Goal: Task Accomplishment & Management: Complete application form

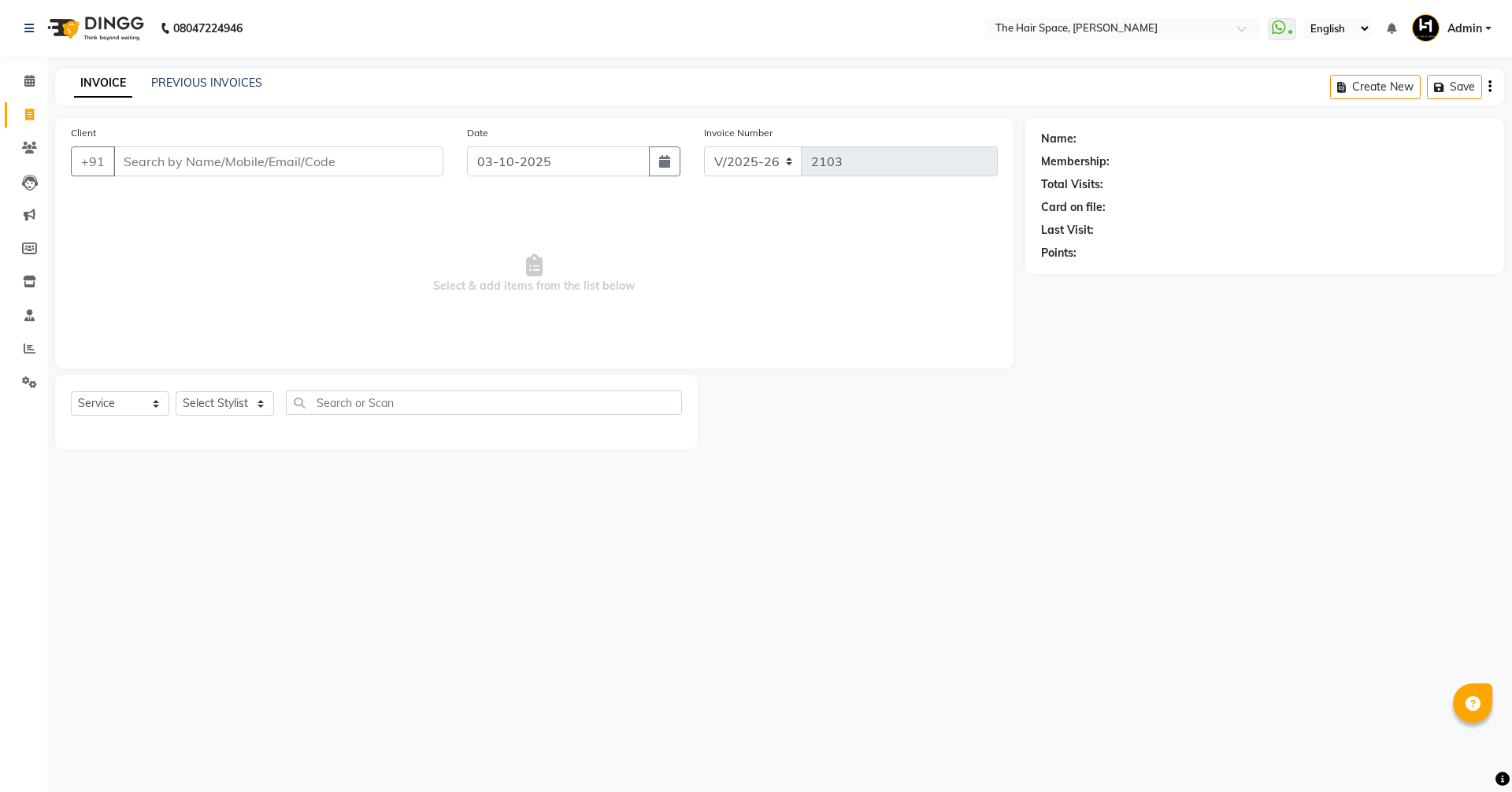
select select "6663"
select select "service"
click at [201, 78] on link "PREVIOUS INVOICES" at bounding box center [207, 82] width 111 height 14
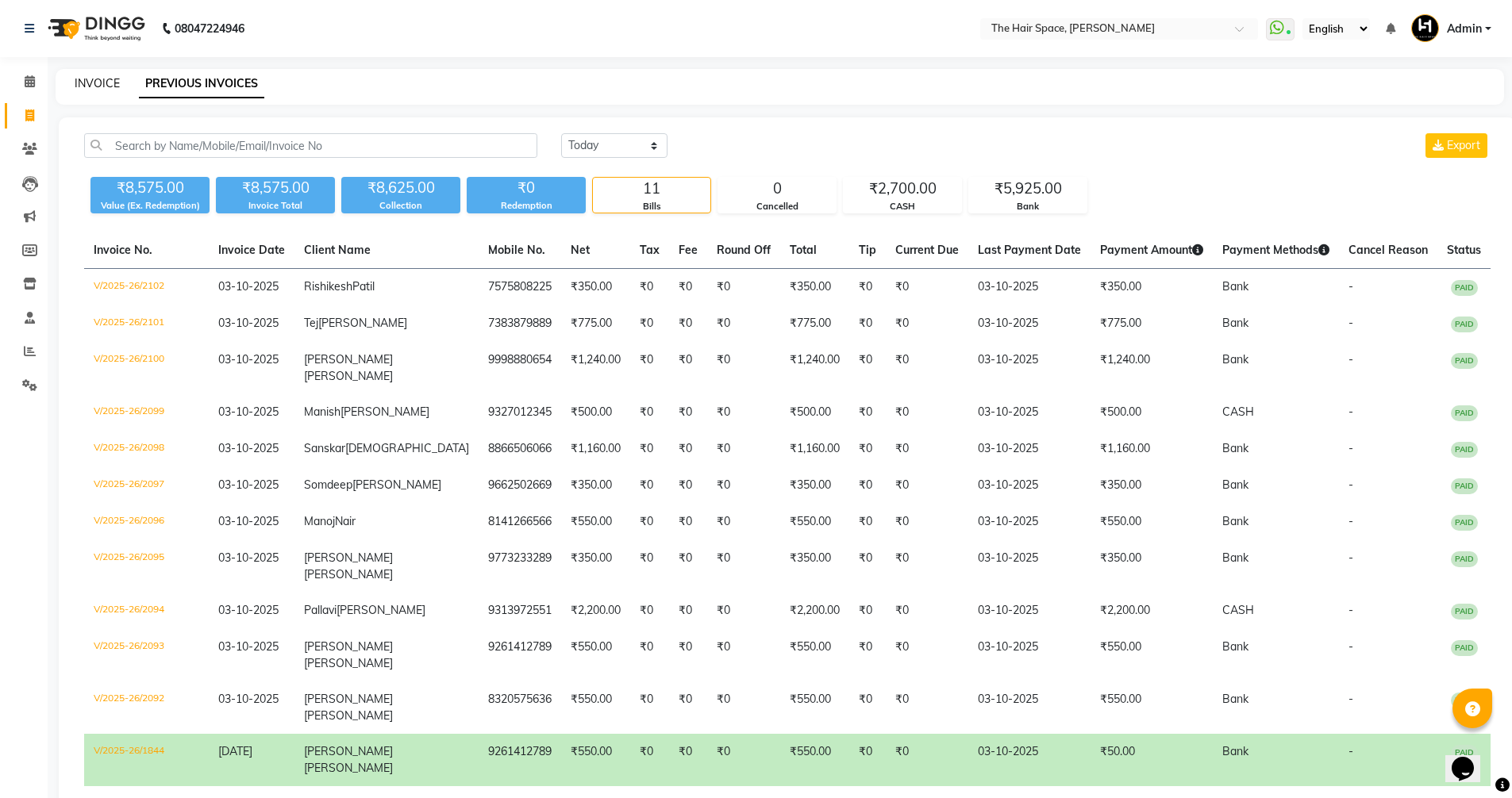
click at [100, 83] on link "INVOICE" at bounding box center [97, 83] width 46 height 14
select select "service"
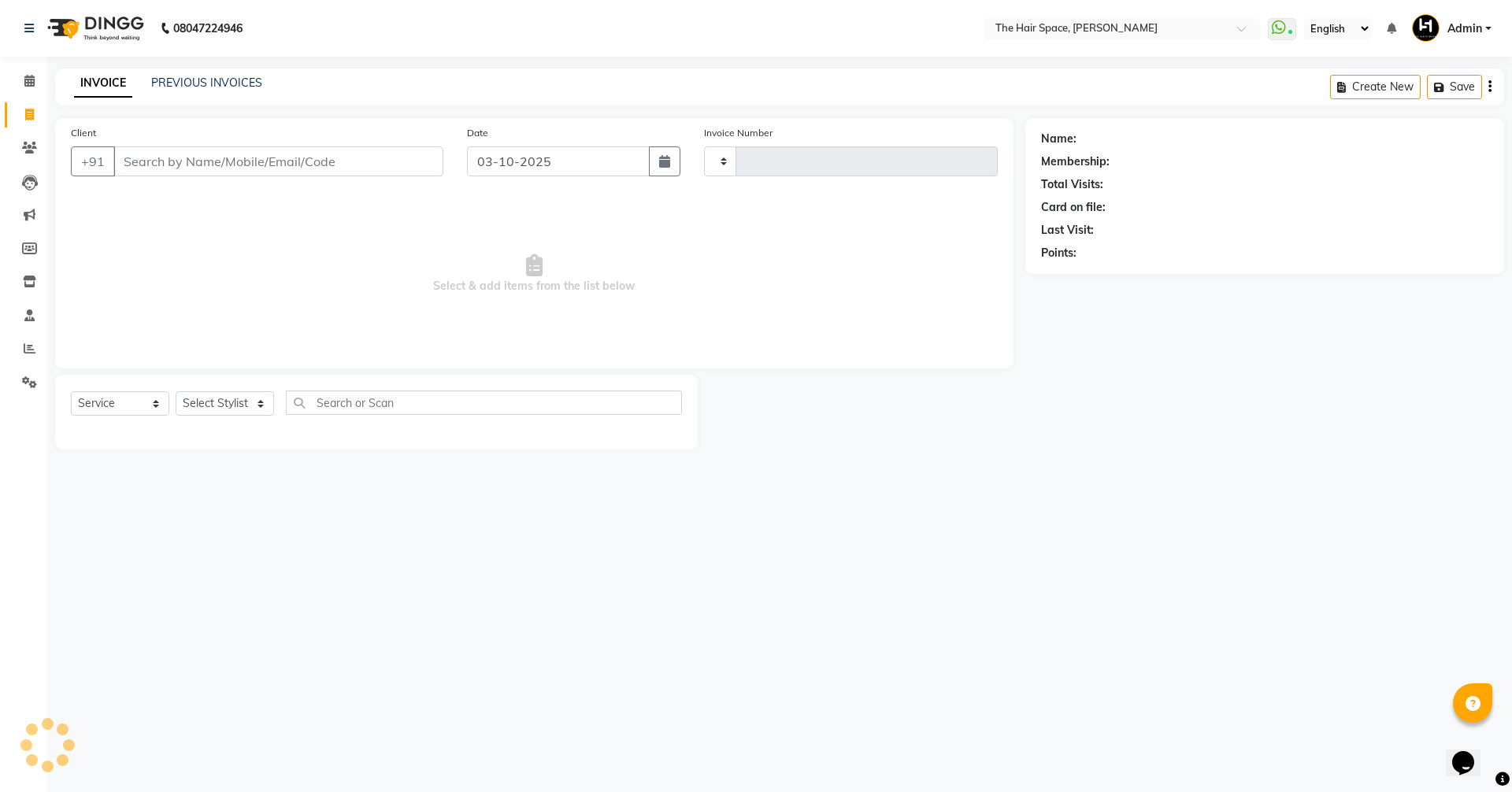
type input "2103"
select select "6663"
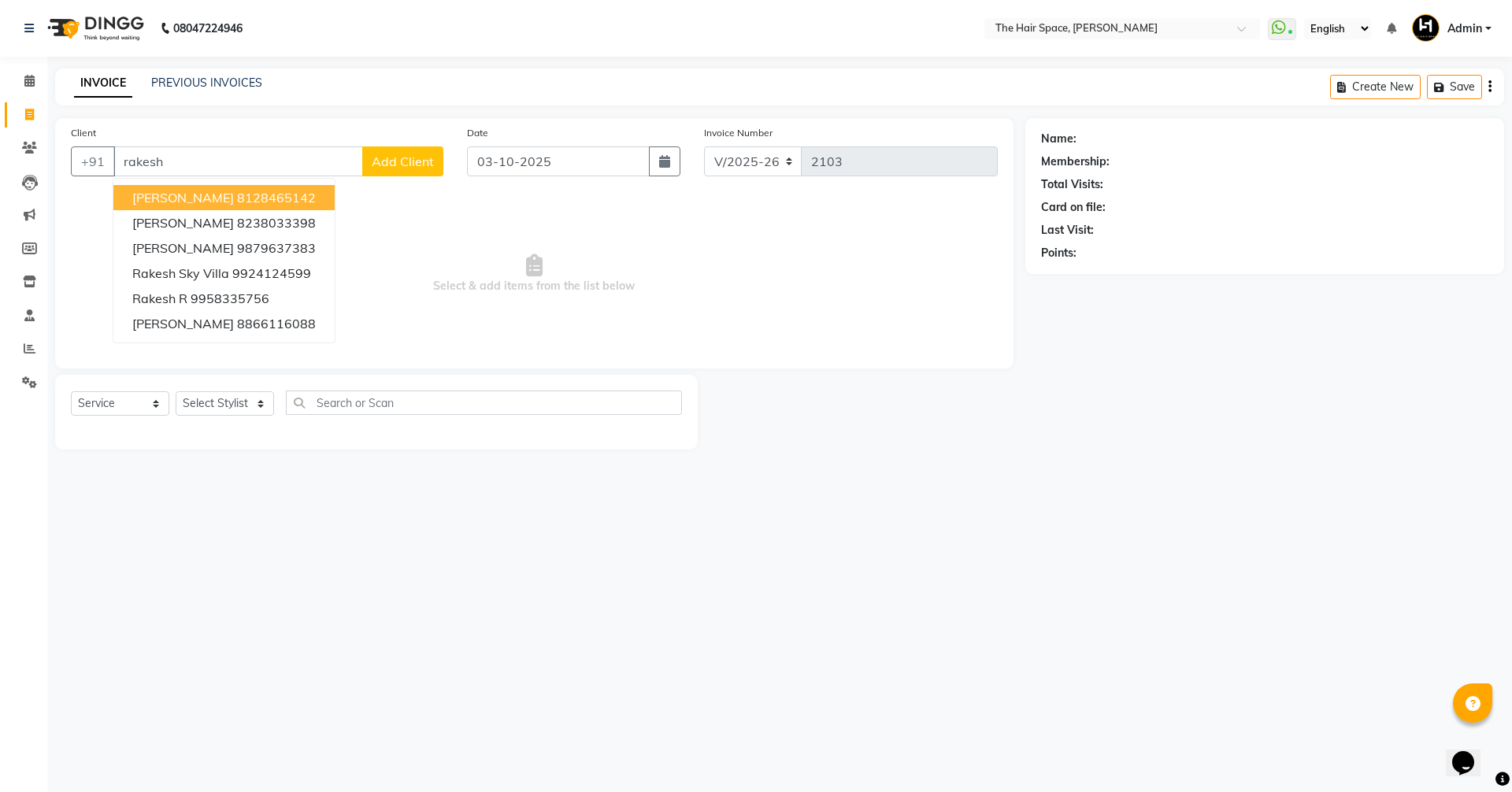
click at [205, 199] on span "[PERSON_NAME]" at bounding box center [183, 197] width 102 height 16
type input "8128465142"
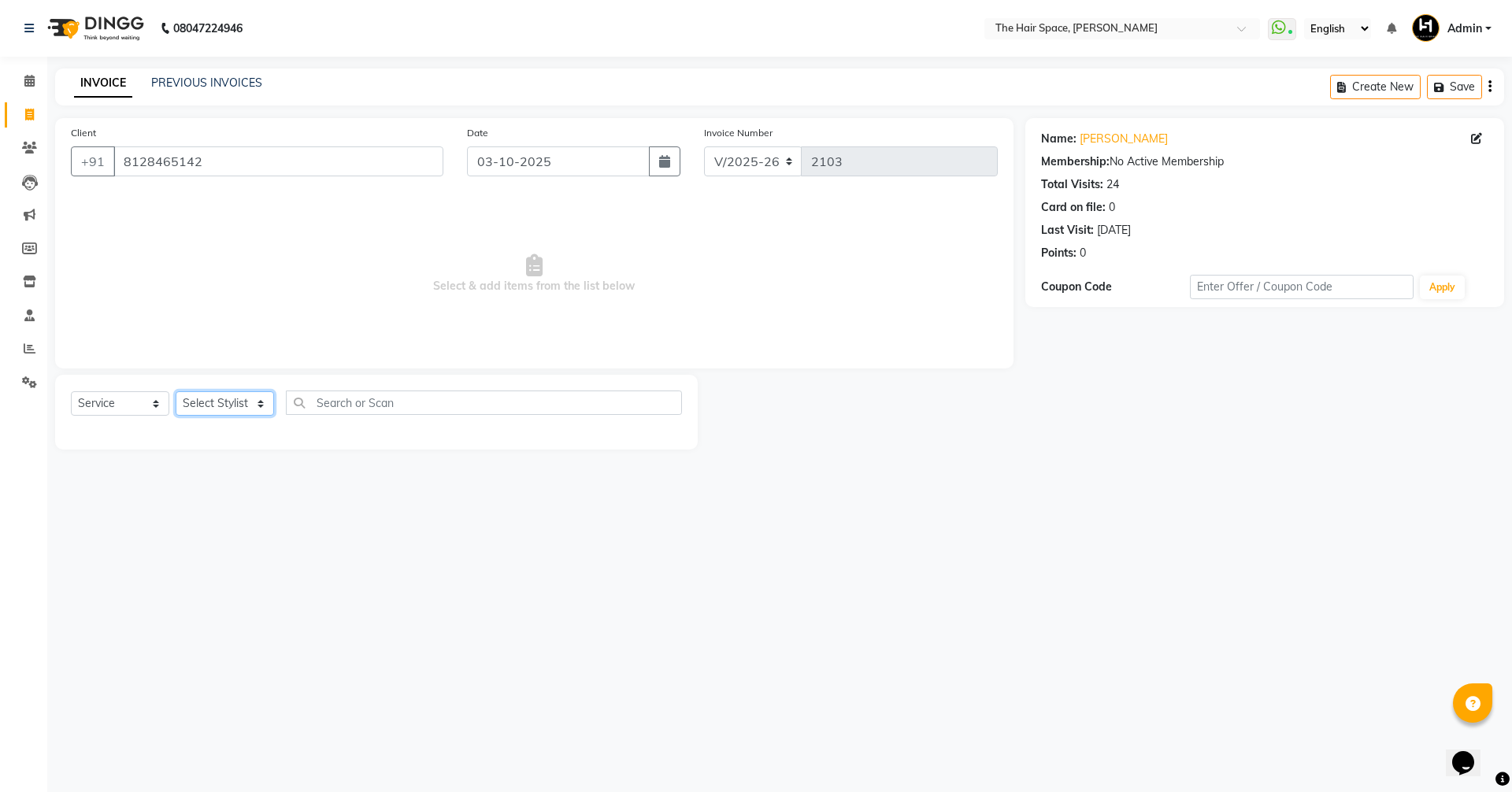
click at [209, 393] on select "Select Stylist [PERSON_NAME] Nai [PERSON_NAME] [PERSON_NAME] Unknown" at bounding box center [225, 404] width 99 height 24
select select "51969"
click at [176, 392] on select "Select Stylist [PERSON_NAME] Nai [PERSON_NAME] [PERSON_NAME] Unknown" at bounding box center [225, 404] width 99 height 24
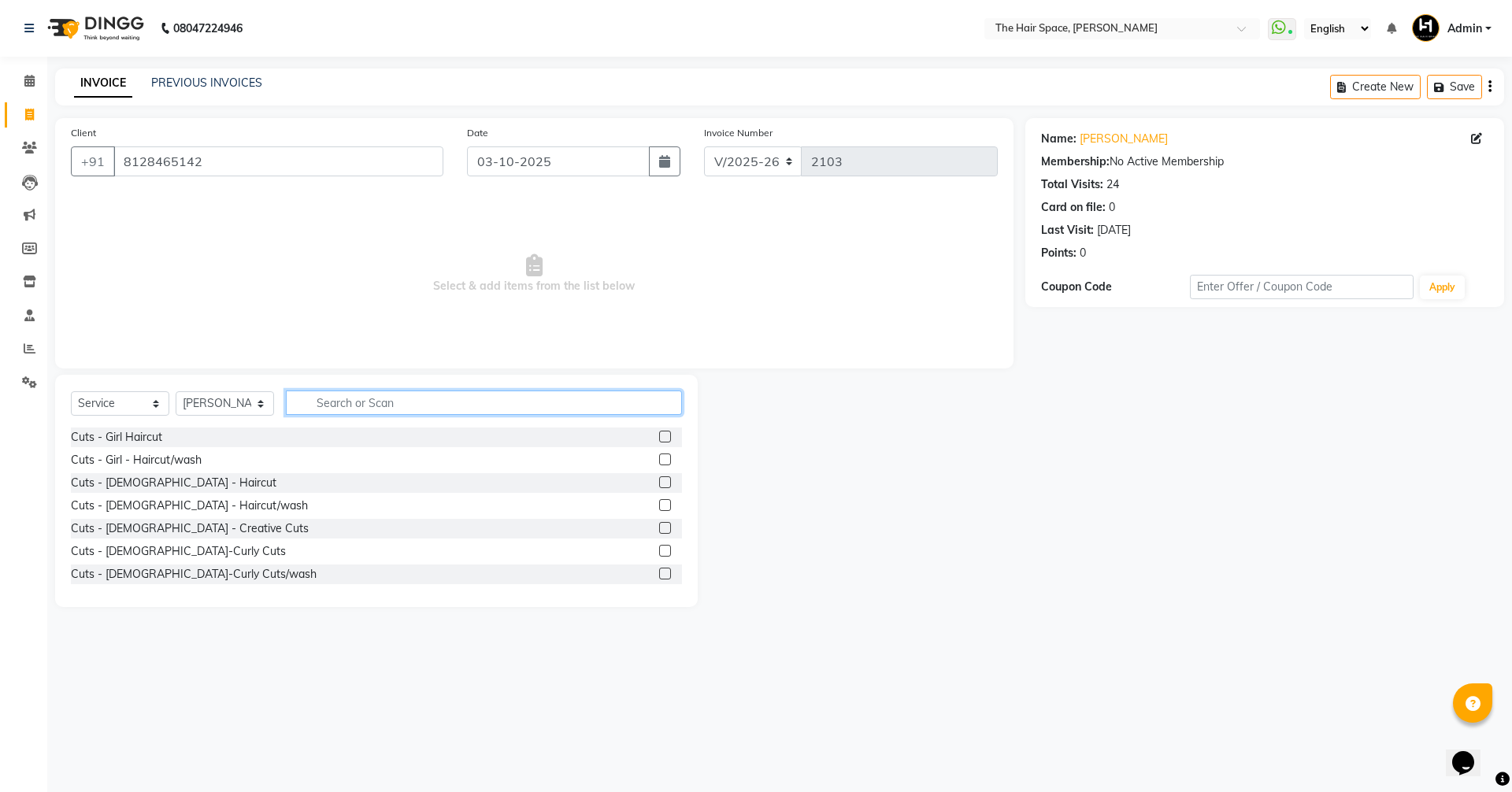
click at [350, 408] on input "text" at bounding box center [483, 403] width 396 height 24
type input "hair cut"
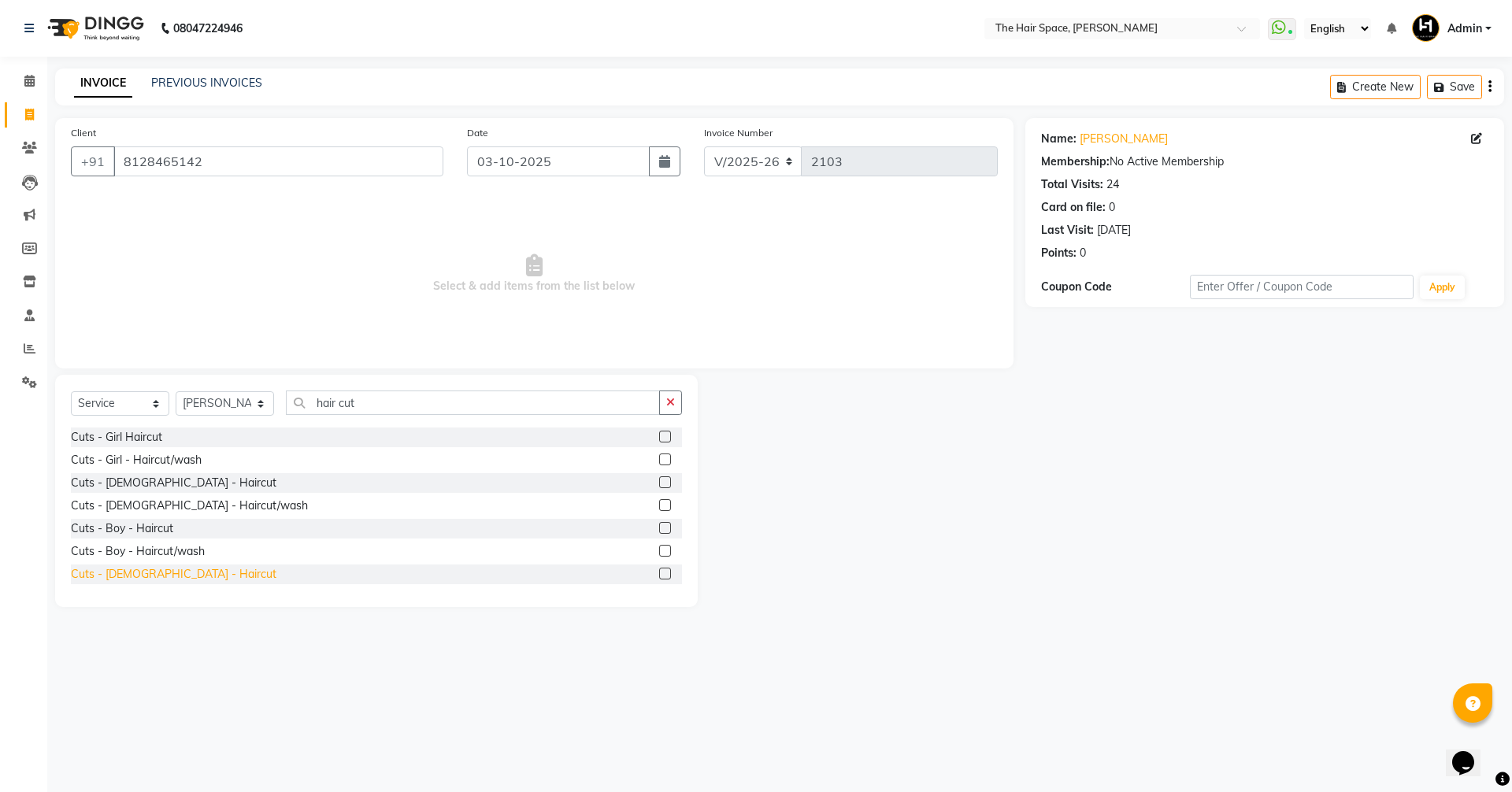
drag, startPoint x: 158, startPoint y: 579, endPoint x: 170, endPoint y: 567, distance: 17.0
click at [158, 579] on div "Cuts - [DEMOGRAPHIC_DATA] - Haircut" at bounding box center [174, 575] width 205 height 17
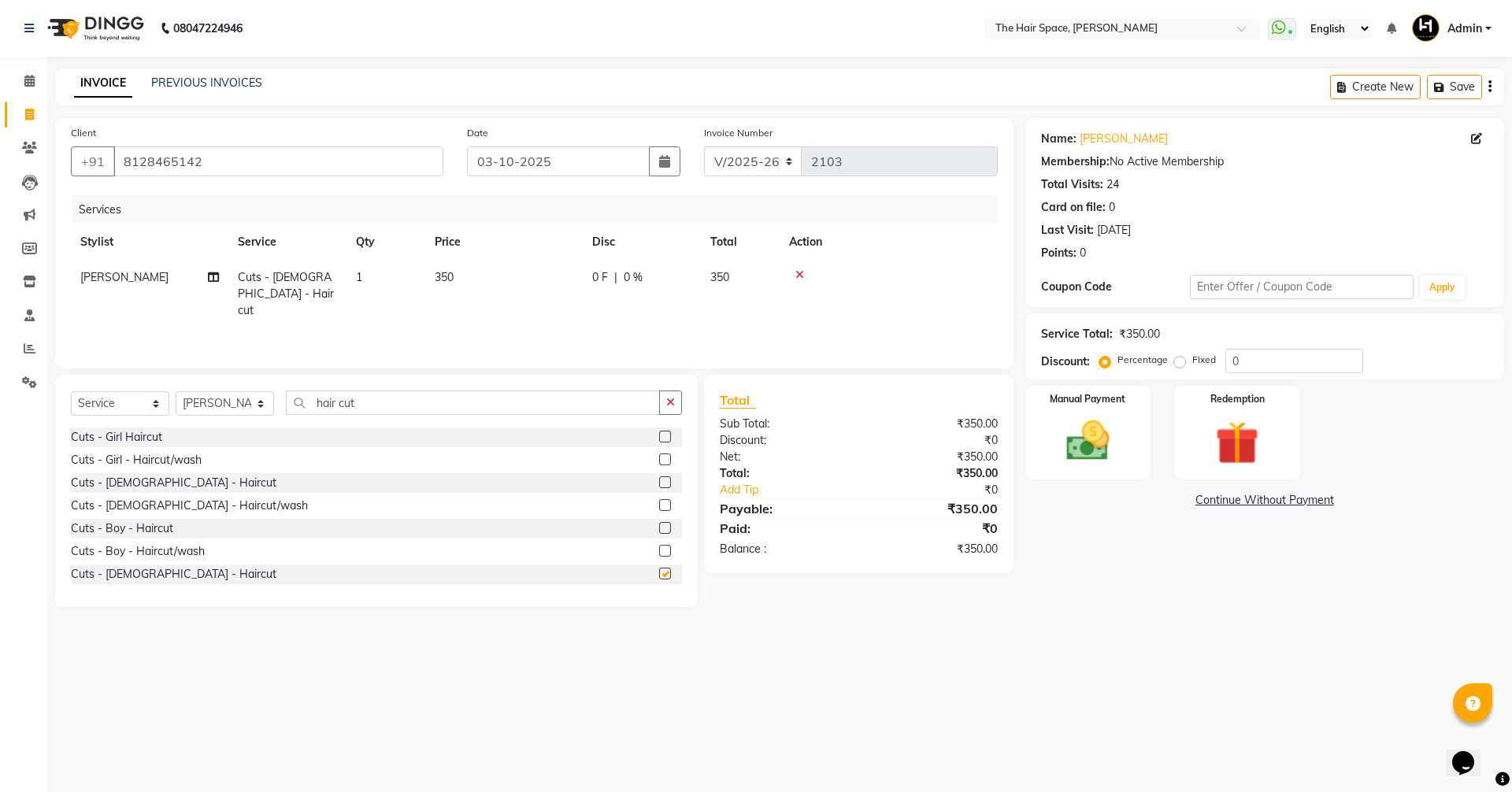
checkbox input "false"
click at [360, 408] on input "hair cut" at bounding box center [472, 403] width 374 height 24
type input "h"
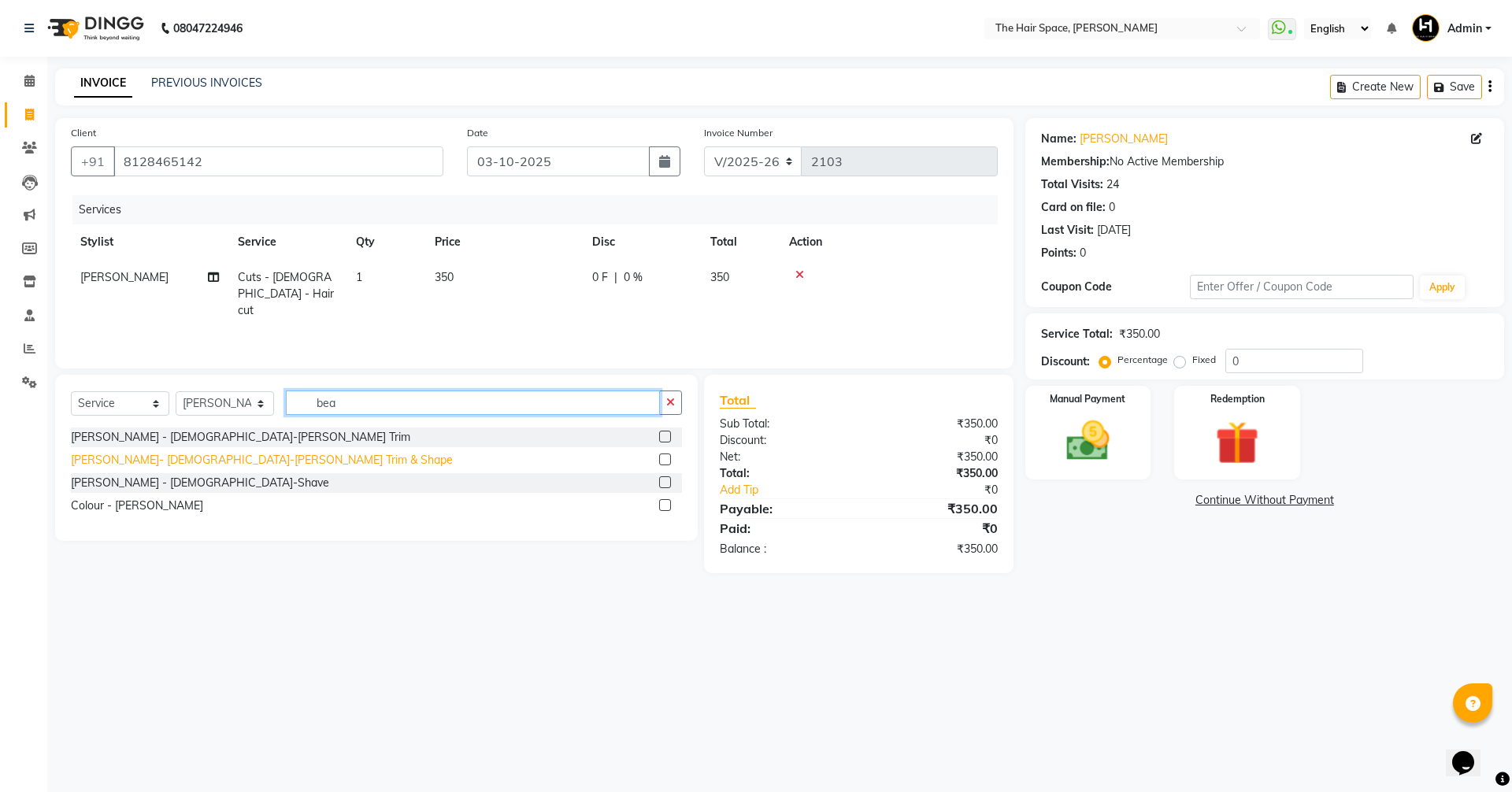
type input "bea"
click at [206, 465] on div "[PERSON_NAME]- [DEMOGRAPHIC_DATA]-[PERSON_NAME] Trim & Shape" at bounding box center [262, 460] width 382 height 17
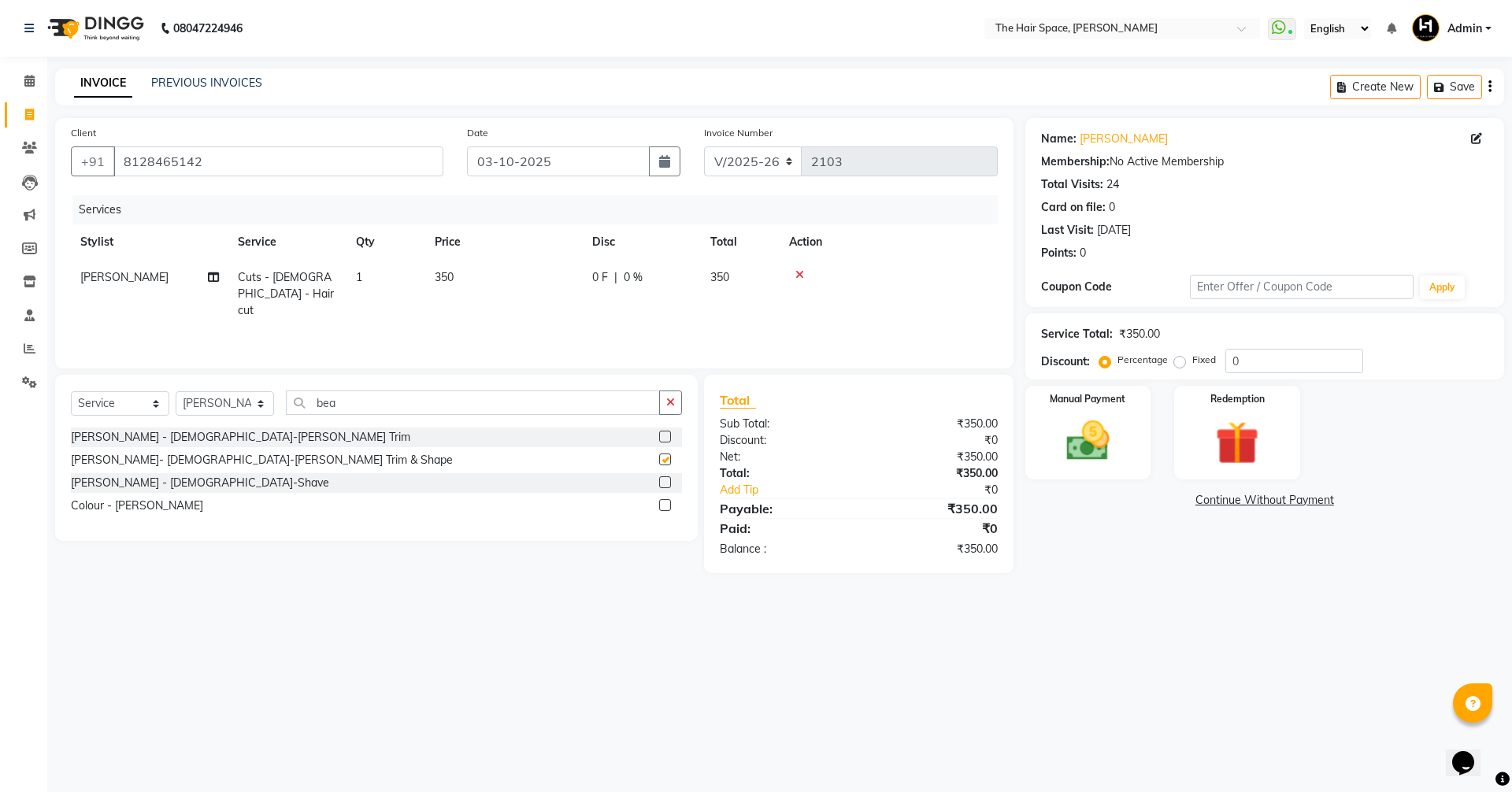
checkbox input "false"
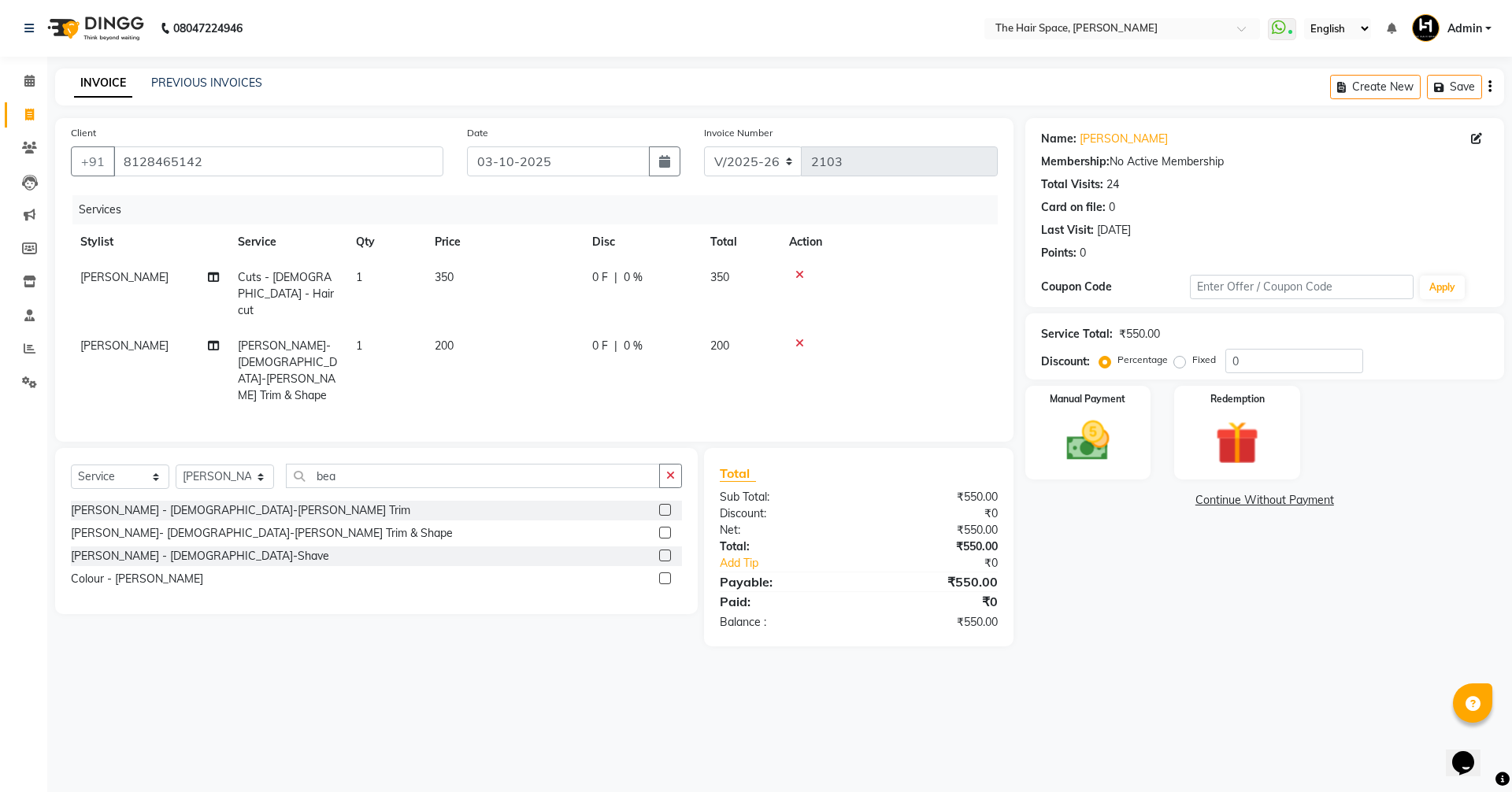
click at [355, 448] on div "Select Service Product Membership Package Voucher Prepaid Gift Card Select Styl…" at bounding box center [376, 531] width 642 height 166
click at [453, 464] on input "bea" at bounding box center [472, 476] width 374 height 24
type input "b"
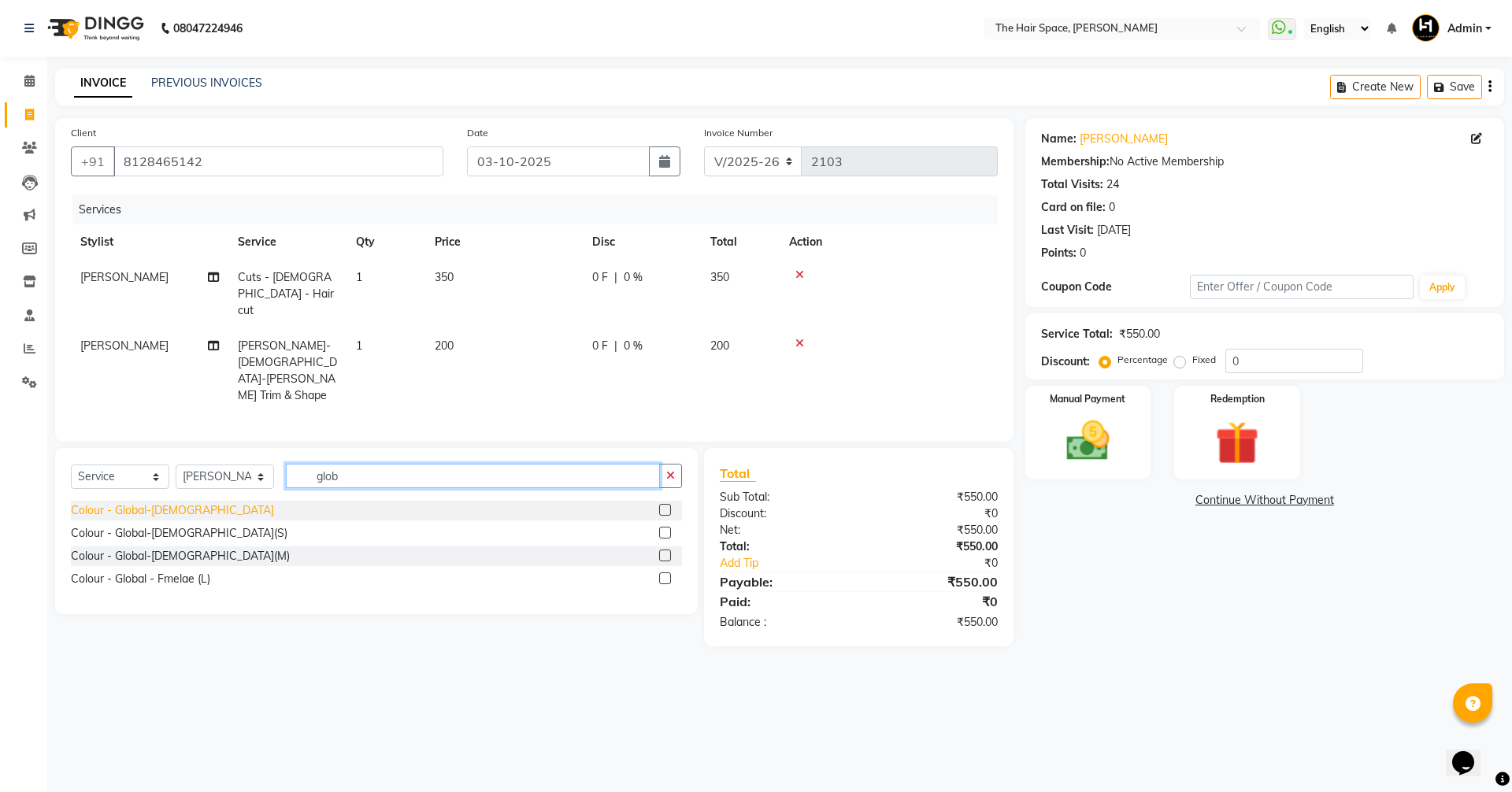
type input "glob"
click at [155, 503] on div "Colour - Global-[DEMOGRAPHIC_DATA]" at bounding box center [173, 511] width 203 height 17
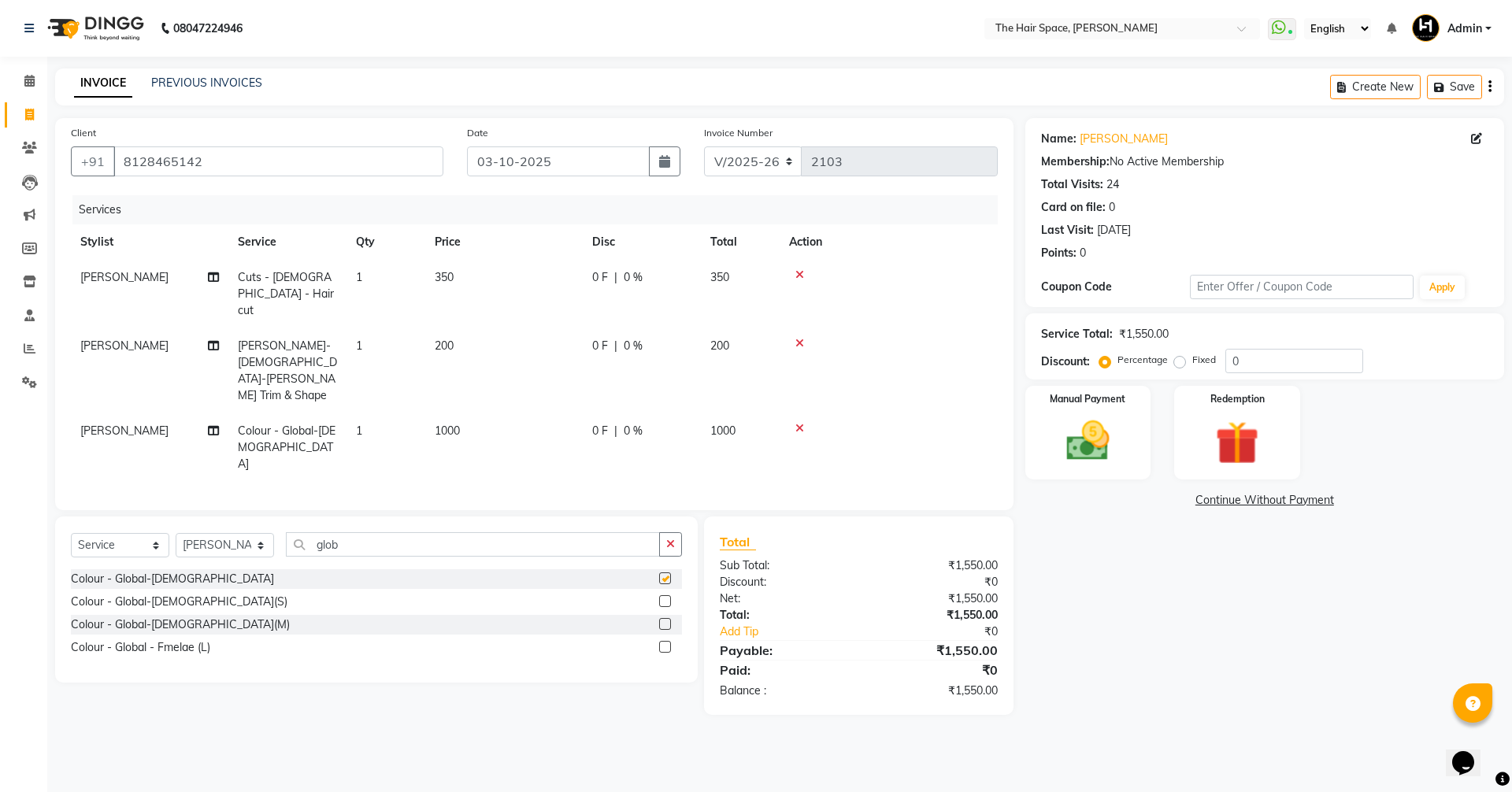
checkbox input "false"
click at [1045, 408] on div "Manual Payment" at bounding box center [1087, 433] width 130 height 97
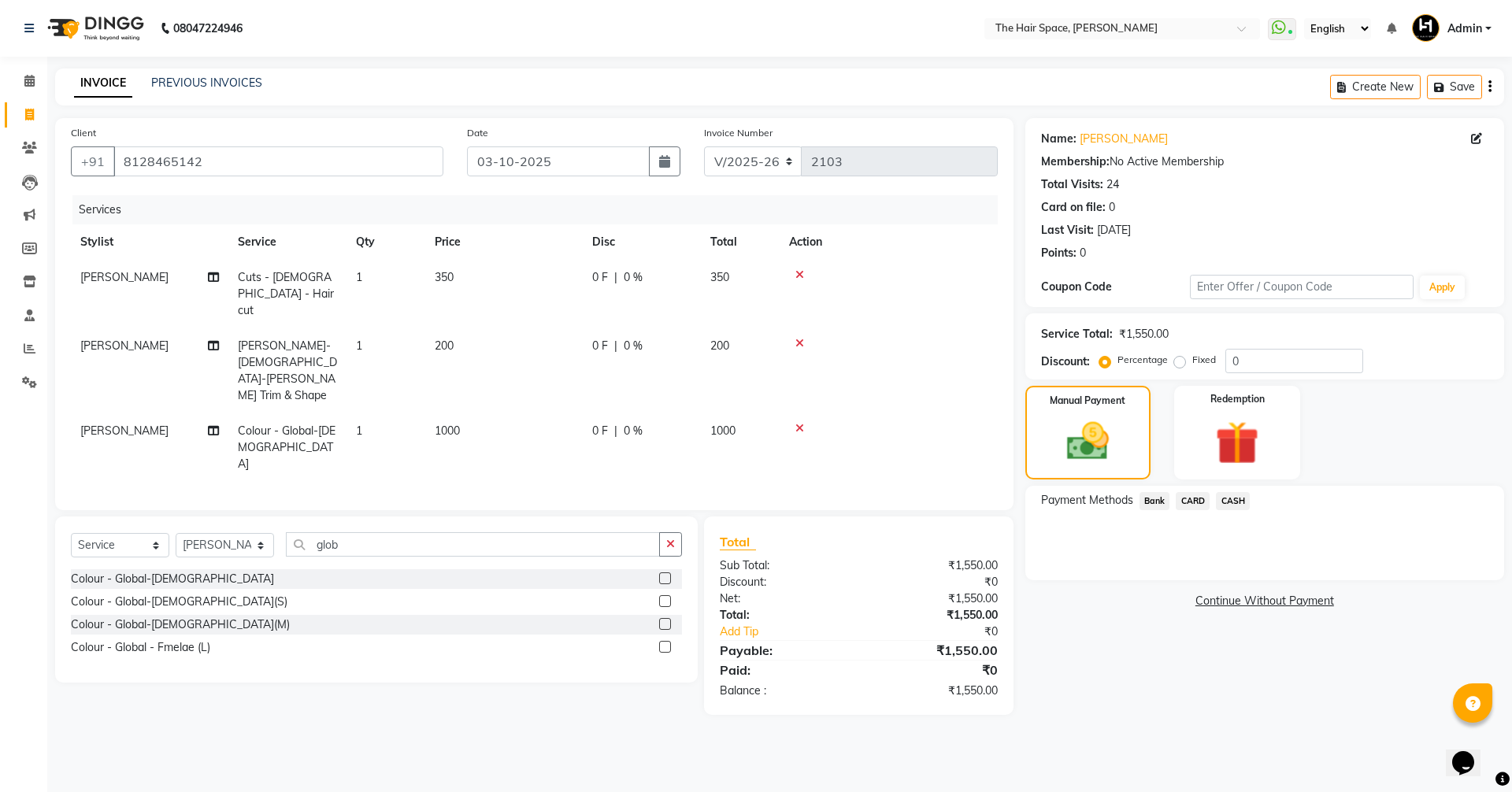
click at [1150, 502] on span "Bank" at bounding box center [1154, 502] width 30 height 18
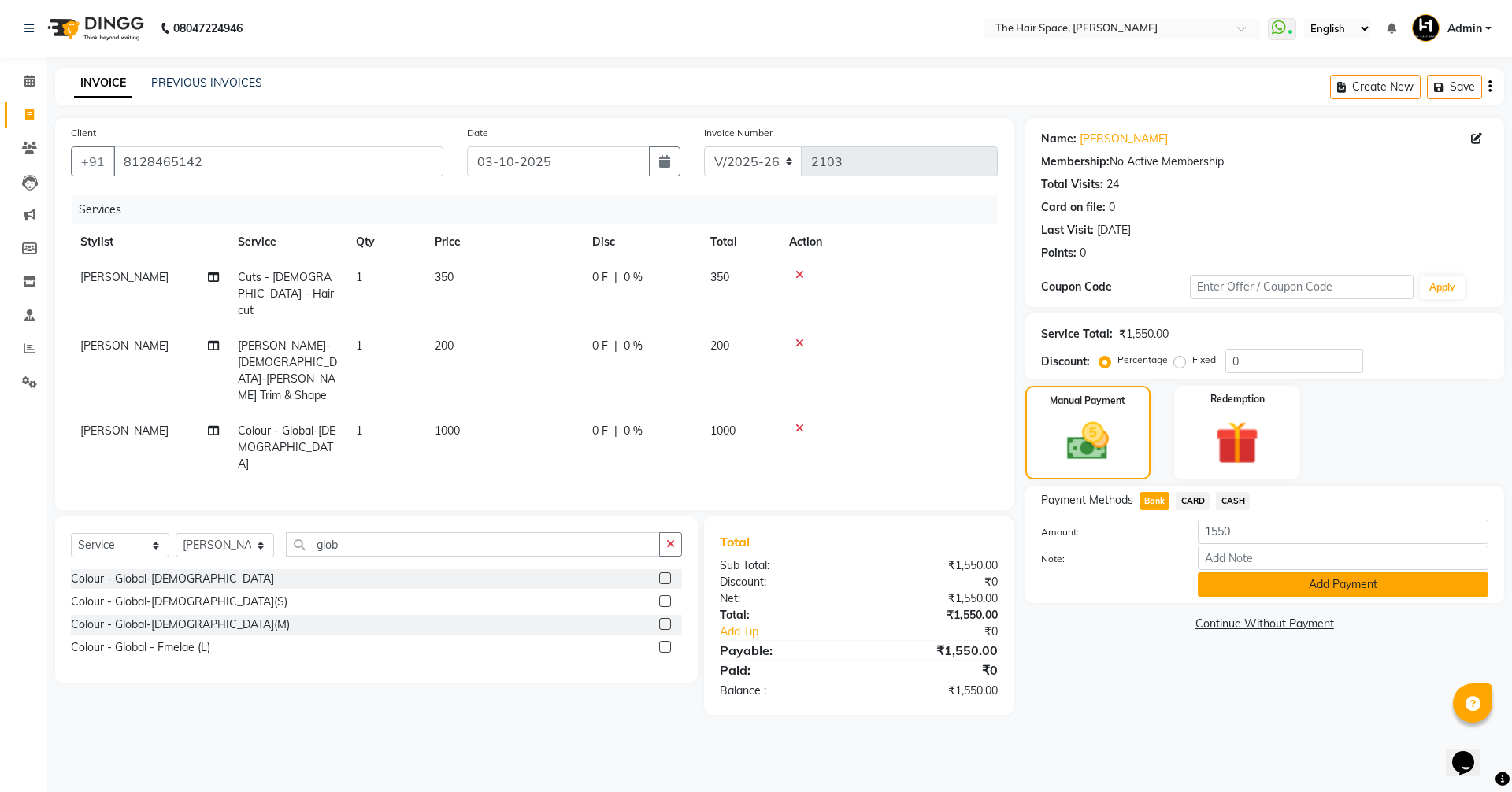
click at [1205, 579] on button "Add Payment" at bounding box center [1343, 585] width 290 height 24
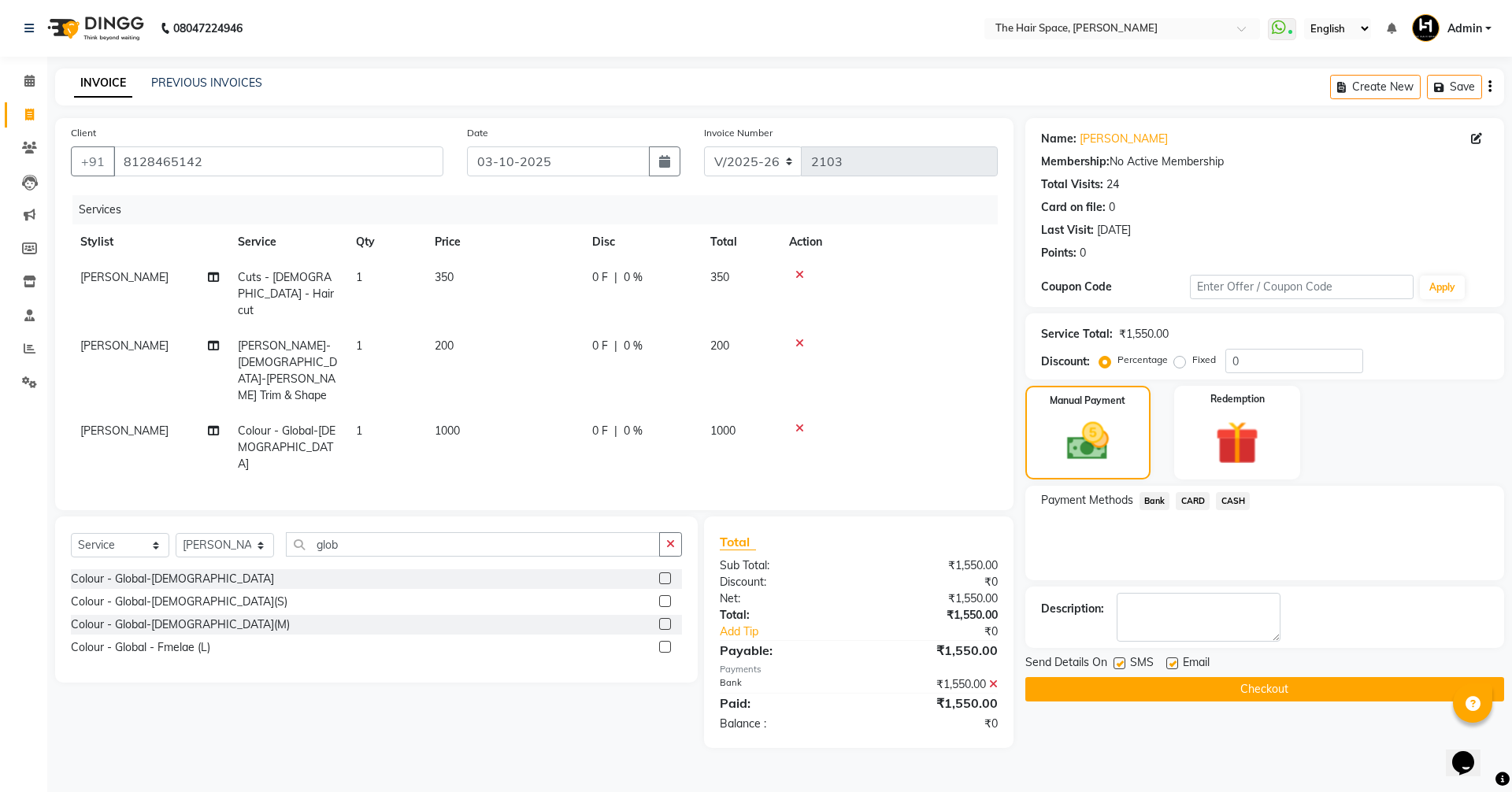
click at [1261, 697] on button "Checkout" at bounding box center [1265, 689] width 479 height 24
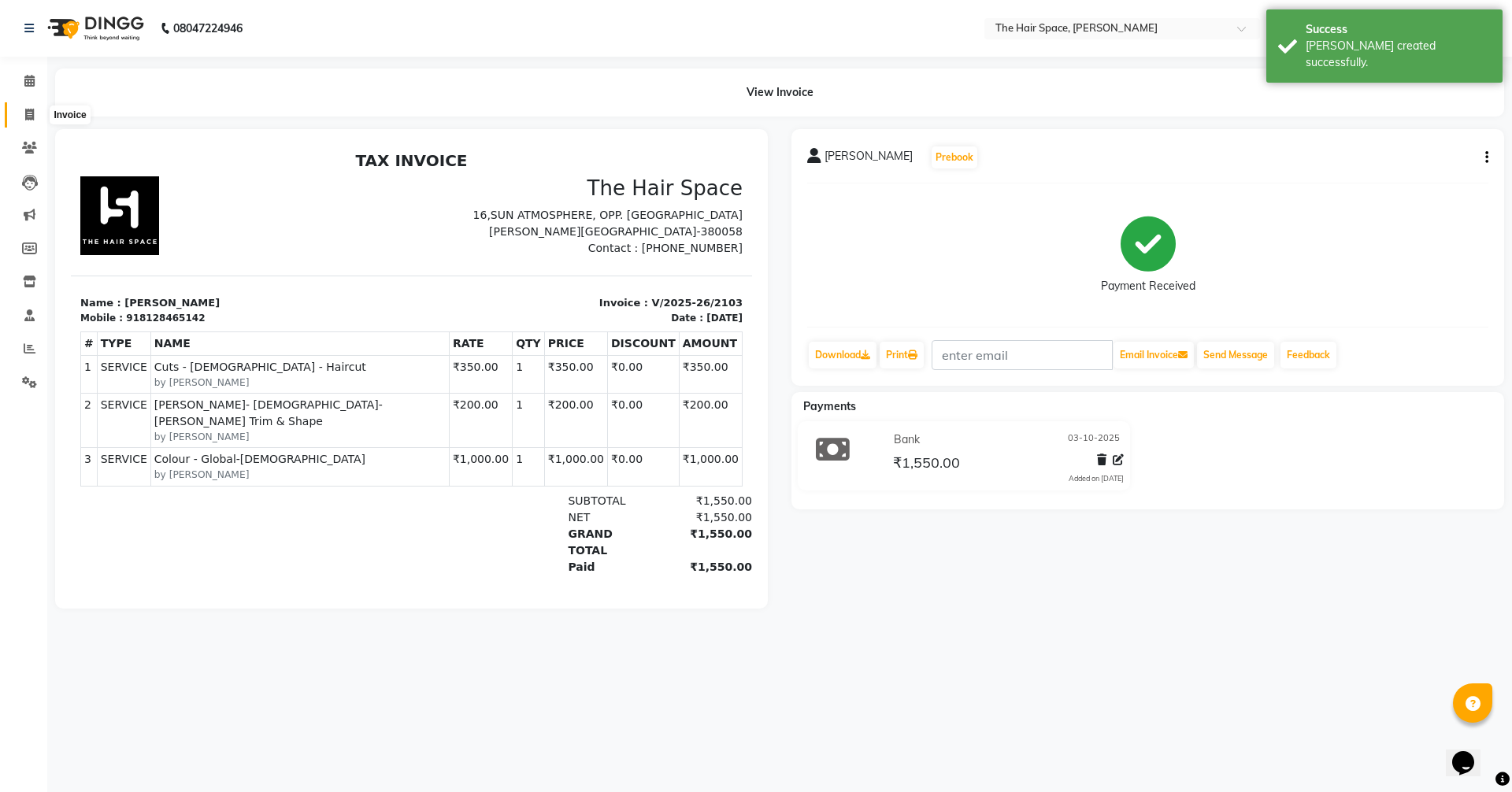
click at [27, 119] on icon at bounding box center [29, 115] width 8 height 12
select select "6663"
select select "service"
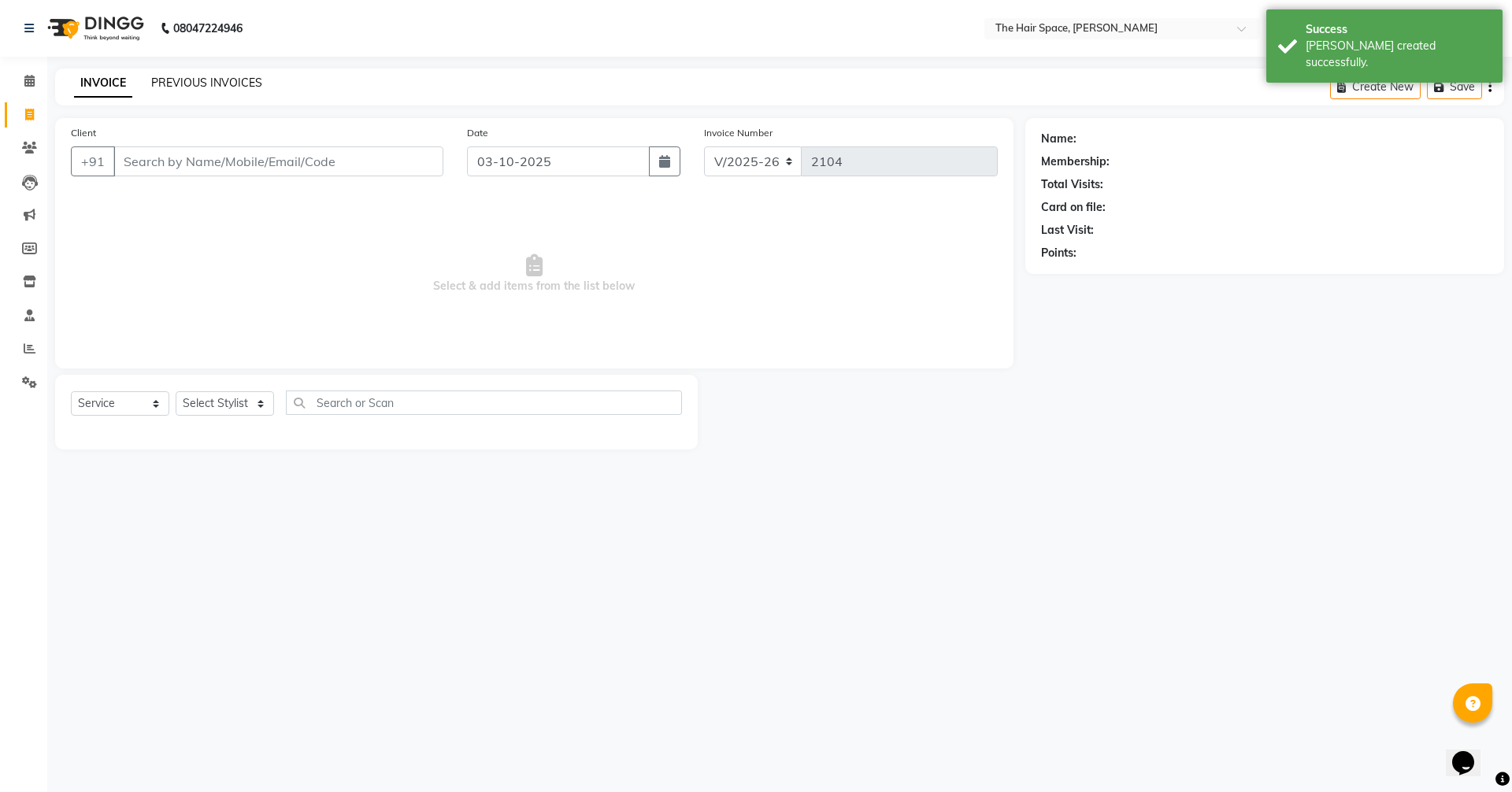
click at [171, 79] on link "PREVIOUS INVOICES" at bounding box center [207, 82] width 111 height 14
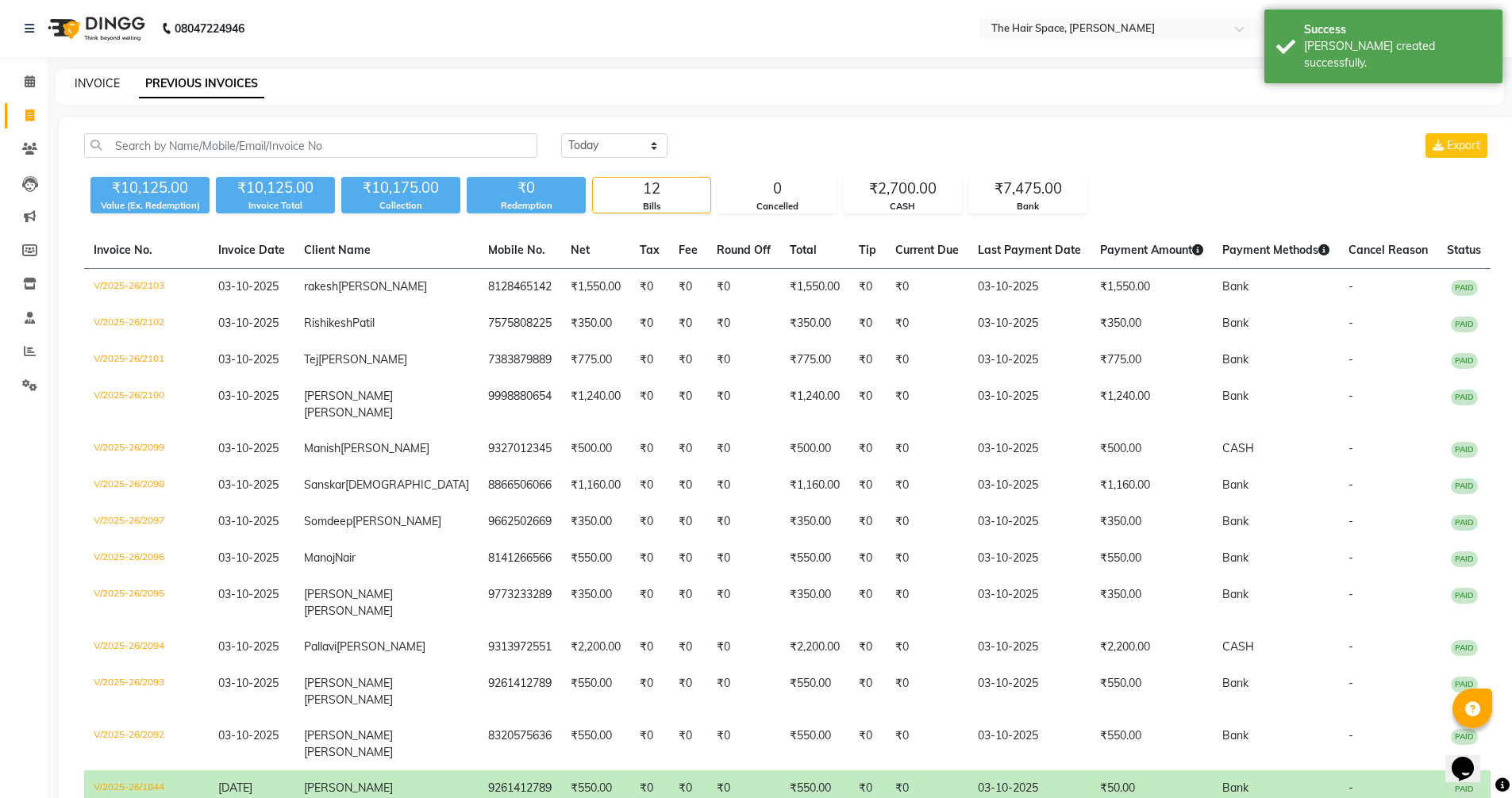
click at [90, 78] on link "INVOICE" at bounding box center [97, 83] width 46 height 14
select select "6663"
select select "service"
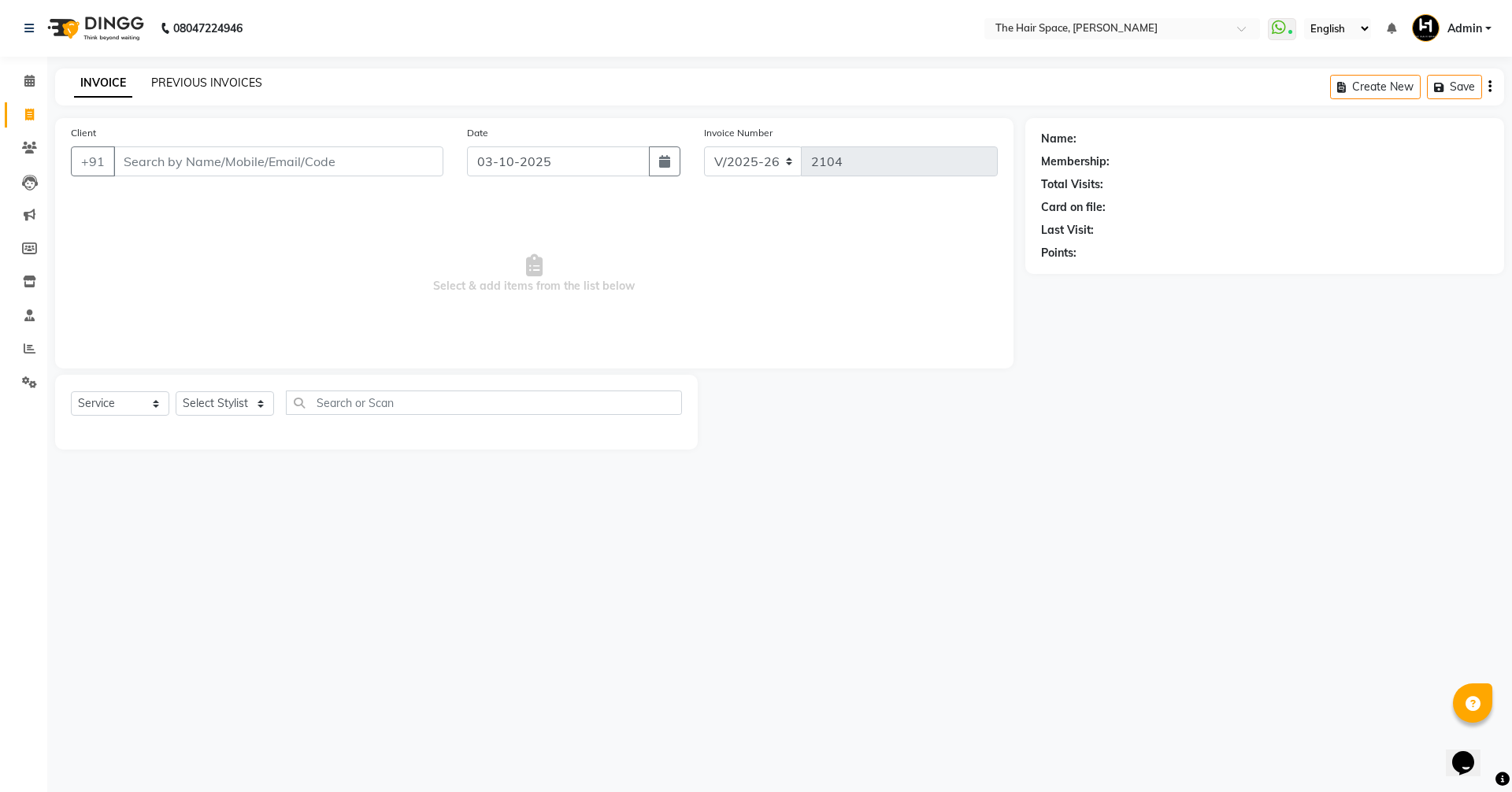
click at [196, 88] on link "PREVIOUS INVOICES" at bounding box center [207, 82] width 111 height 14
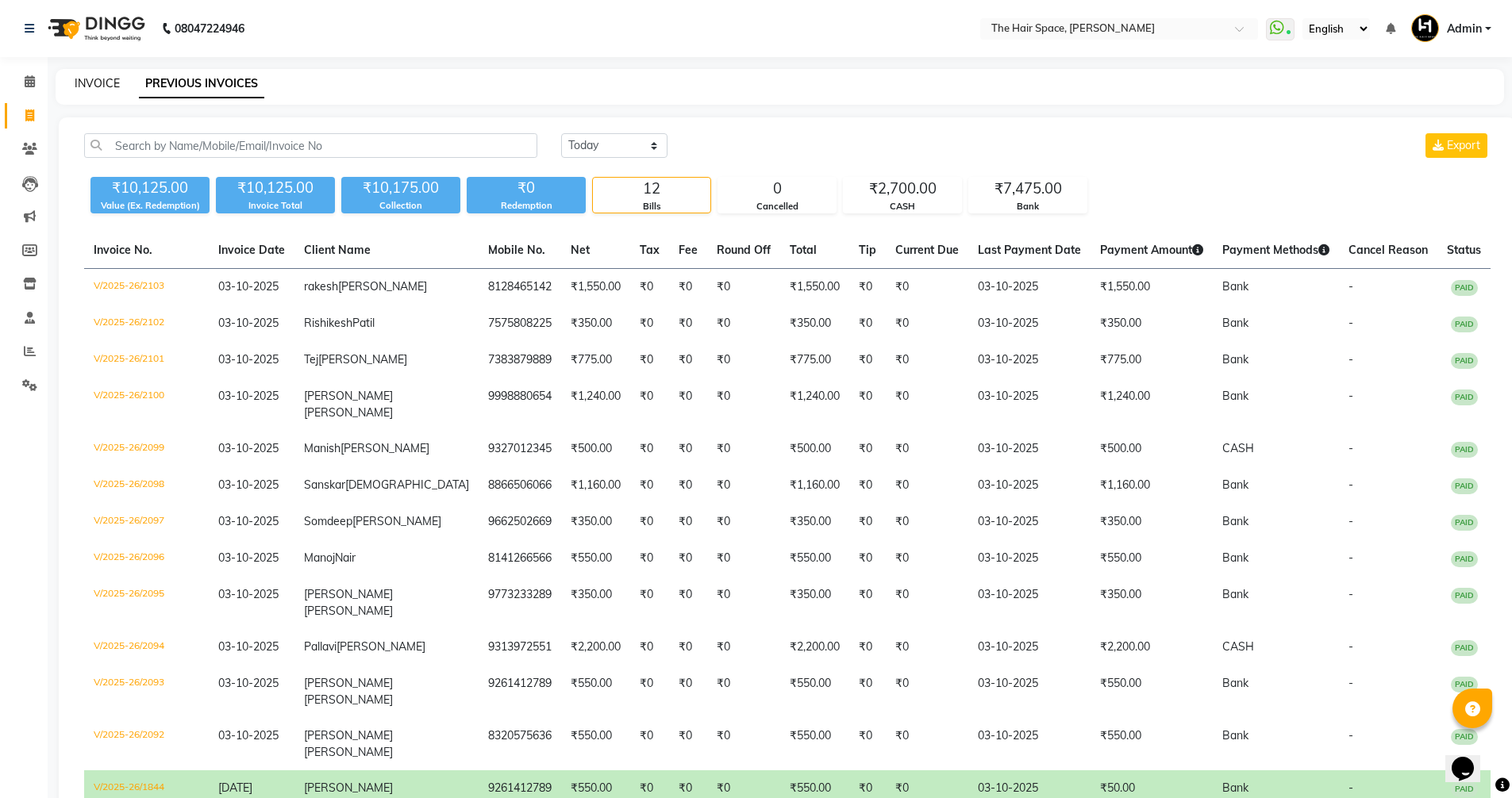
click at [88, 84] on link "INVOICE" at bounding box center [97, 83] width 46 height 14
select select "service"
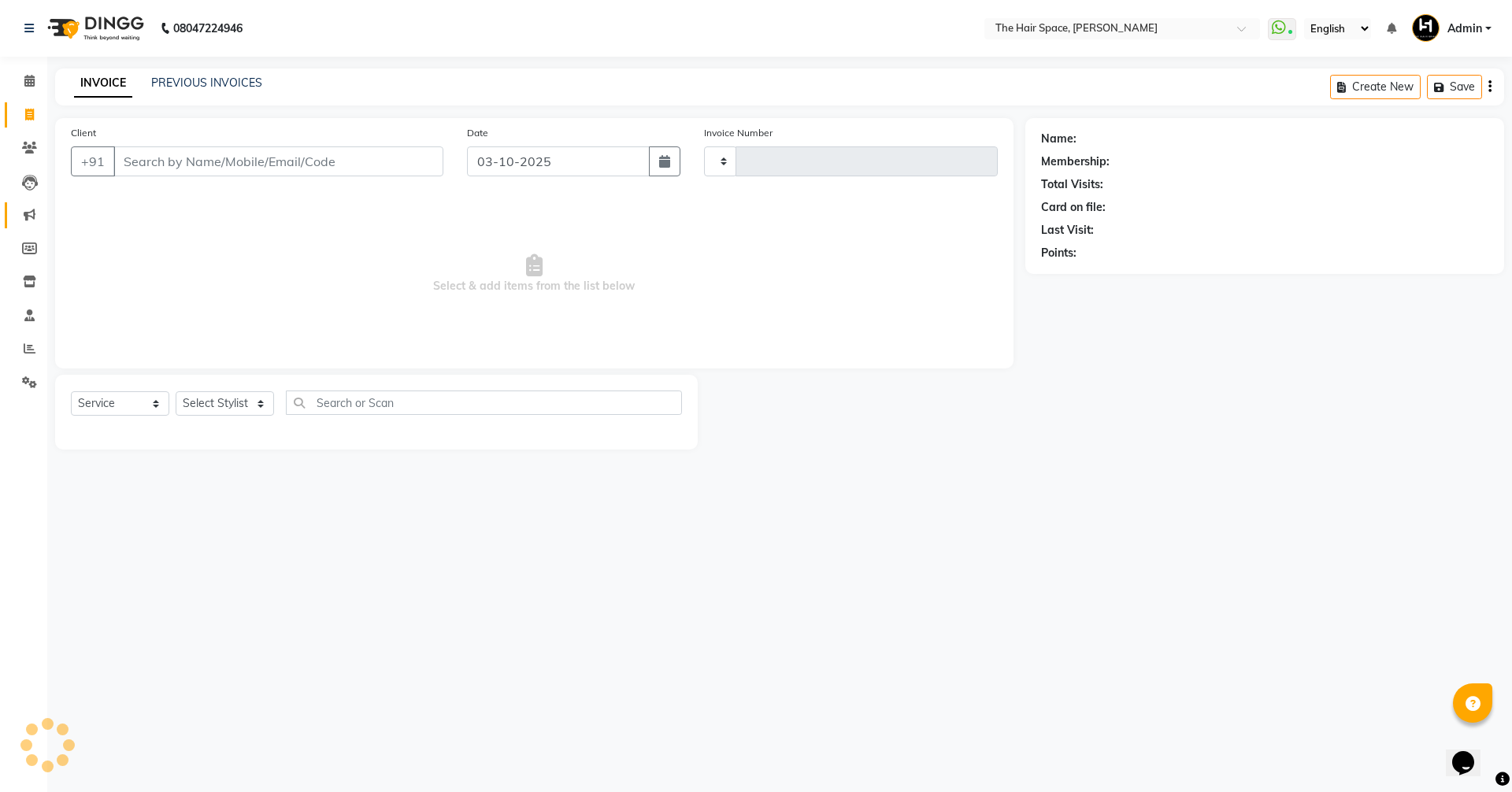
type input "2104"
select select "6663"
click at [30, 352] on icon at bounding box center [30, 348] width 12 height 12
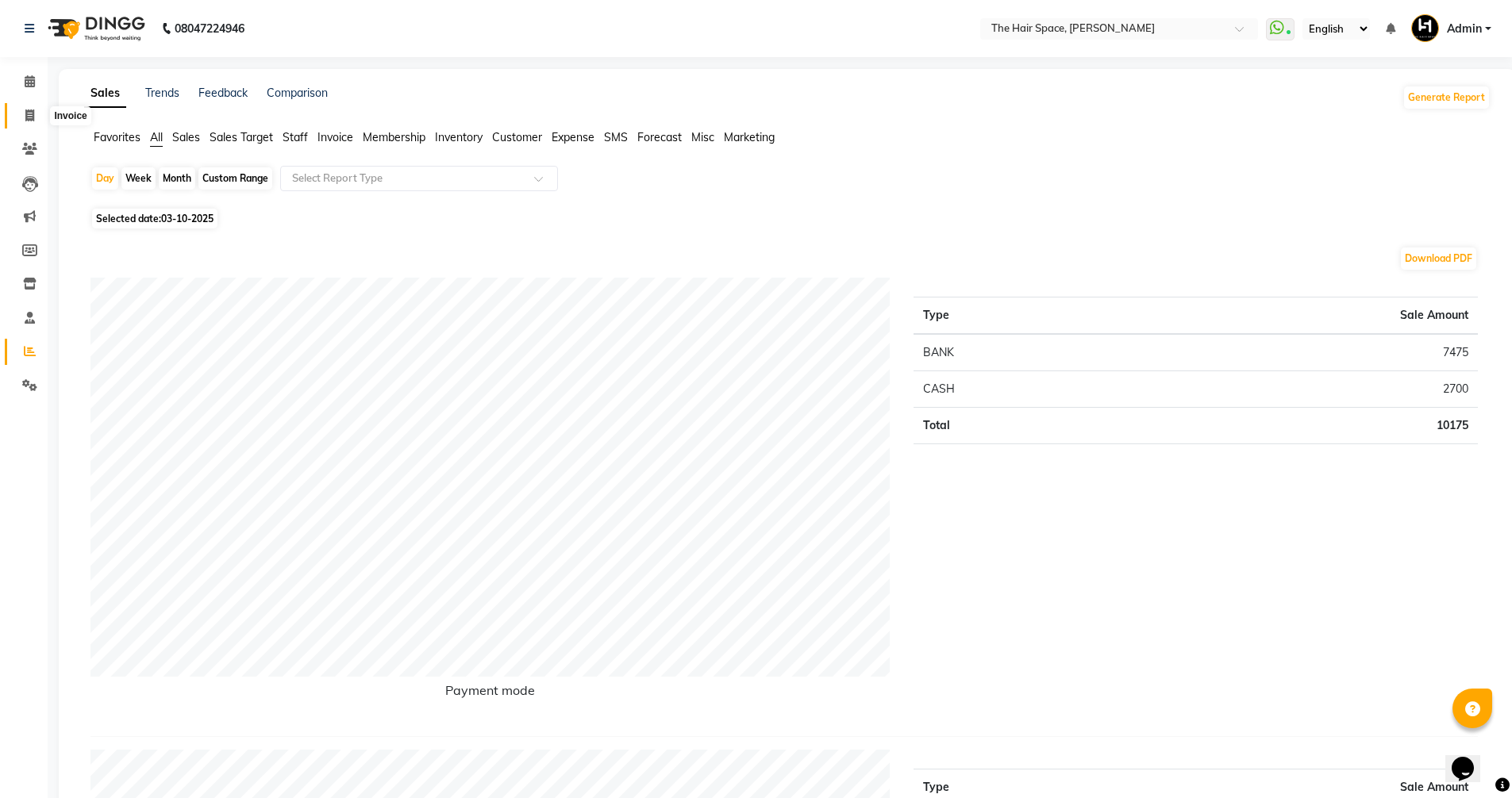
click at [28, 116] on icon at bounding box center [29, 115] width 8 height 12
select select "6663"
select select "service"
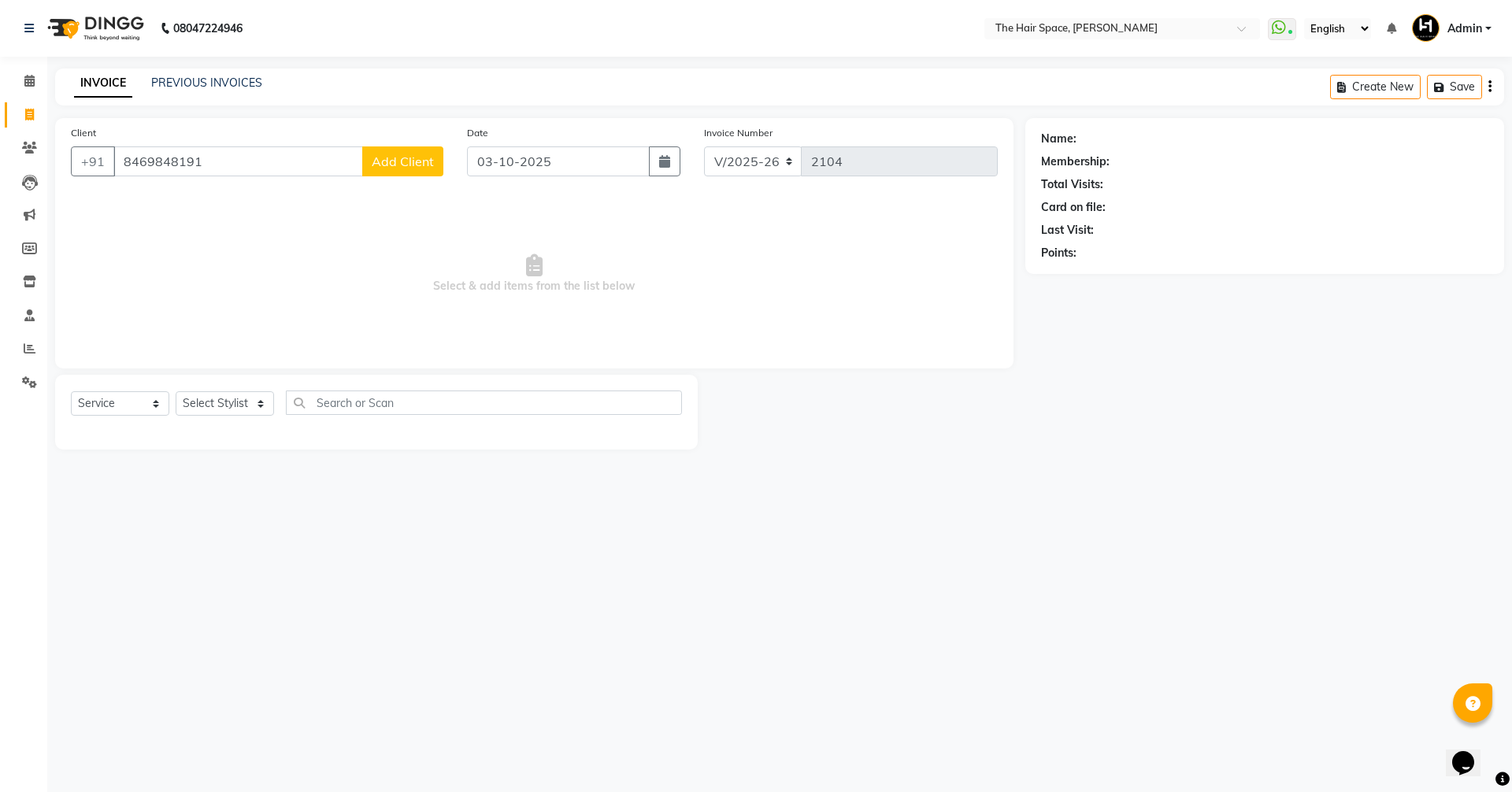
type input "8469848191"
click at [386, 166] on span "Add Client" at bounding box center [402, 161] width 62 height 16
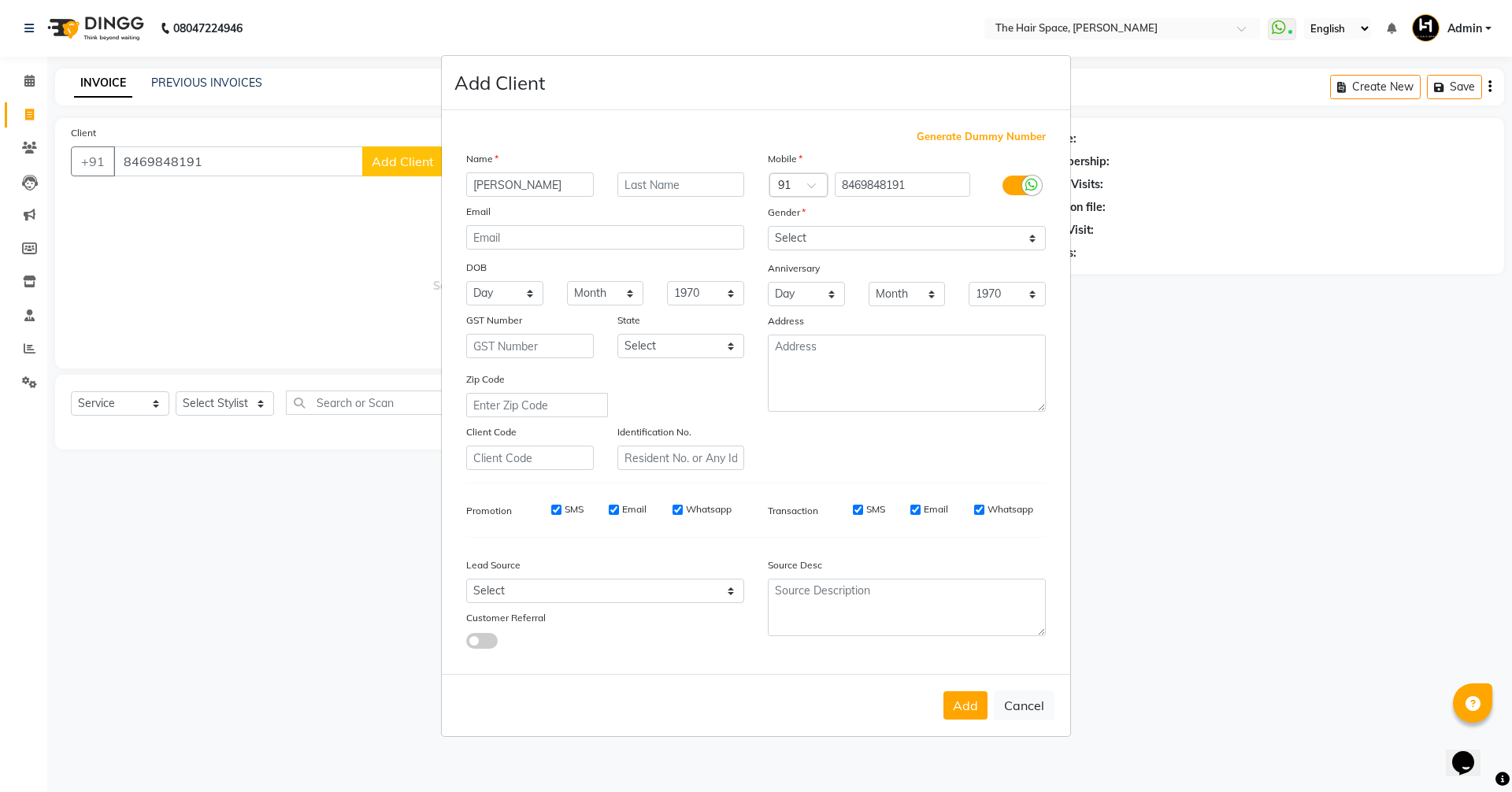
type input "[PERSON_NAME]"
click at [631, 175] on input "text" at bounding box center [681, 185] width 128 height 24
type input "[PERSON_NAME]"
click at [811, 245] on select "Select [DEMOGRAPHIC_DATA] [DEMOGRAPHIC_DATA] Other Prefer Not To Say" at bounding box center [907, 238] width 278 height 24
select select "[DEMOGRAPHIC_DATA]"
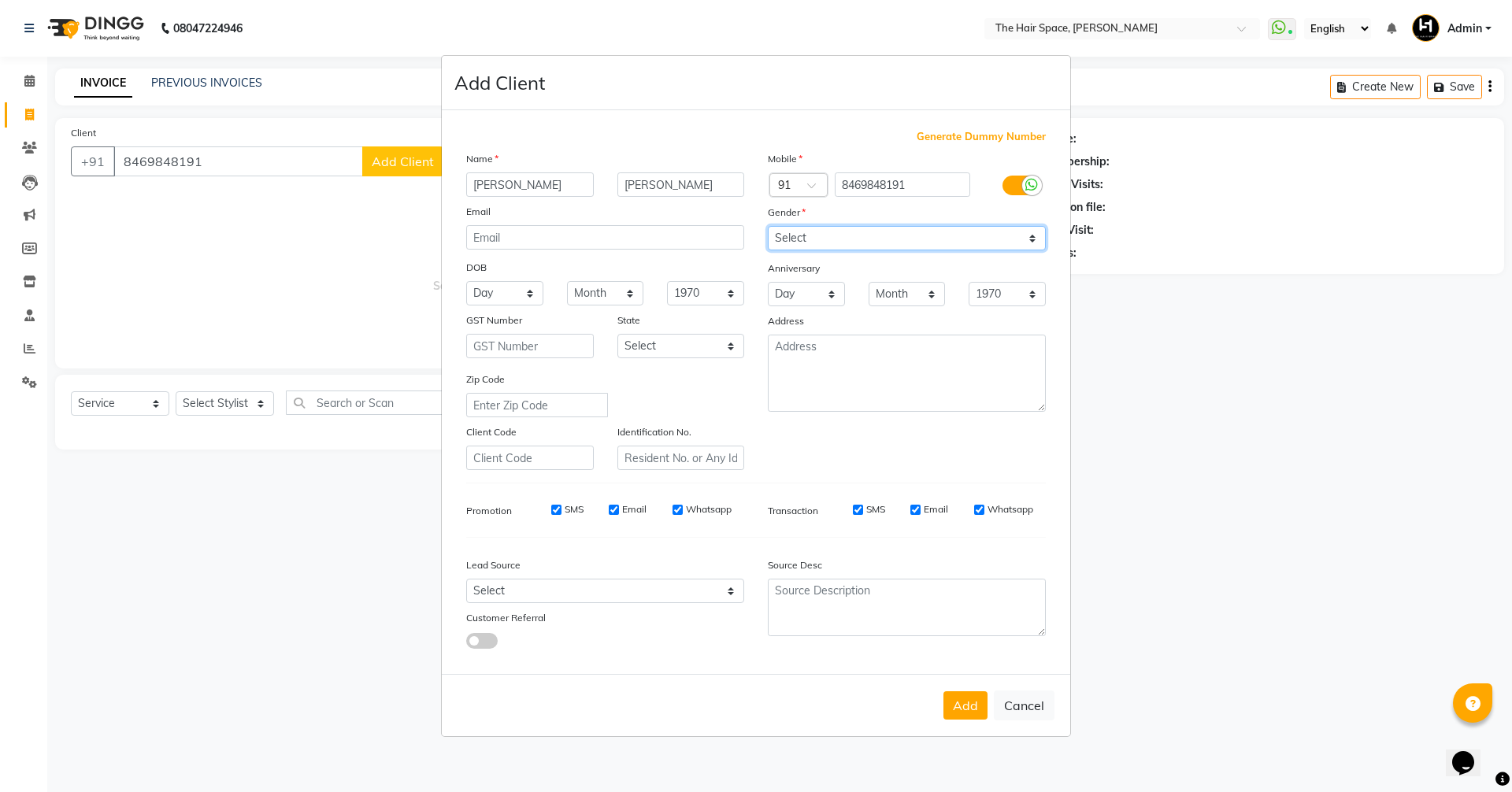
click at [768, 226] on select "Select [DEMOGRAPHIC_DATA] [DEMOGRAPHIC_DATA] Other Prefer Not To Say" at bounding box center [907, 238] width 278 height 24
click at [957, 698] on button "Add" at bounding box center [966, 705] width 44 height 29
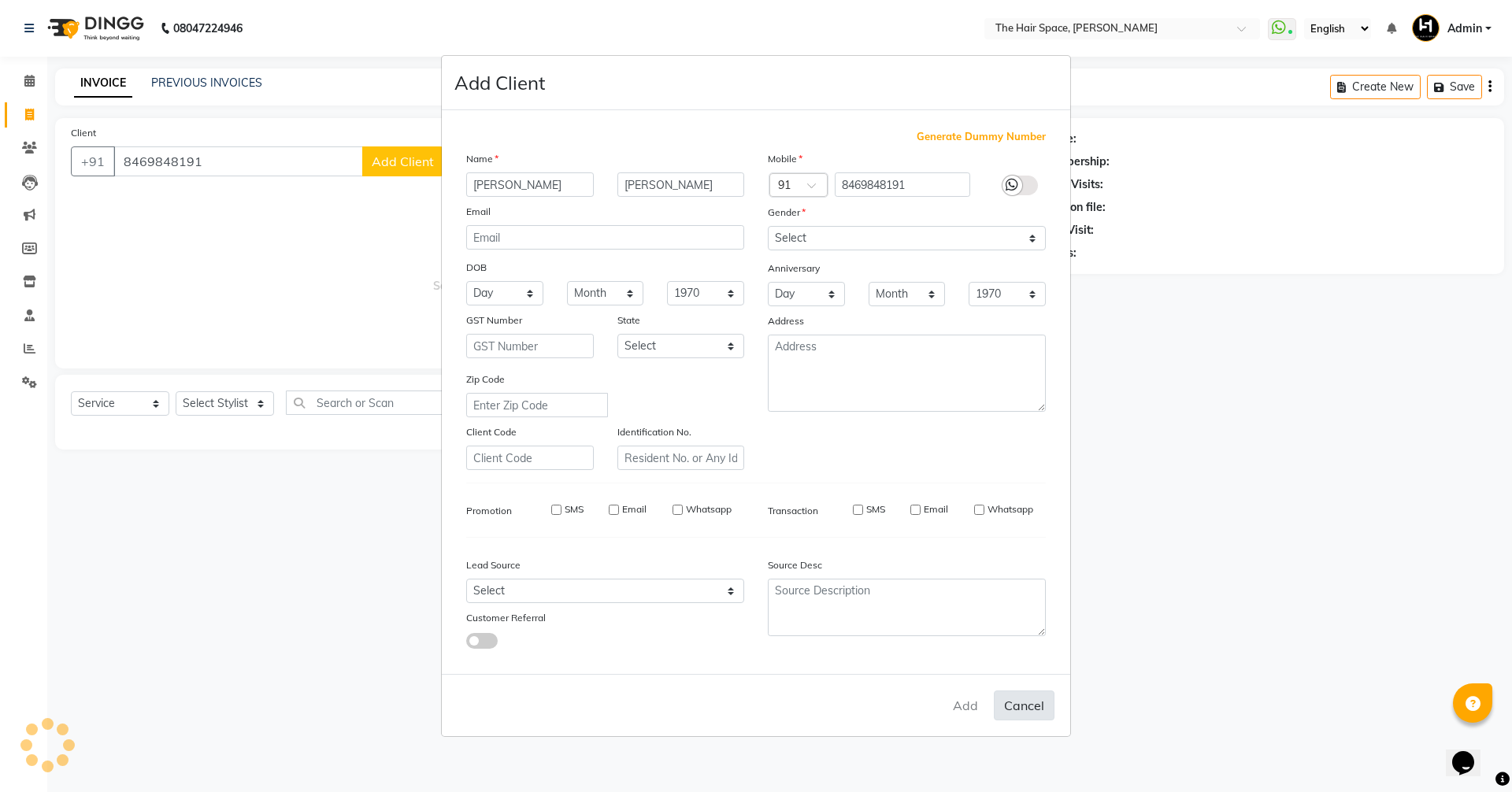
select select
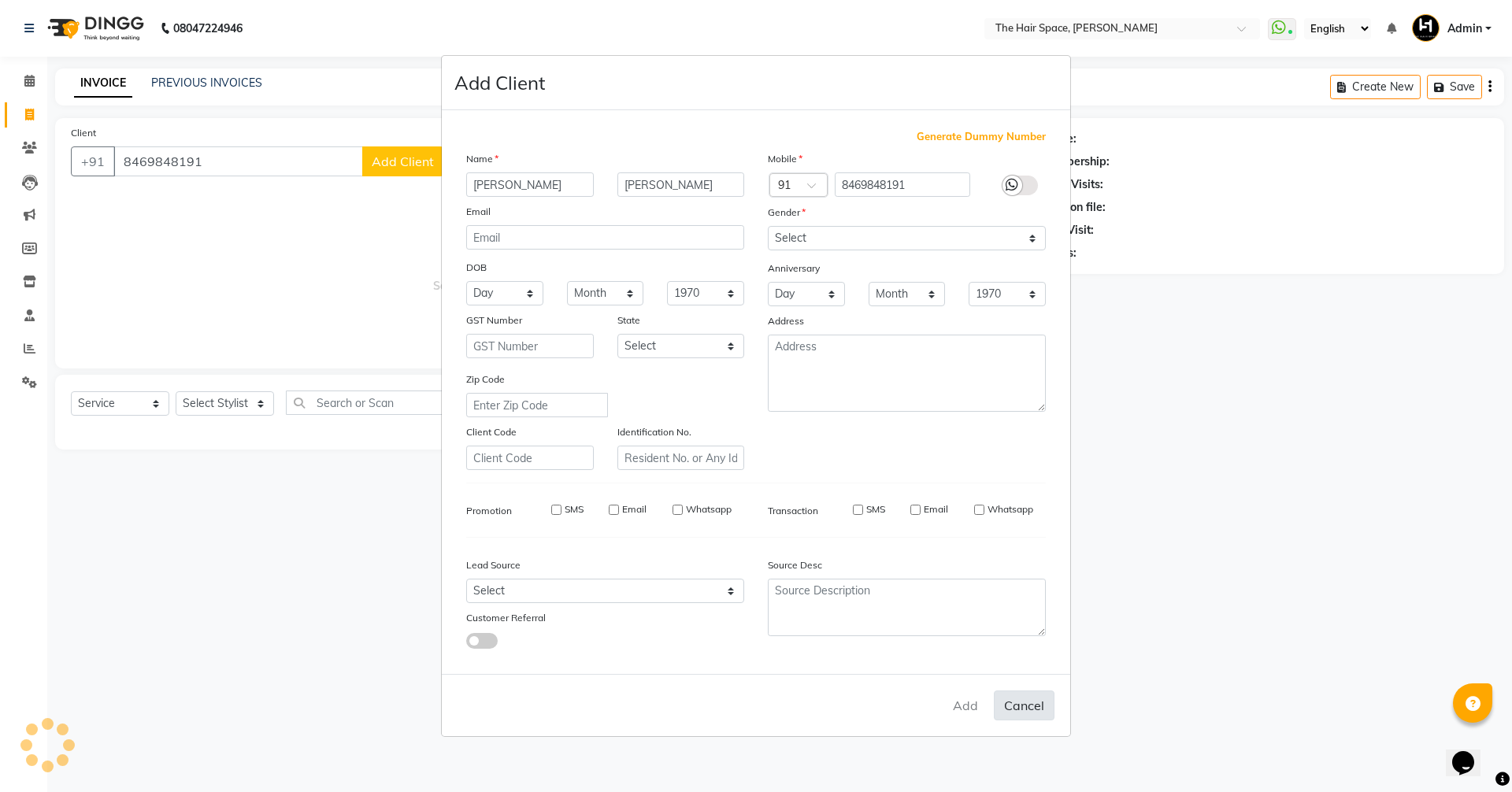
select select
checkbox input "false"
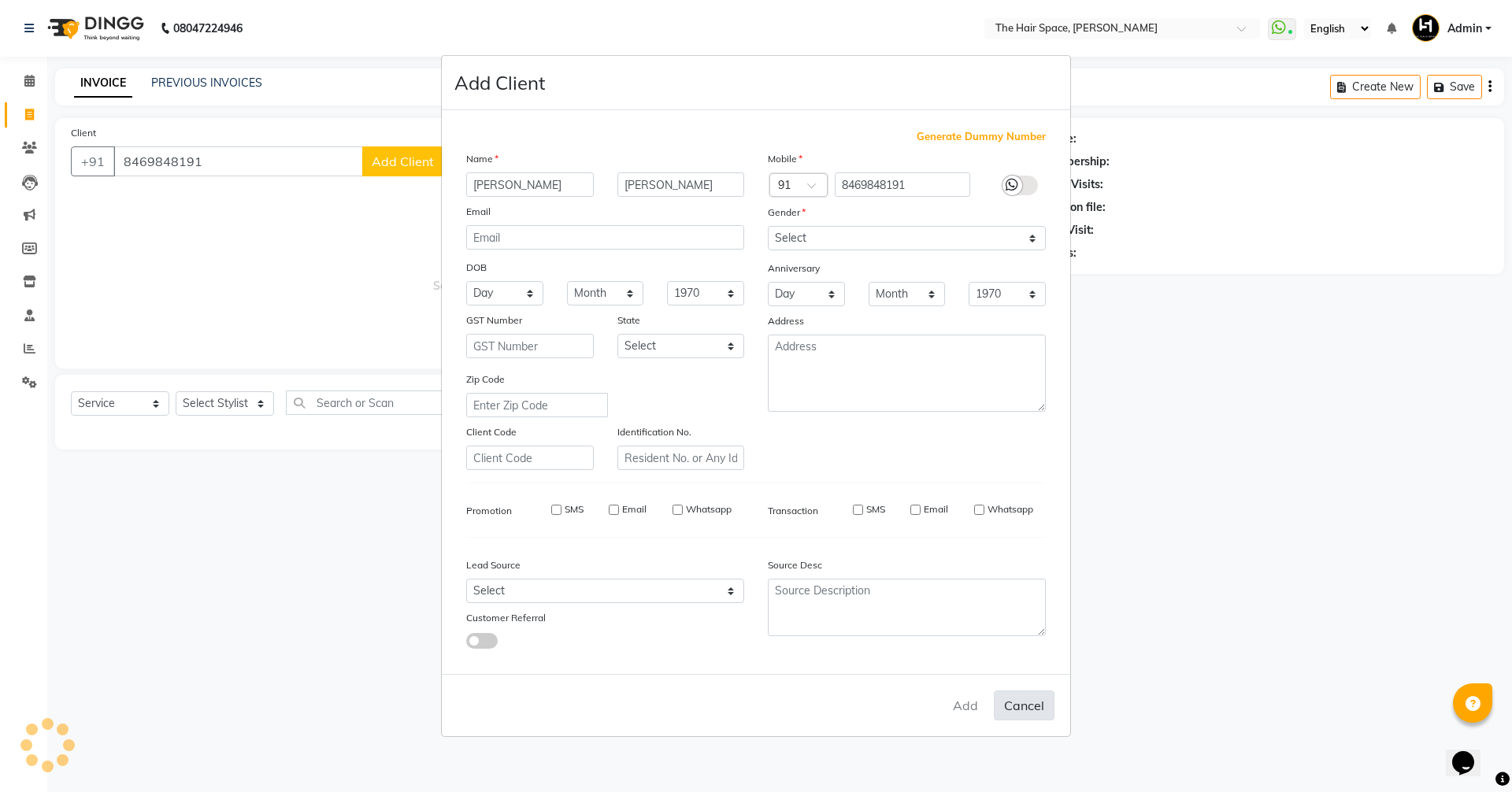
checkbox input "false"
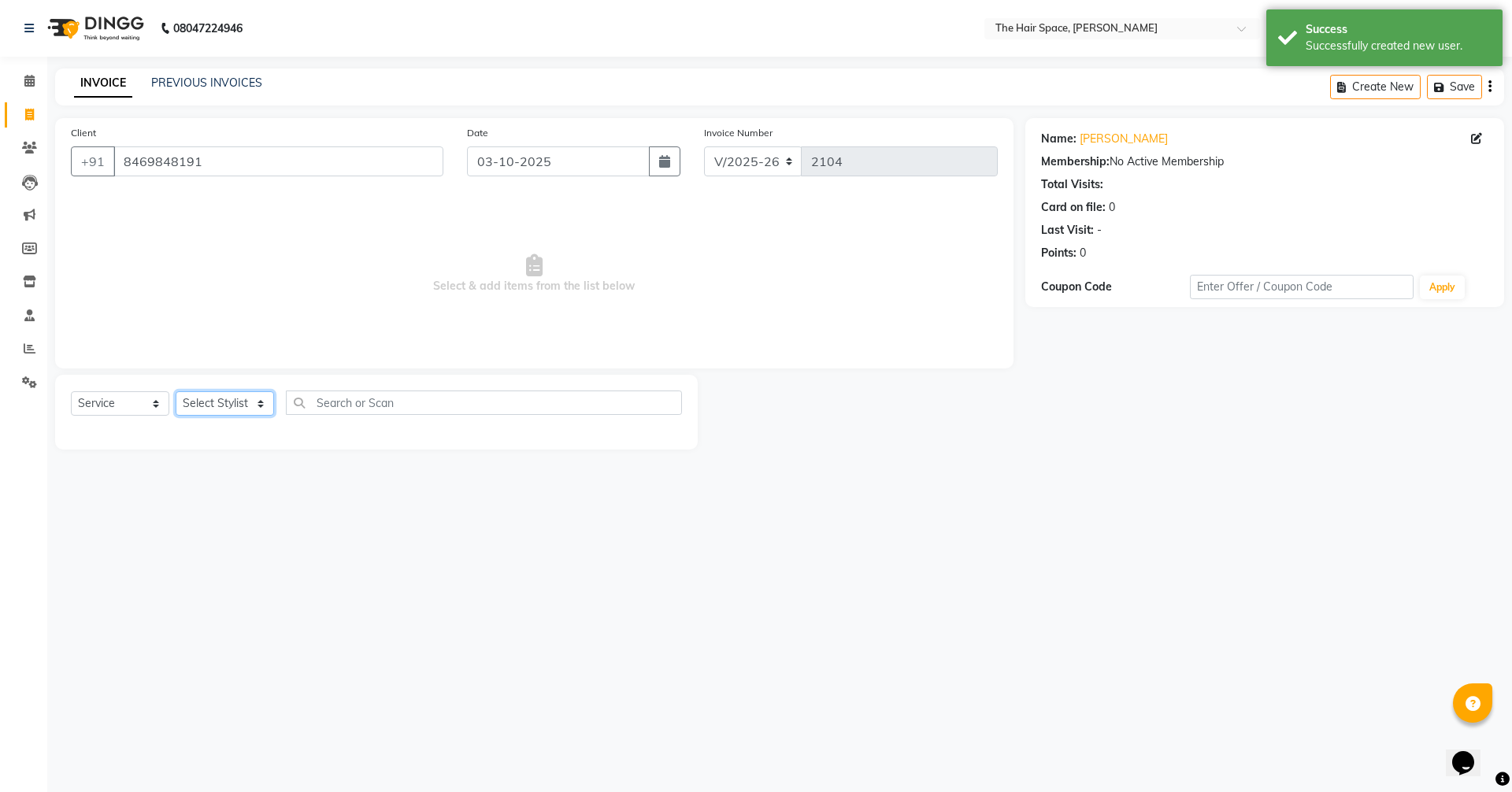
drag, startPoint x: 226, startPoint y: 399, endPoint x: 228, endPoint y: 413, distance: 14.1
click at [226, 399] on select "Select Stylist [PERSON_NAME] Nai [PERSON_NAME] [PERSON_NAME] Unknown" at bounding box center [225, 404] width 99 height 24
select select "66184"
click at [176, 392] on select "Select Stylist [PERSON_NAME] Nai [PERSON_NAME] [PERSON_NAME] Unknown" at bounding box center [225, 404] width 99 height 24
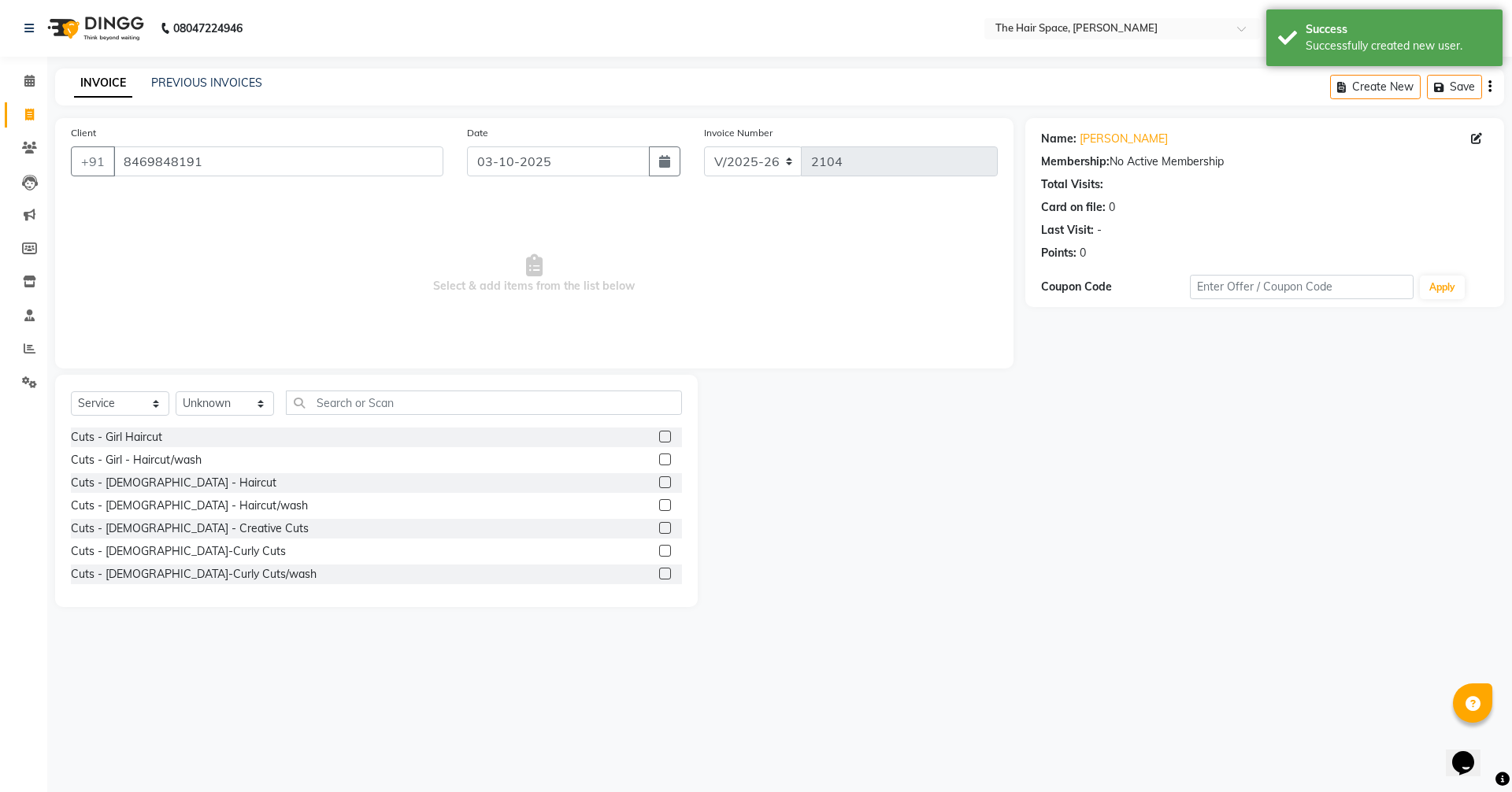
click at [337, 418] on div "Select Service Product Membership Package Voucher Prepaid Gift Card Select Styl…" at bounding box center [376, 409] width 611 height 37
click at [340, 408] on input "text" at bounding box center [483, 403] width 396 height 24
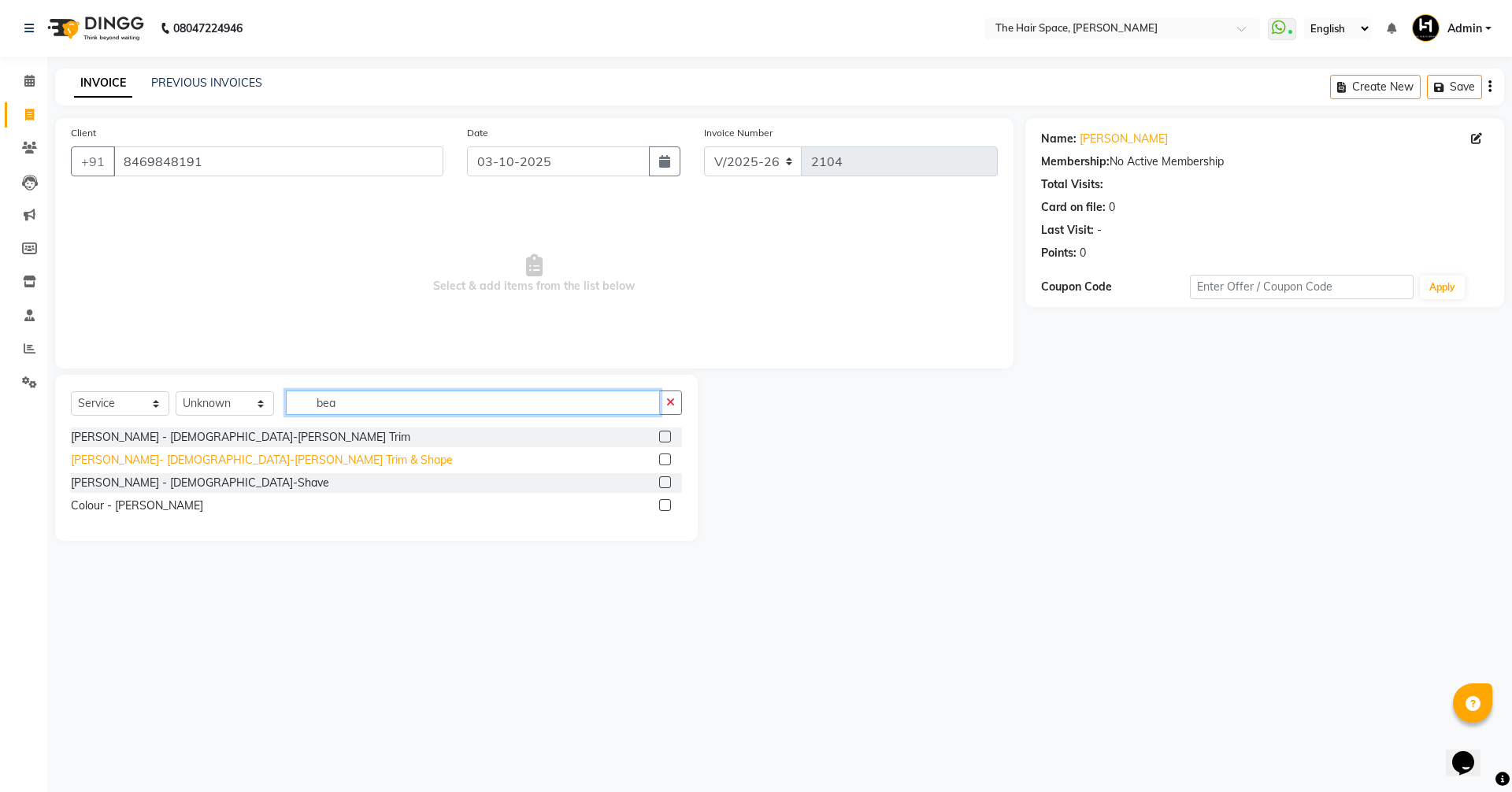
type input "bea"
click at [220, 467] on div "[PERSON_NAME]- [DEMOGRAPHIC_DATA]-[PERSON_NAME] Trim & Shape" at bounding box center [262, 460] width 382 height 17
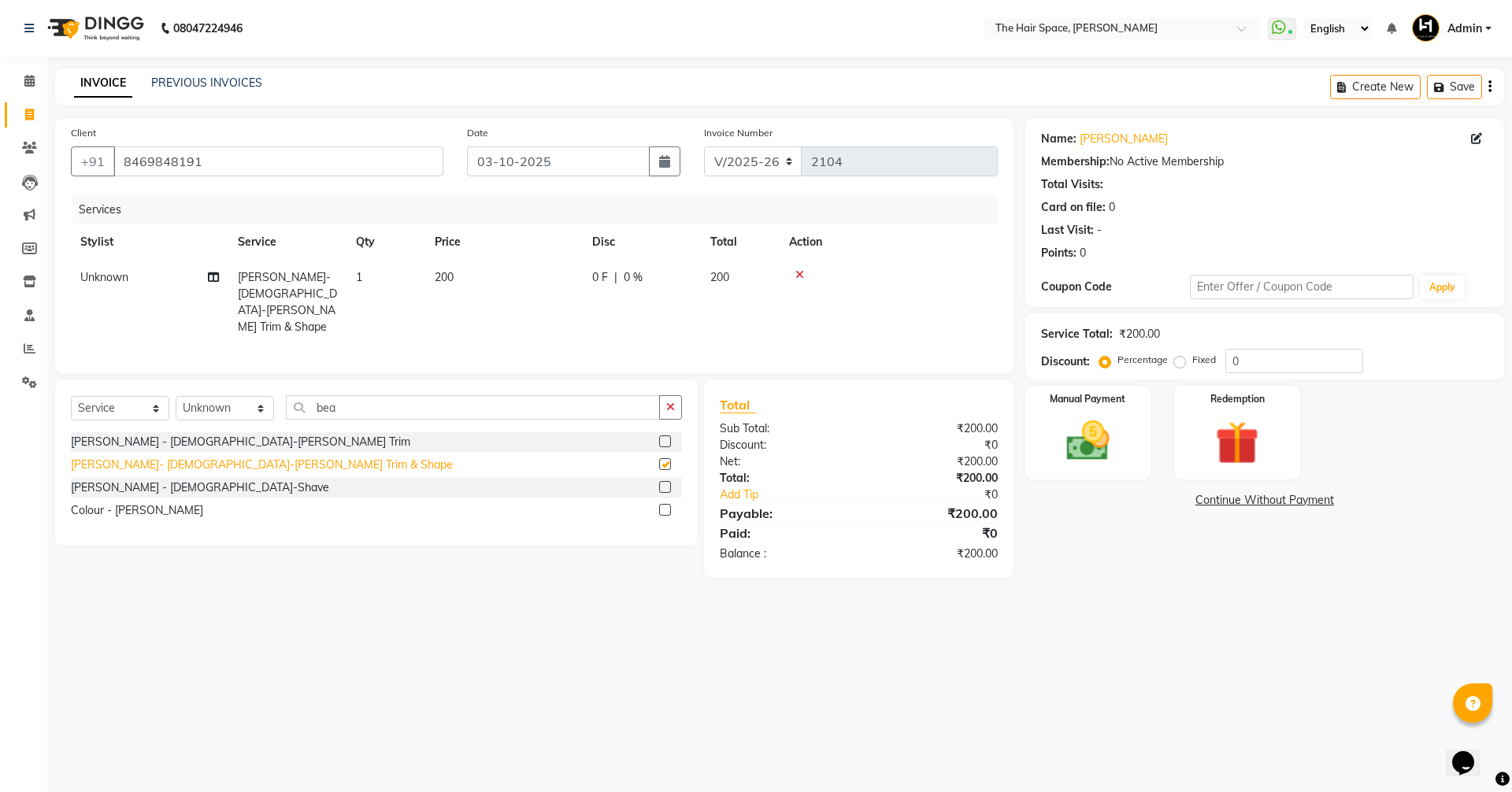
checkbox input "false"
click at [1110, 448] on img at bounding box center [1088, 441] width 73 height 52
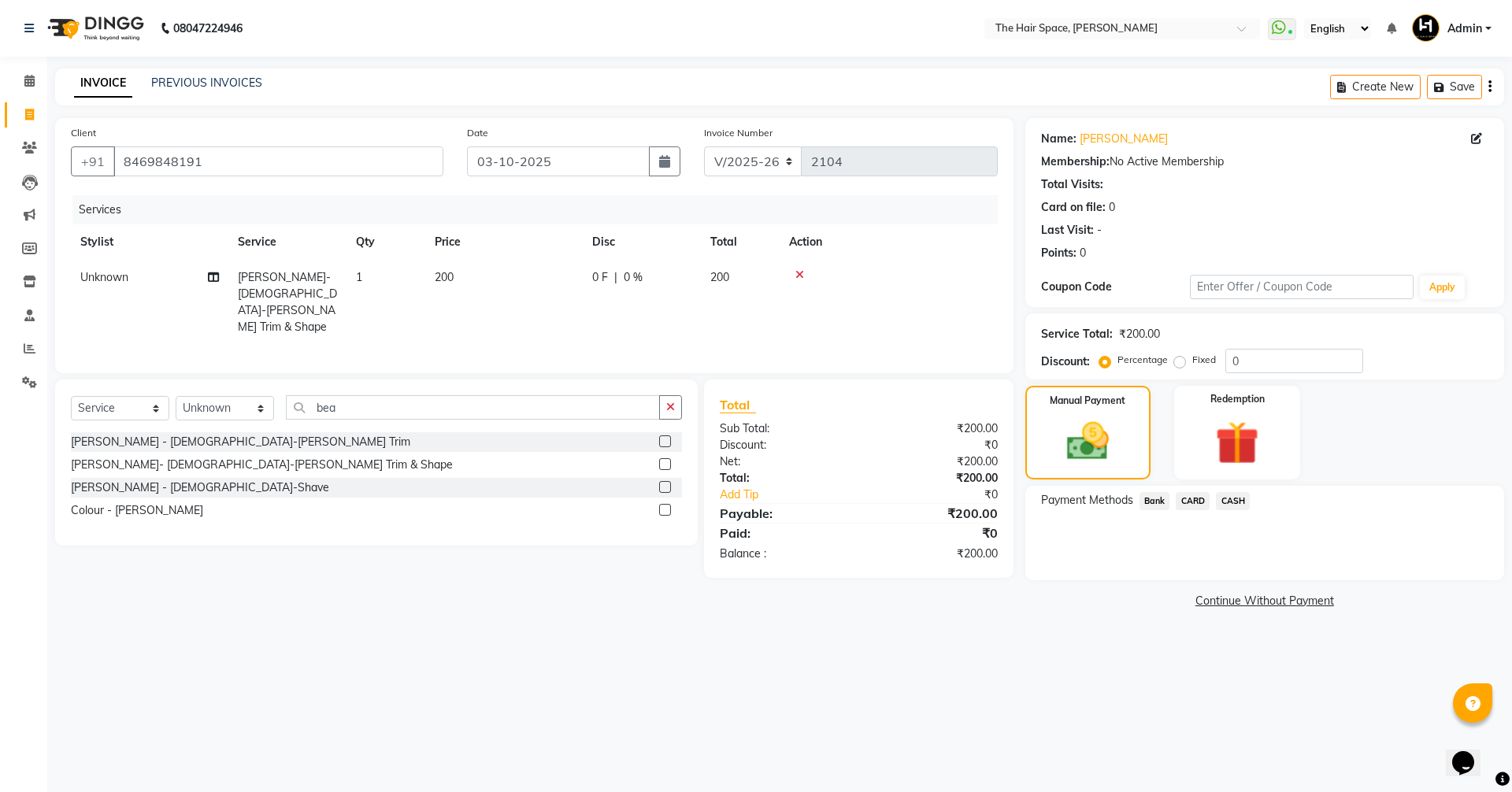
click at [1142, 502] on span "Bank" at bounding box center [1154, 502] width 30 height 18
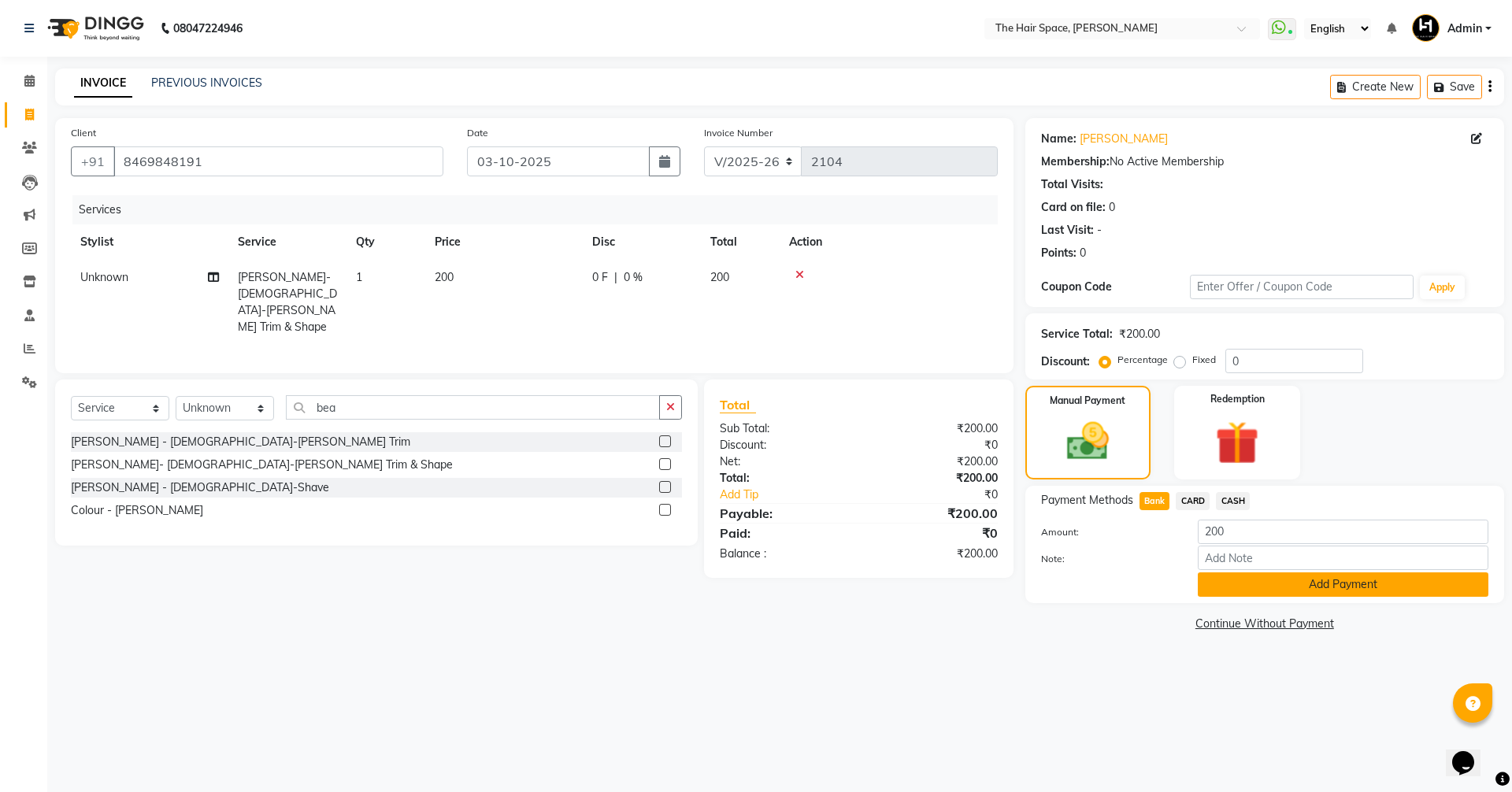
click at [1202, 589] on button "Add Payment" at bounding box center [1343, 585] width 290 height 24
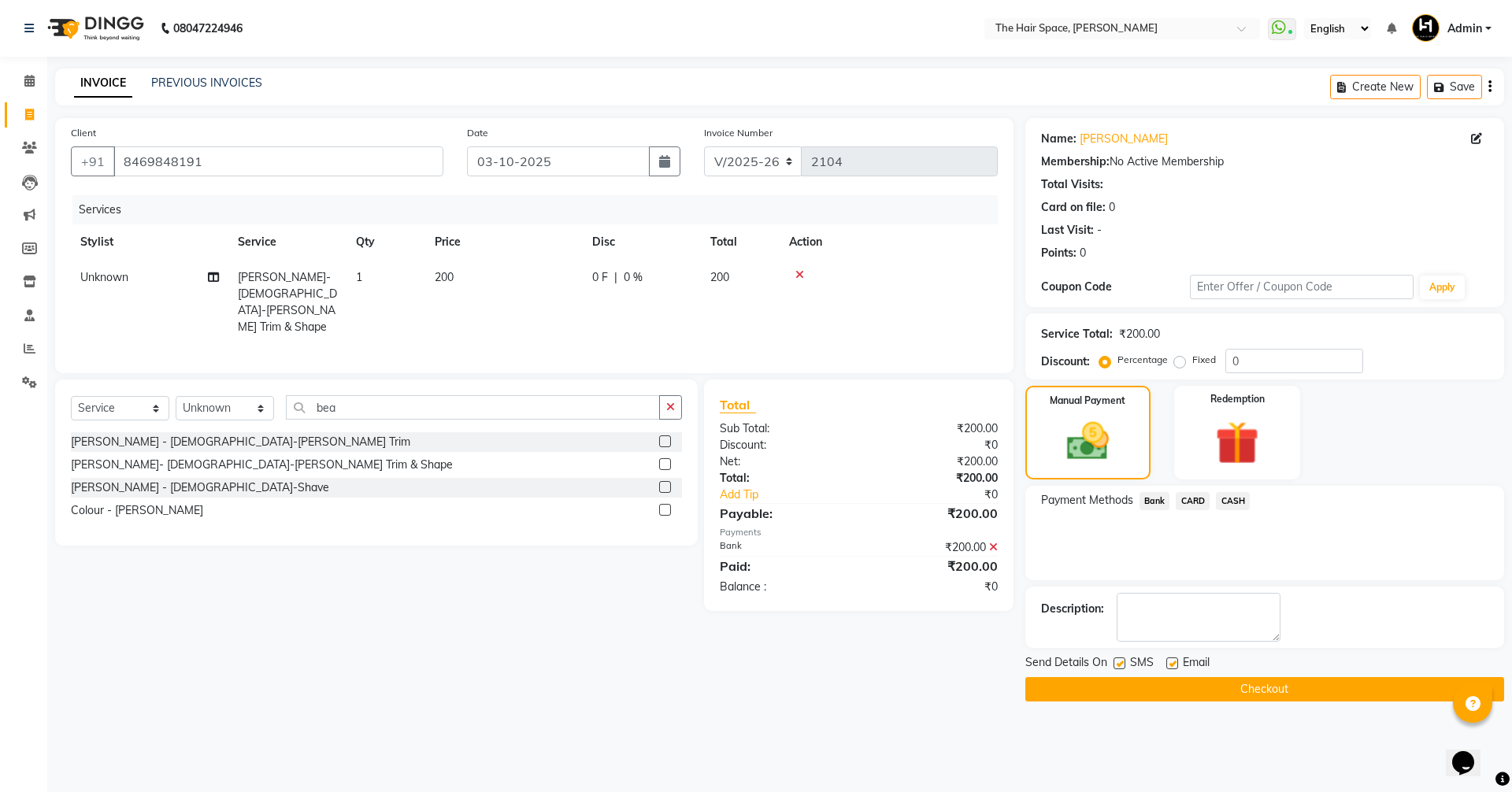
click at [1244, 702] on main "INVOICE PREVIOUS INVOICES Create New Save Client [PHONE_NUMBER] Date [DATE] Inv…" at bounding box center [779, 396] width 1465 height 657
click at [1249, 691] on button "Checkout" at bounding box center [1265, 689] width 479 height 24
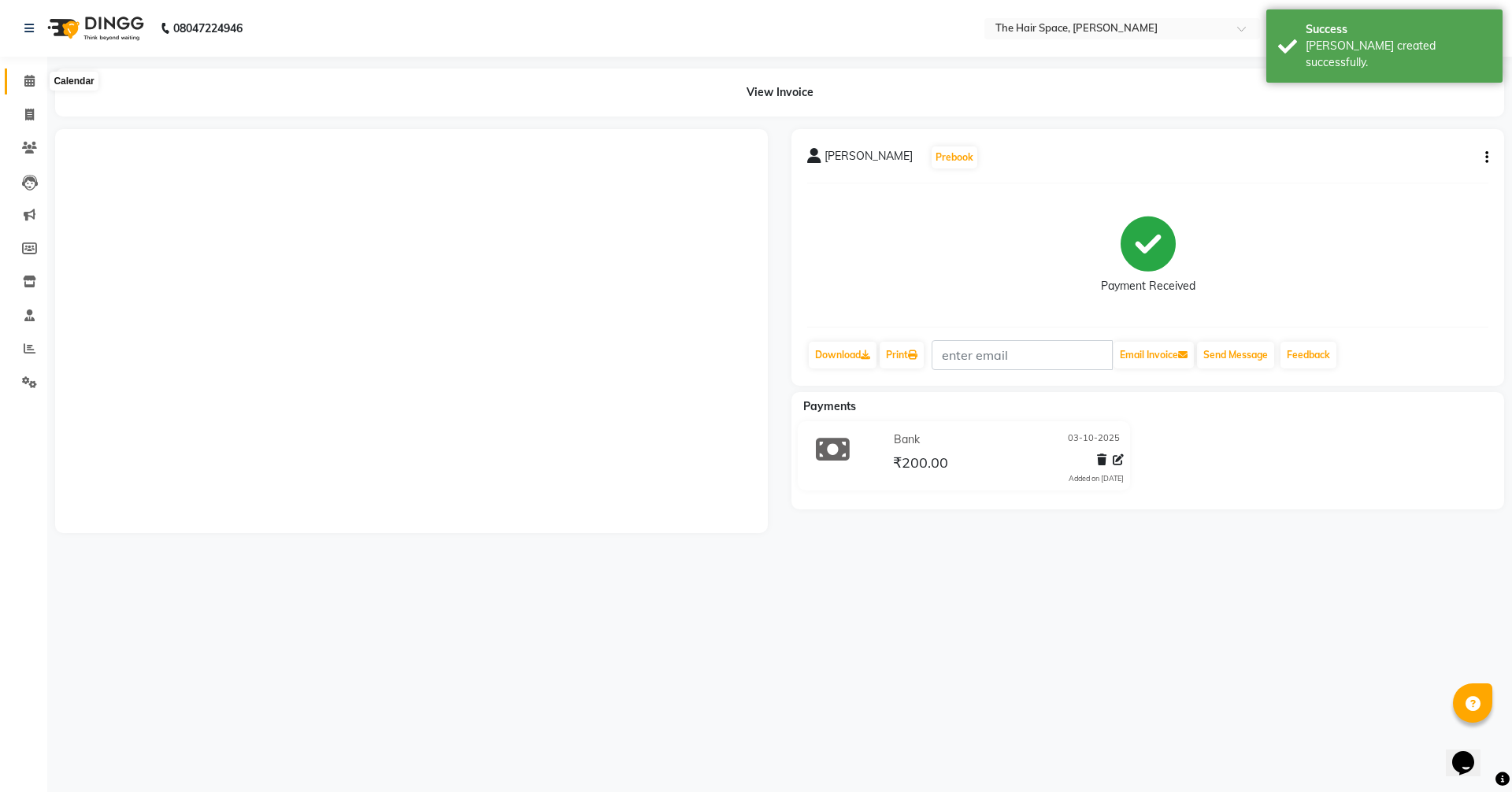
click at [30, 78] on icon at bounding box center [29, 80] width 10 height 12
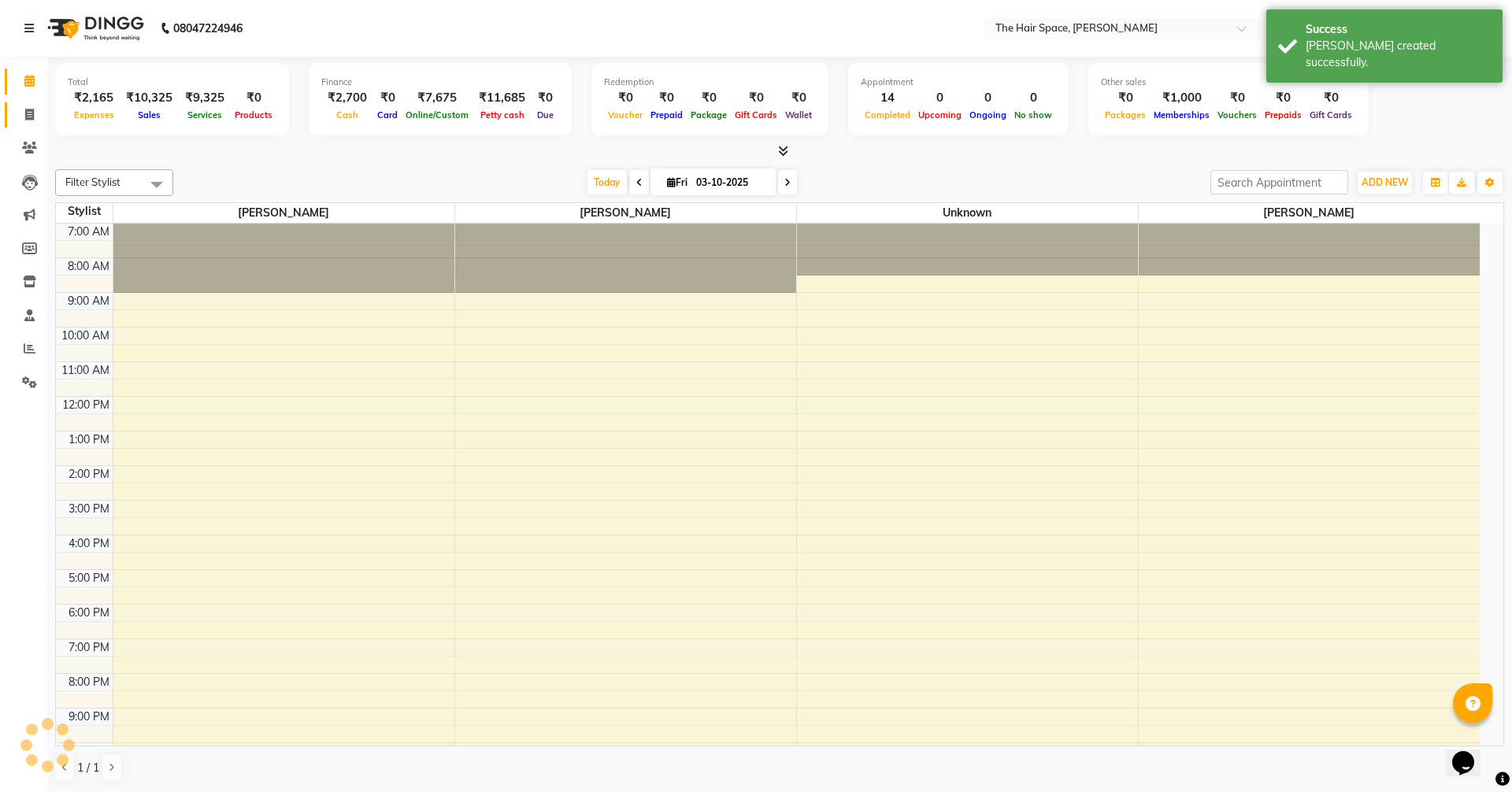
click at [33, 118] on icon at bounding box center [29, 115] width 8 height 12
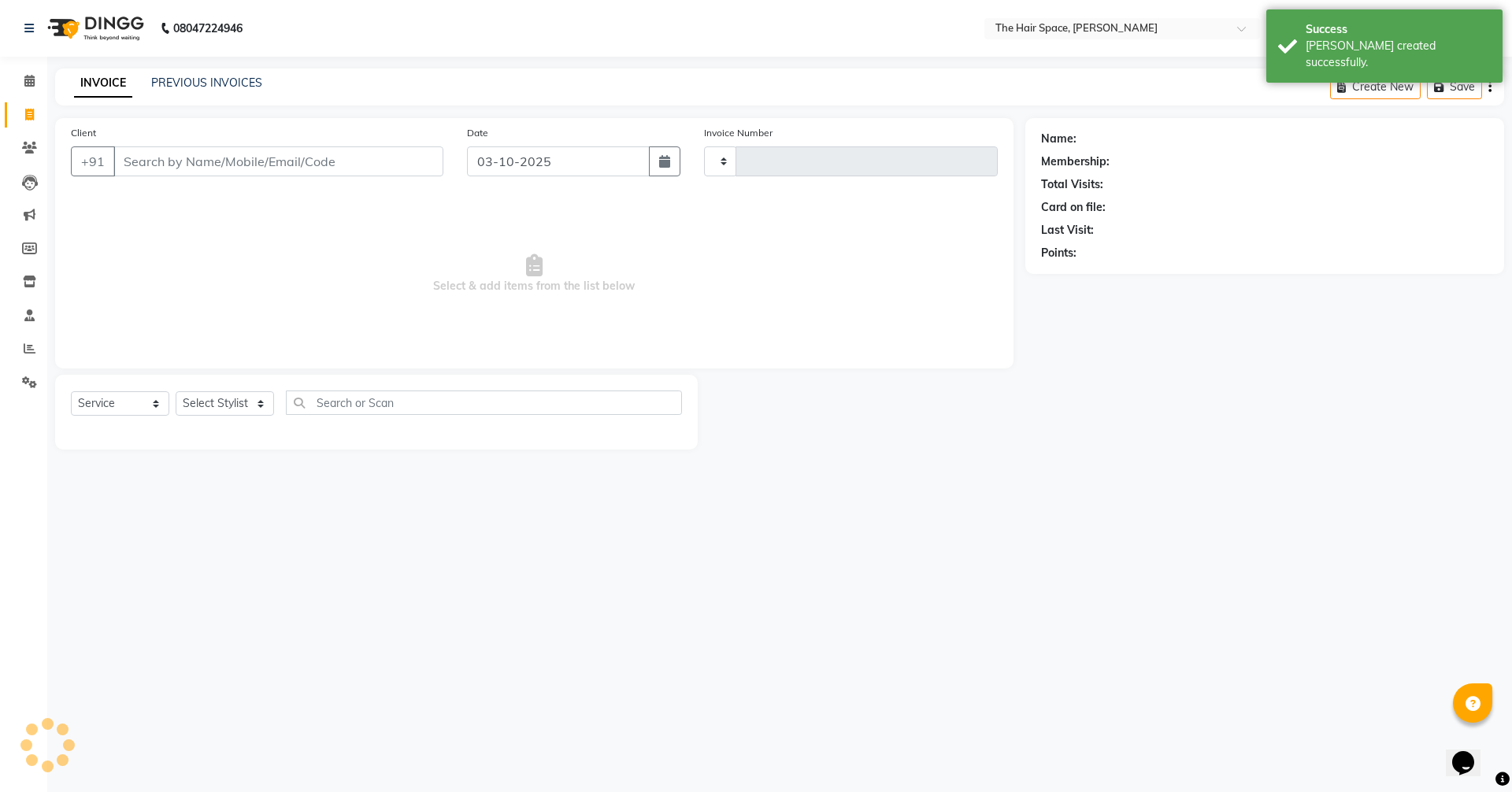
click at [32, 114] on icon at bounding box center [29, 115] width 8 height 12
select select "service"
select select "6663"
type input "2105"
click at [161, 87] on link "PREVIOUS INVOICES" at bounding box center [207, 82] width 111 height 14
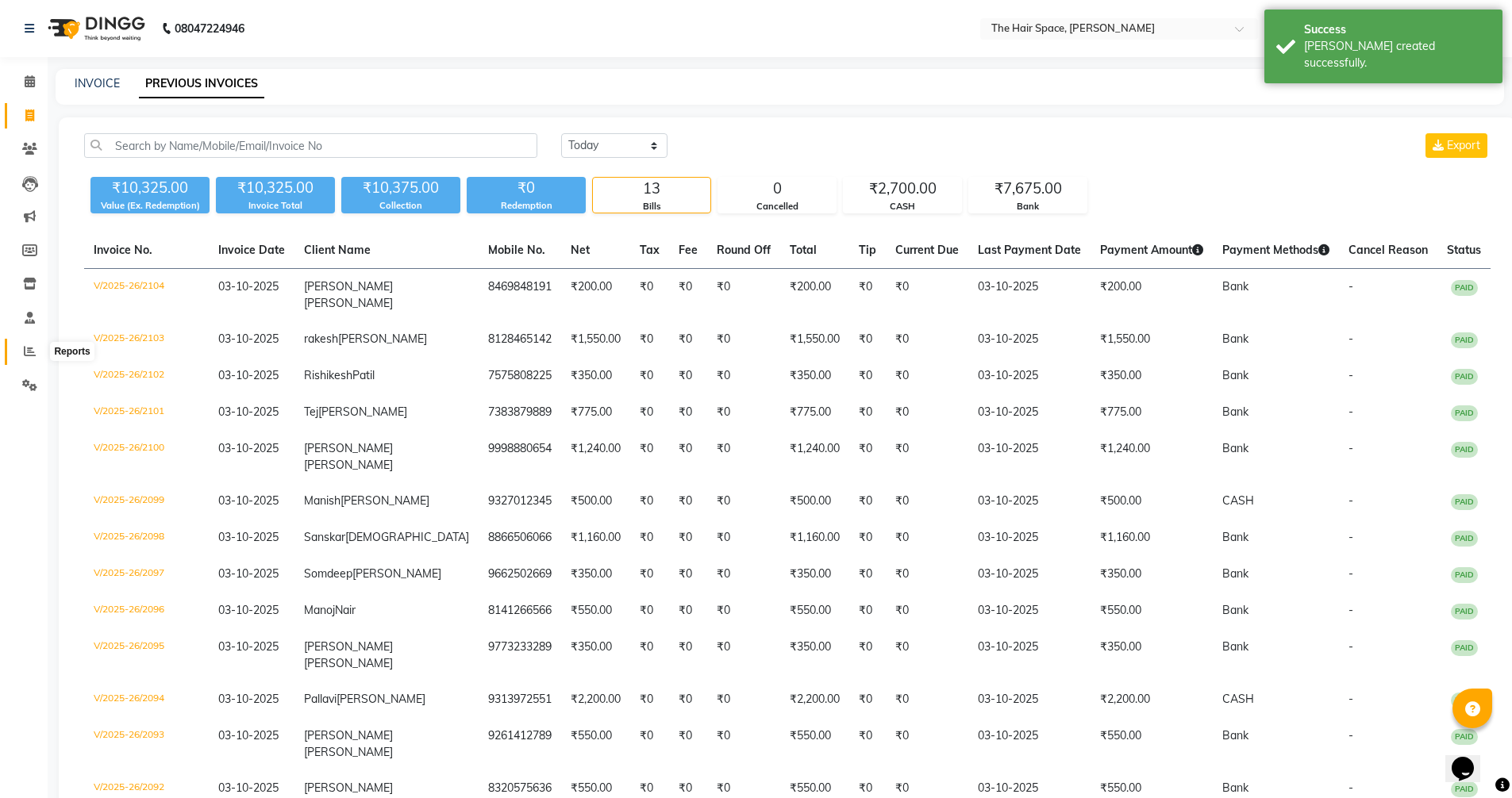
click at [29, 345] on span at bounding box center [30, 352] width 28 height 19
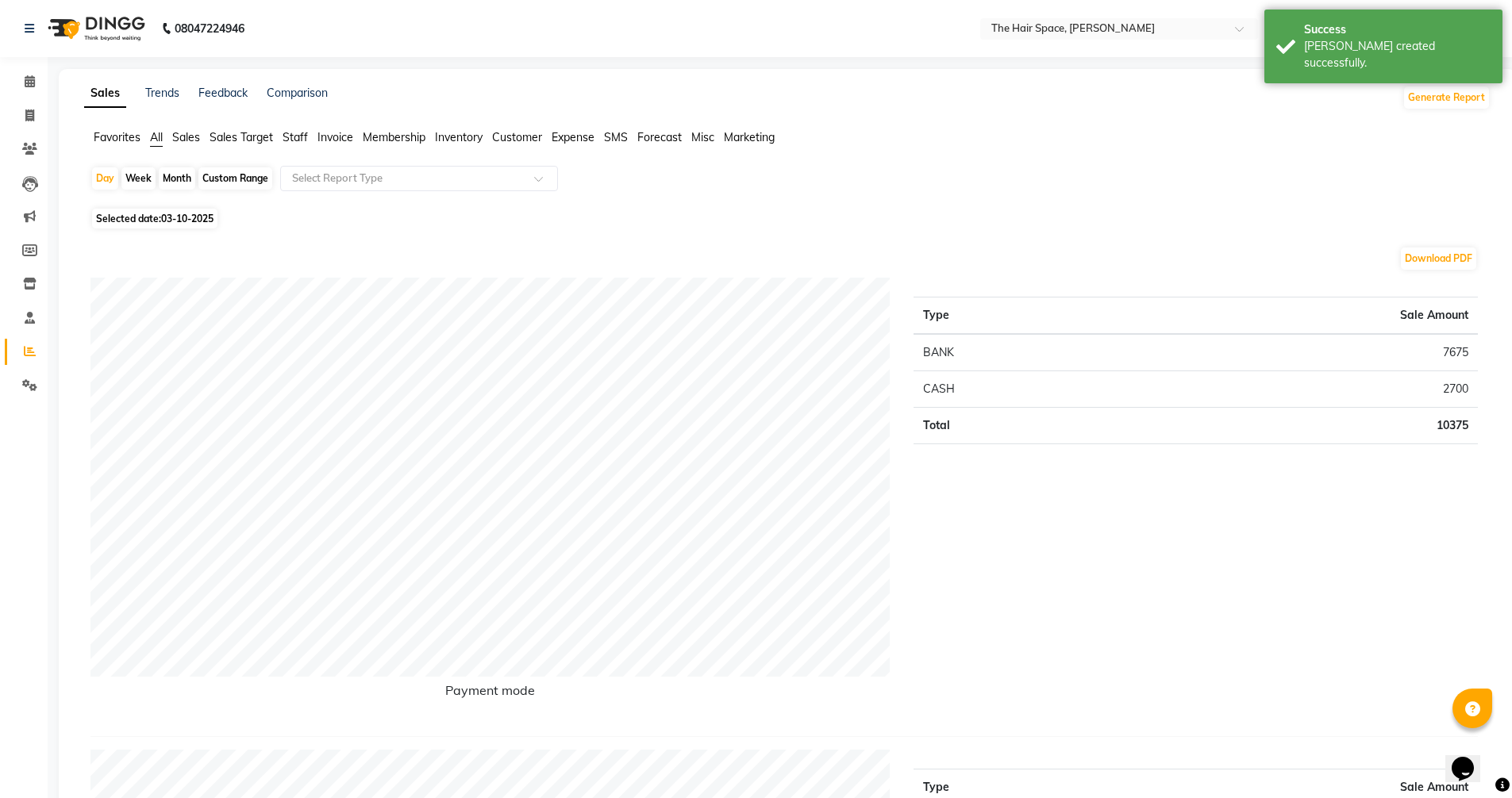
click at [181, 175] on div "Month" at bounding box center [176, 179] width 36 height 22
select select "10"
select select "2025"
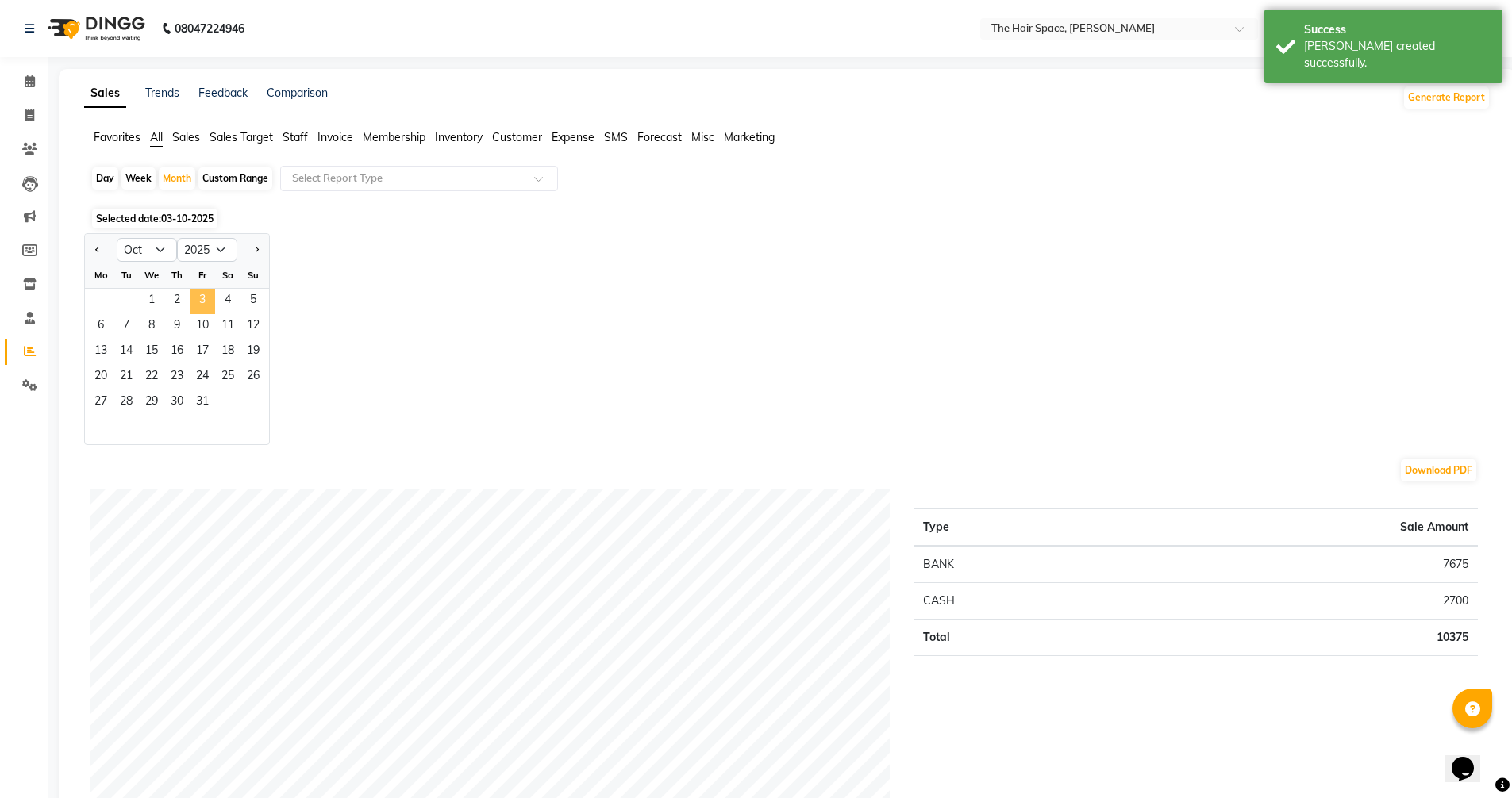
click at [196, 303] on span "3" at bounding box center [202, 301] width 25 height 25
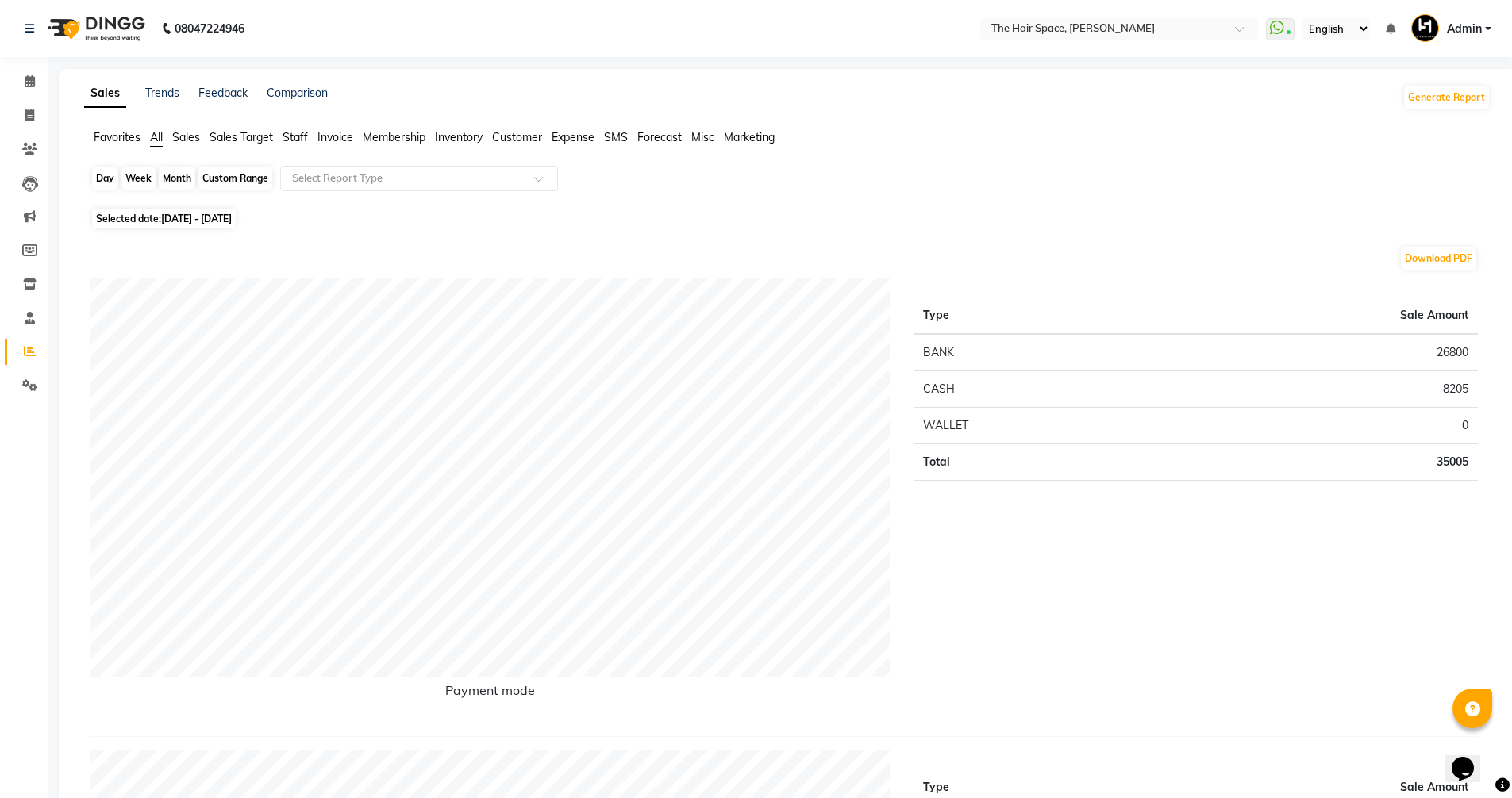
click at [169, 175] on div "Month" at bounding box center [176, 179] width 36 height 22
select select "10"
select select "2025"
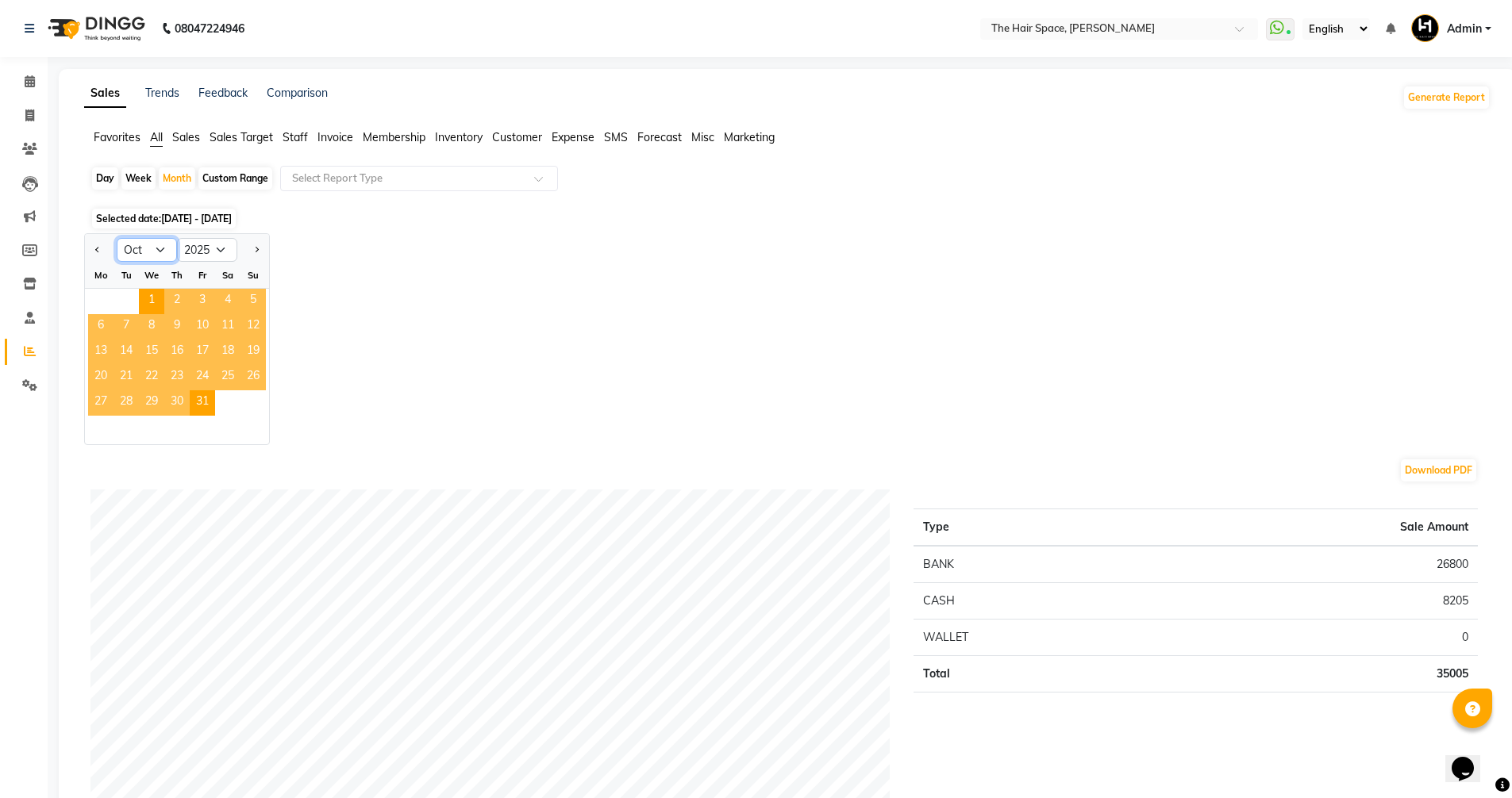
click at [152, 251] on select "Jan Feb Mar Apr May Jun [DATE] Aug Sep Oct Nov Dec" at bounding box center [146, 250] width 61 height 24
select select "9"
click at [116, 238] on select "Jan Feb Mar Apr May Jun [DATE] Aug Sep Oct Nov Dec" at bounding box center [146, 250] width 61 height 24
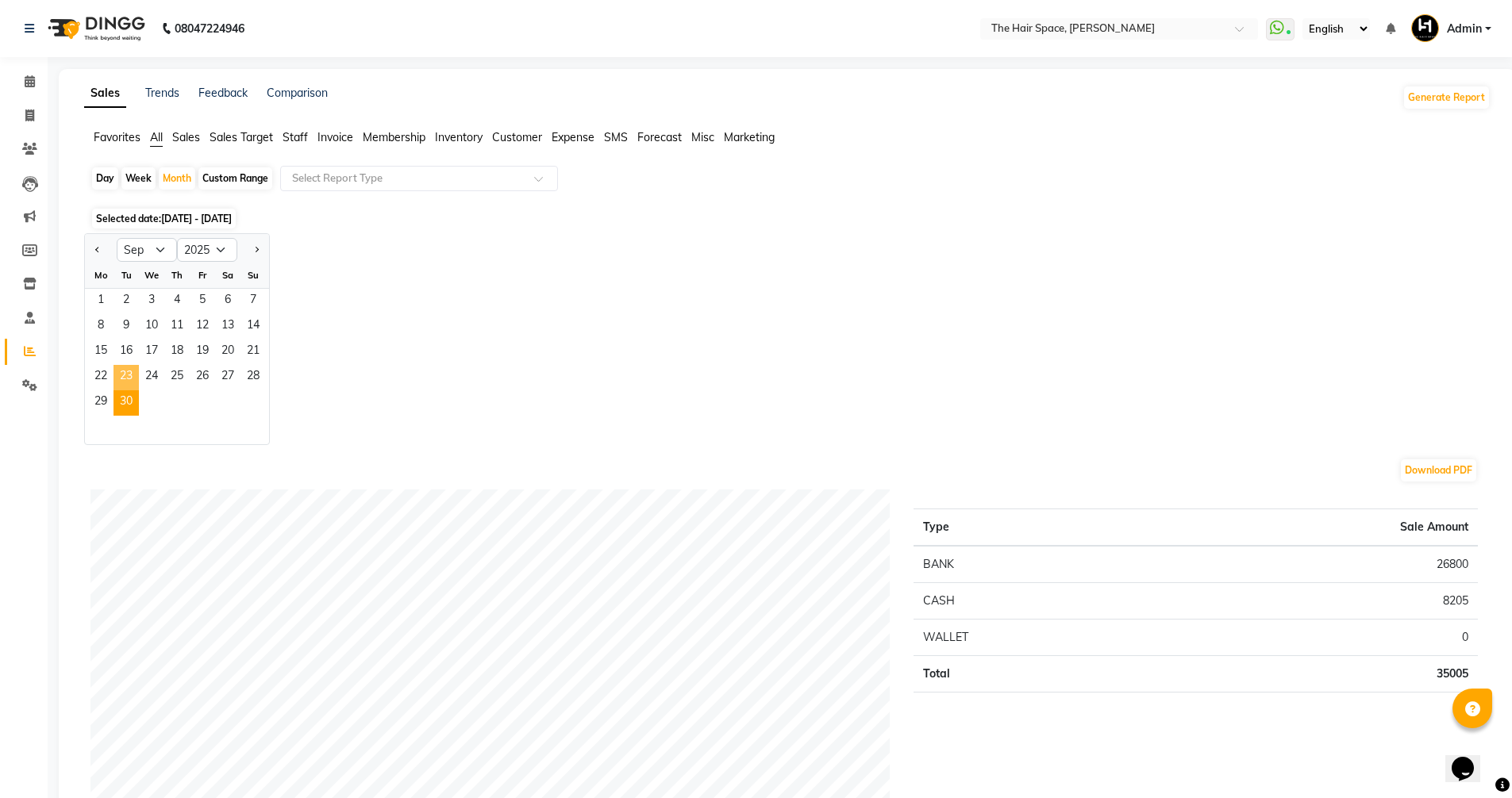
click at [135, 391] on ngb-datepicker-month "Mo Tu We Th Fr Sa Su 1 2 3 4 5 6 7 8 9 10 11 12 13 14 15 16 17 18 19 20 21 22 2…" at bounding box center [177, 353] width 184 height 182
click at [130, 408] on span "30" at bounding box center [126, 402] width 25 height 25
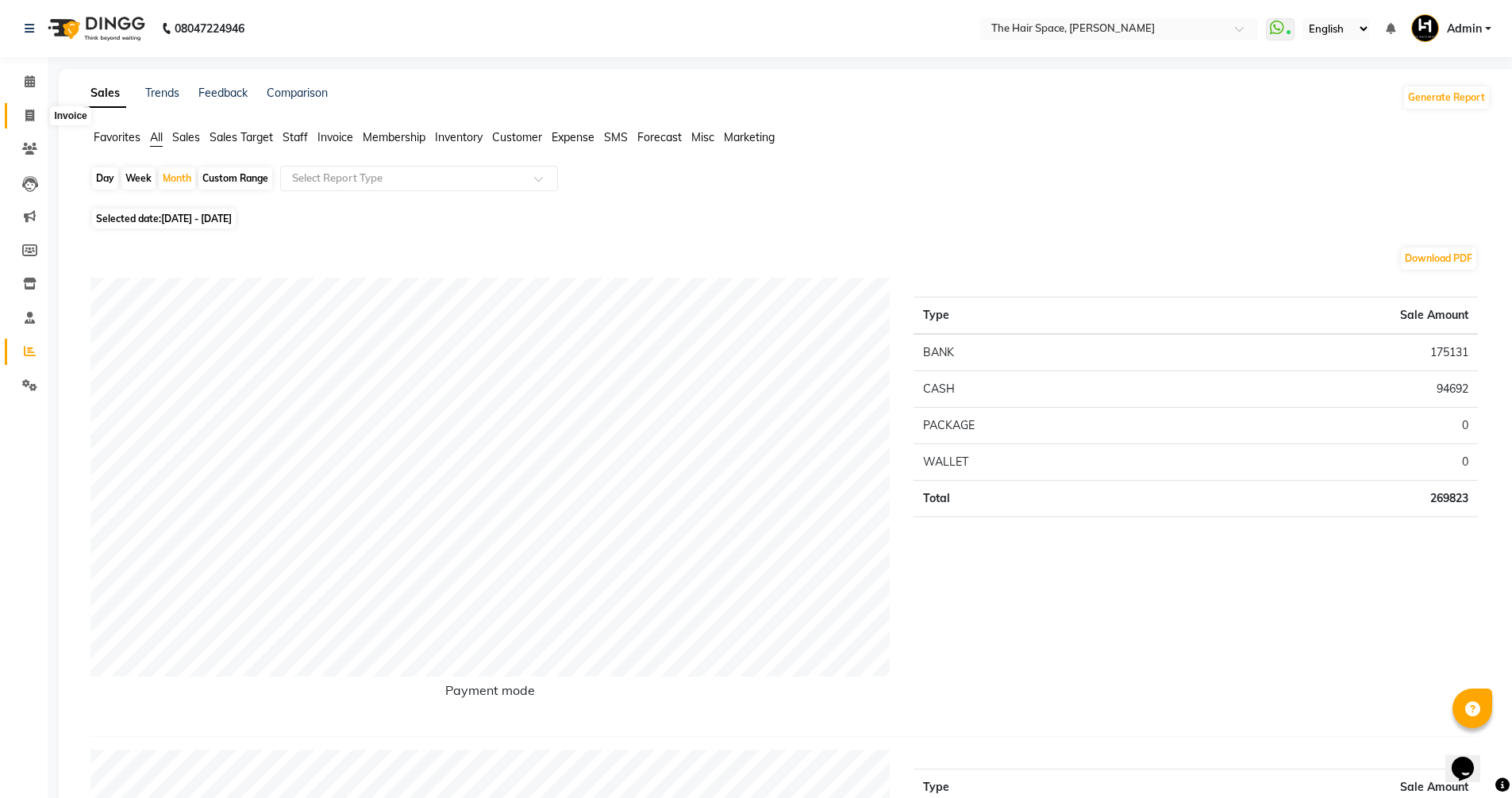
drag, startPoint x: 36, startPoint y: 117, endPoint x: 83, endPoint y: 110, distance: 47.5
click at [36, 117] on span at bounding box center [30, 116] width 28 height 19
select select "service"
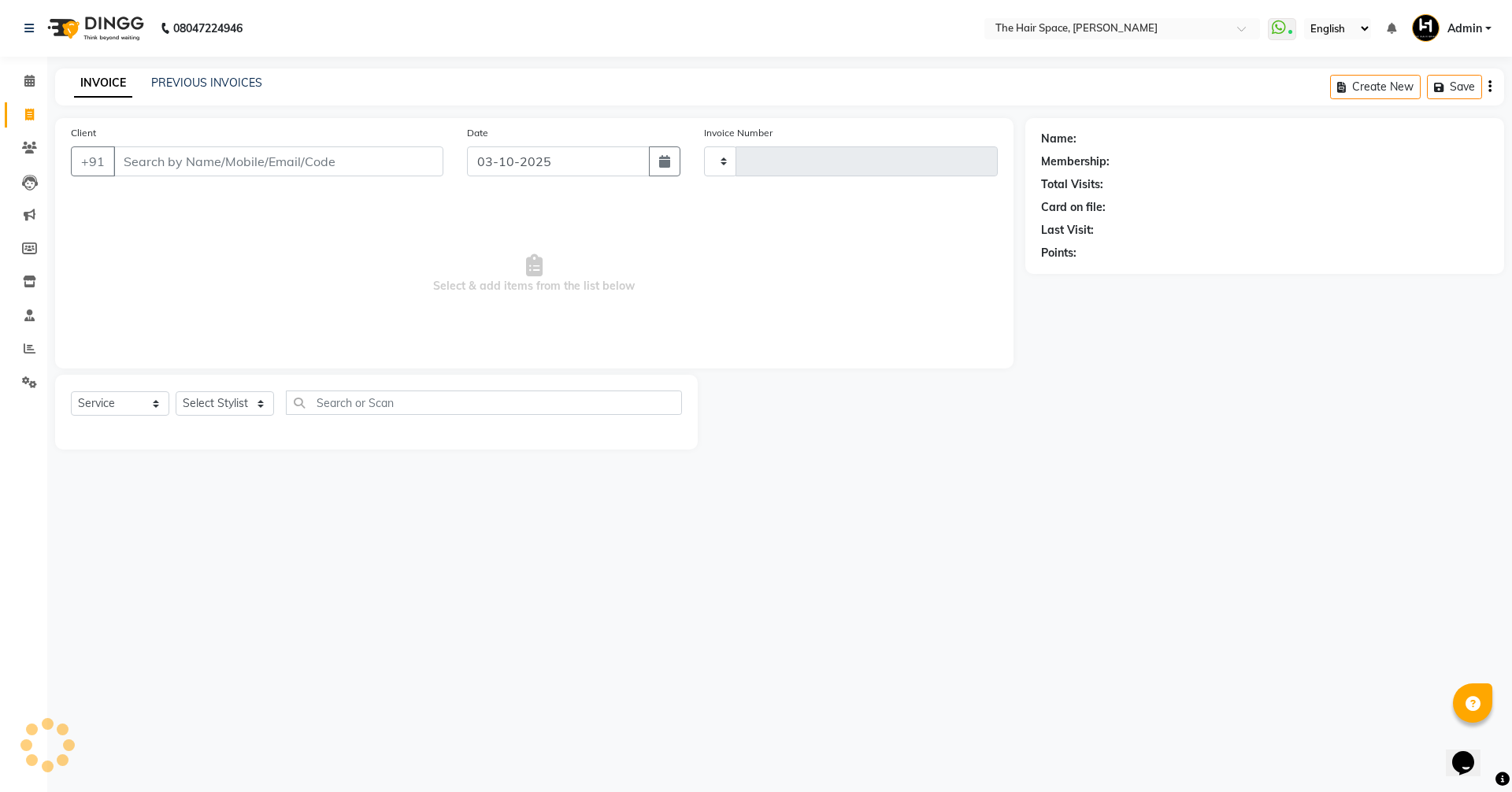
type input "2105"
select select "6663"
click at [186, 95] on div "INVOICE PREVIOUS INVOICES Create New Save" at bounding box center [780, 87] width 1449 height 37
click at [171, 164] on input "Client" at bounding box center [278, 162] width 330 height 30
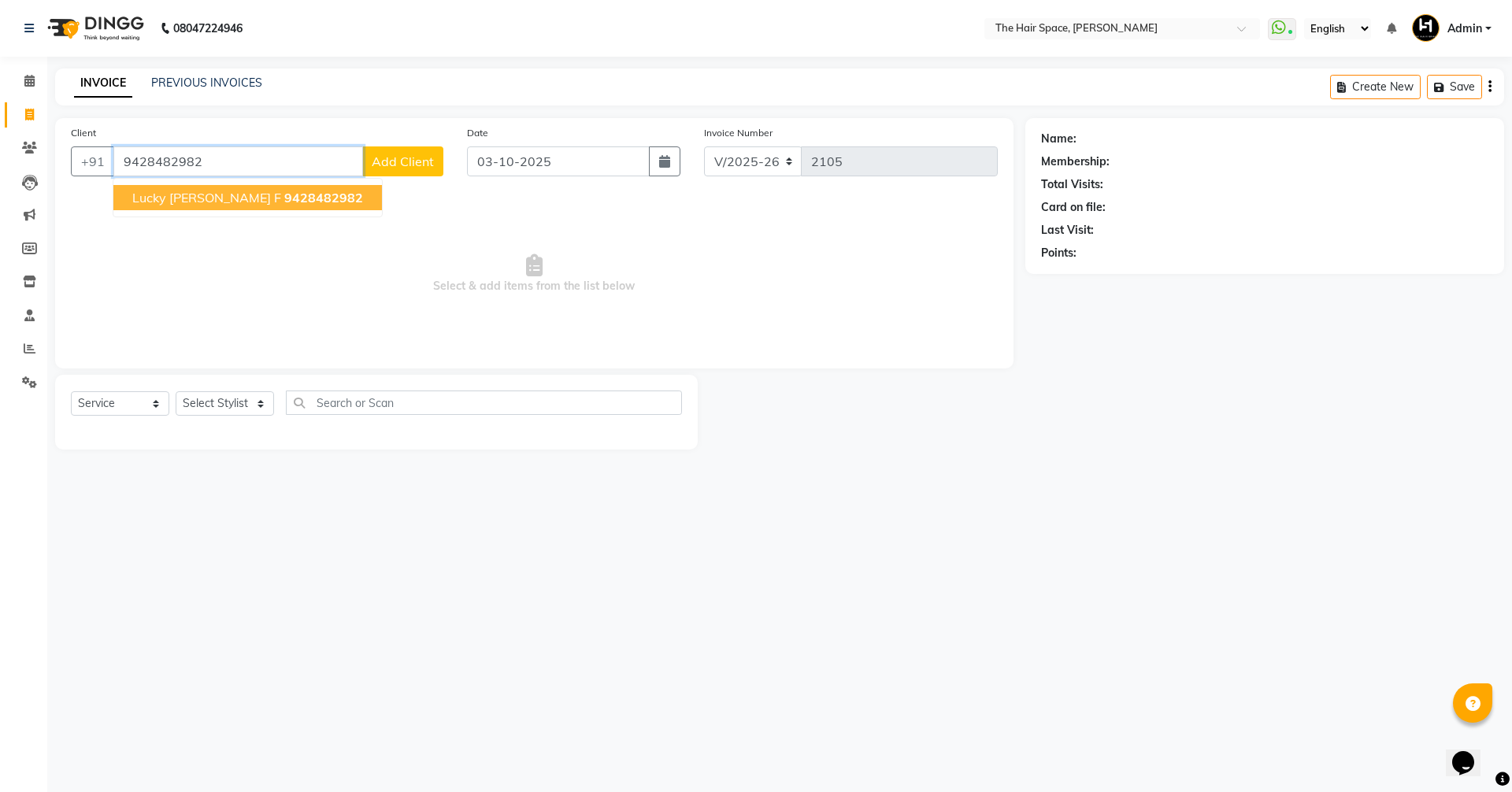
type input "9428482982"
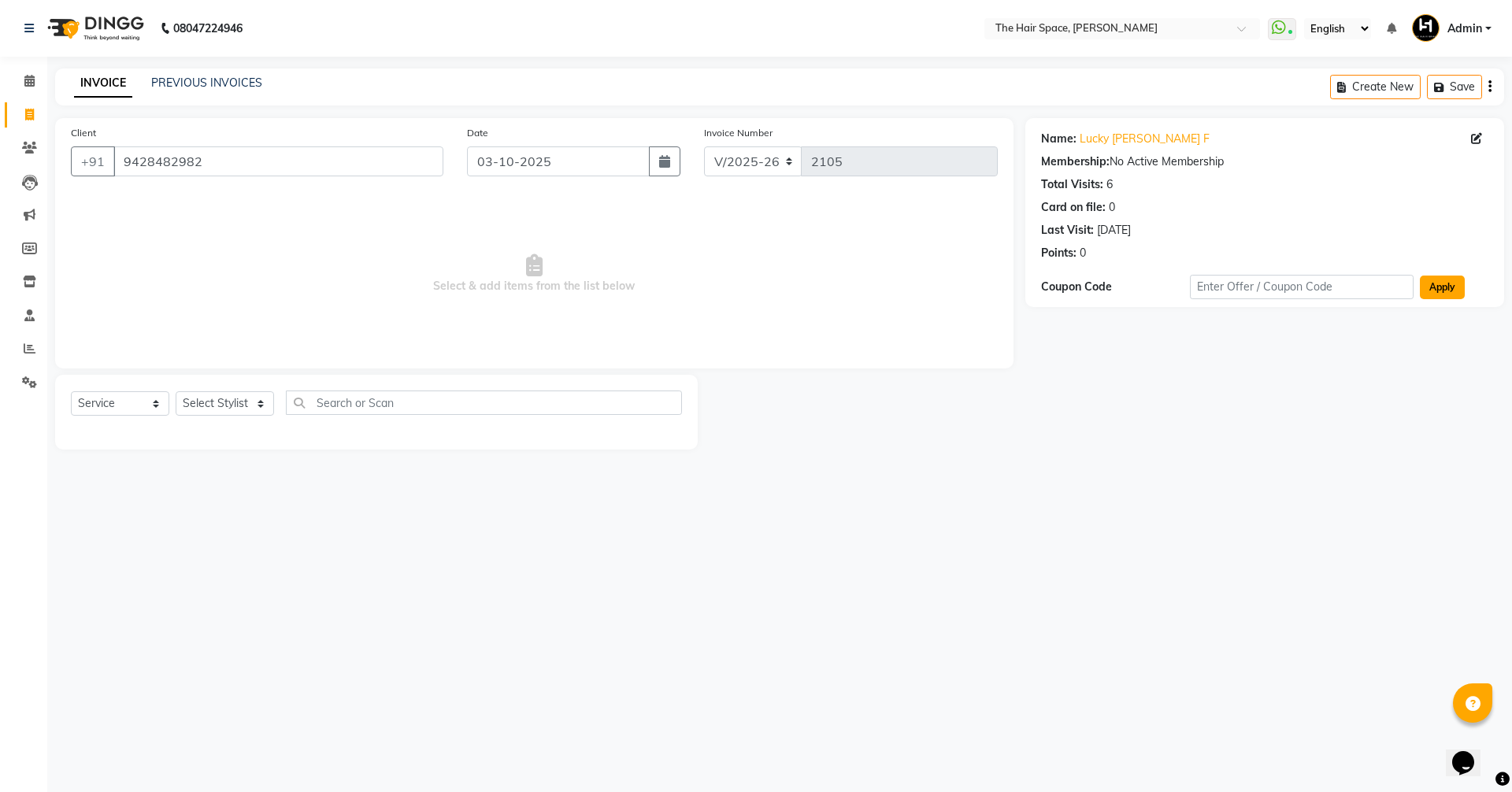
click at [1451, 291] on button "Apply" at bounding box center [1443, 287] width 45 height 24
click at [1472, 140] on icon at bounding box center [1477, 139] width 11 height 11
select select "19"
select select "02"
select select "2002"
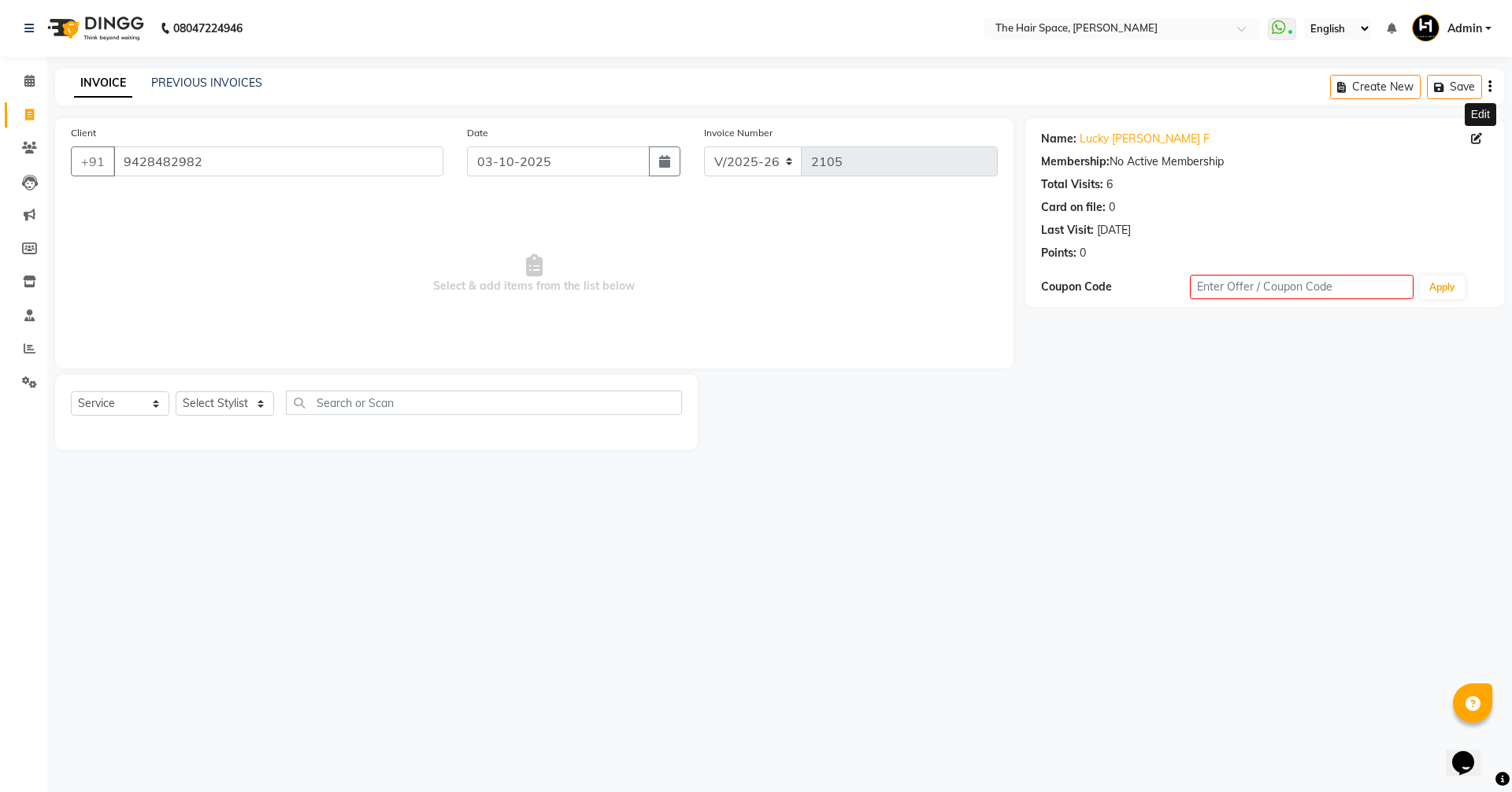
select select "12"
select select "[DEMOGRAPHIC_DATA]"
select select "47095"
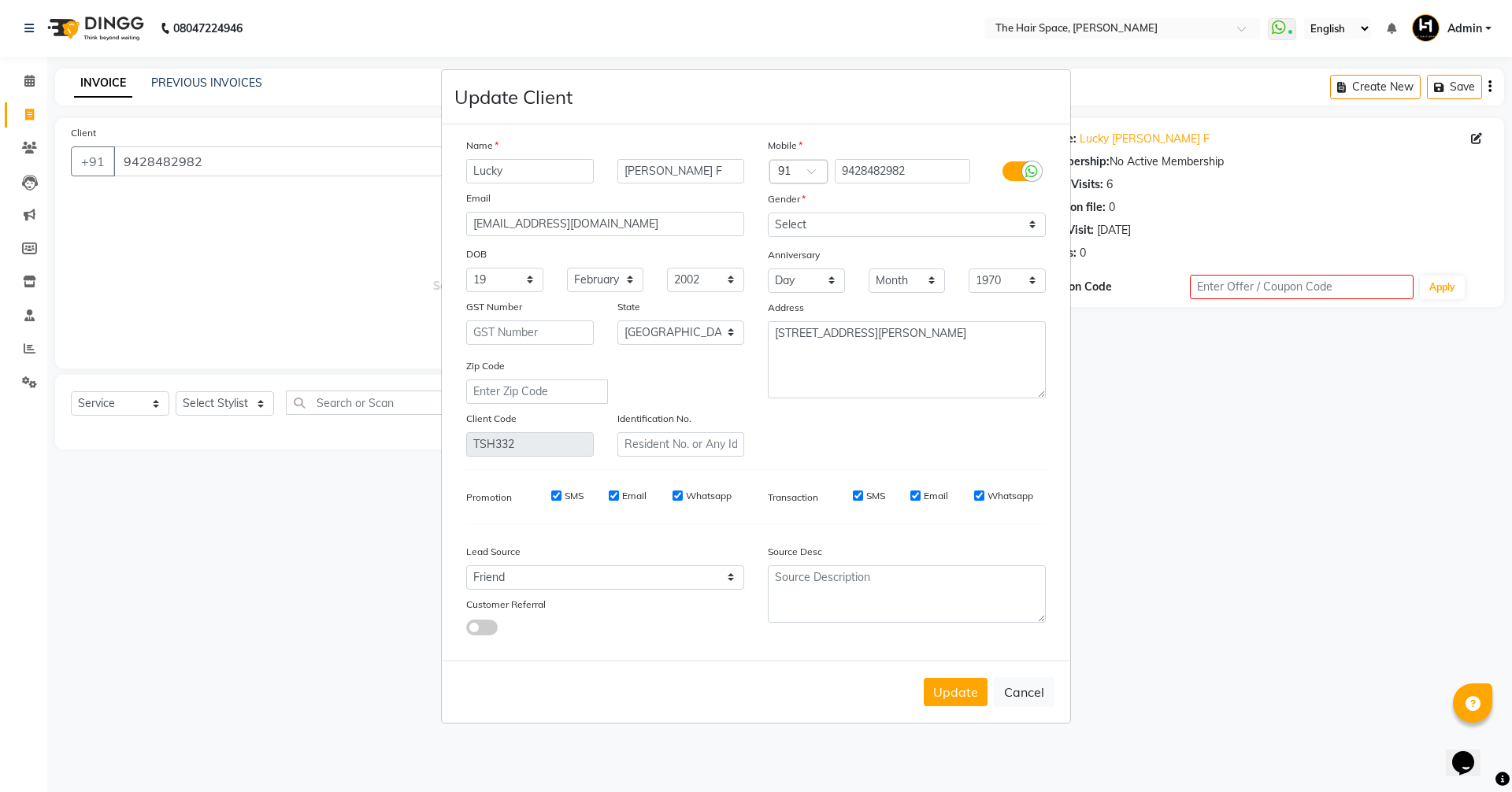
click at [228, 251] on ngb-modal-window "Update Client Name Lucky [PERSON_NAME] F Email [EMAIL_ADDRESS][DOMAIN_NAME] DOB…" at bounding box center [756, 396] width 1512 height 792
click at [948, 701] on button "Update" at bounding box center [956, 692] width 64 height 29
select select
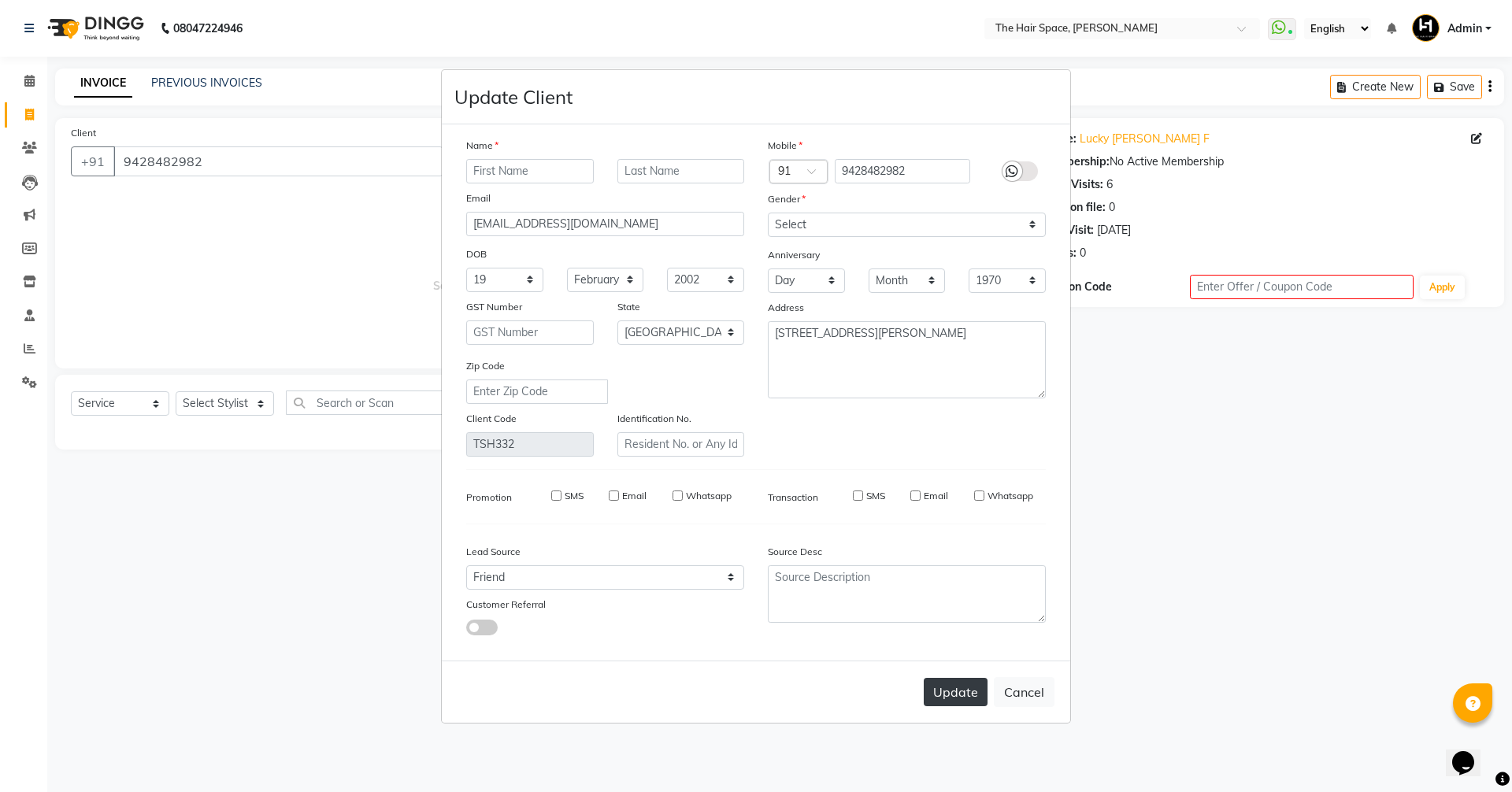
select select "null"
select select
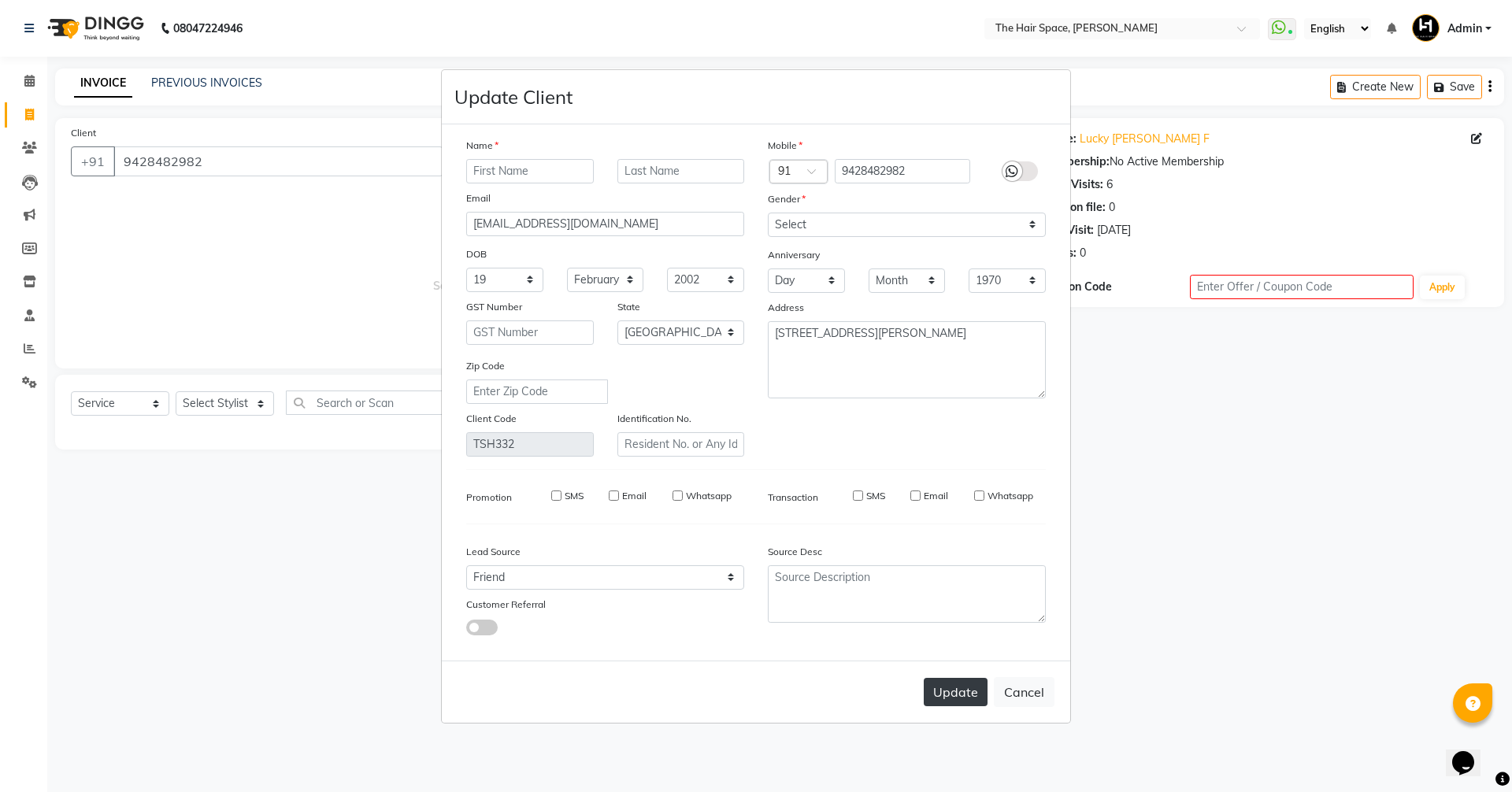
checkbox input "false"
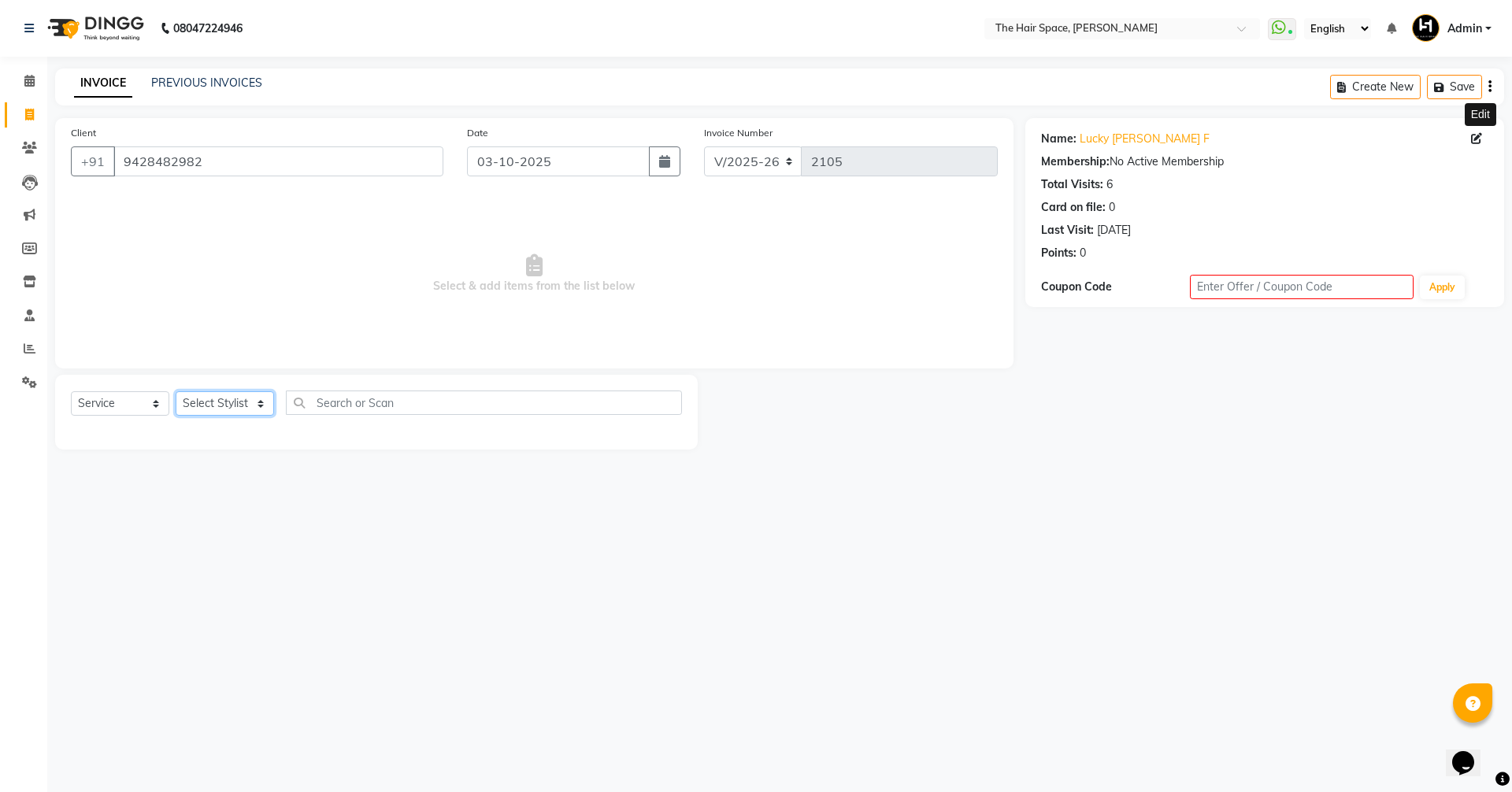
click at [260, 408] on select "Select Stylist [PERSON_NAME] Nai [PERSON_NAME] [PERSON_NAME] Unknown" at bounding box center [225, 404] width 99 height 24
click at [445, 506] on div "08047224946 Select Location × The Hair Space, [PERSON_NAME] WhatsApp Status ✕ S…" at bounding box center [756, 396] width 1512 height 792
click at [201, 95] on div "INVOICE PREVIOUS INVOICES Create New Save" at bounding box center [780, 87] width 1449 height 37
click at [203, 89] on link "PREVIOUS INVOICES" at bounding box center [207, 82] width 111 height 14
click at [212, 78] on link "PREVIOUS INVOICES" at bounding box center [207, 82] width 111 height 14
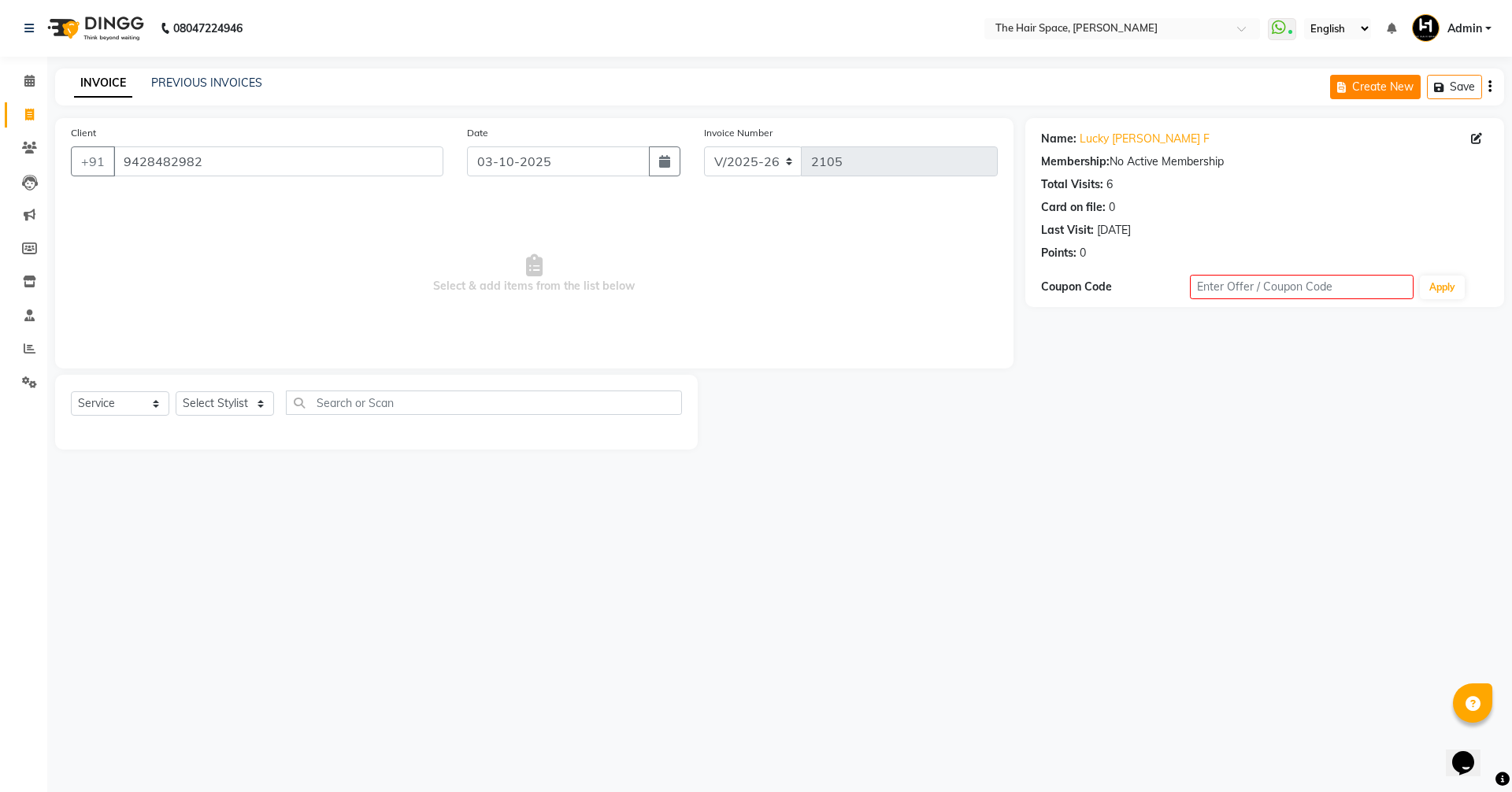
click at [1396, 88] on button "Create New" at bounding box center [1375, 87] width 91 height 24
click at [1456, 85] on button "Save" at bounding box center [1455, 87] width 55 height 24
click at [25, 146] on icon at bounding box center [30, 147] width 15 height 12
click at [35, 79] on span at bounding box center [30, 81] width 28 height 18
click at [36, 253] on icon at bounding box center [30, 248] width 15 height 12
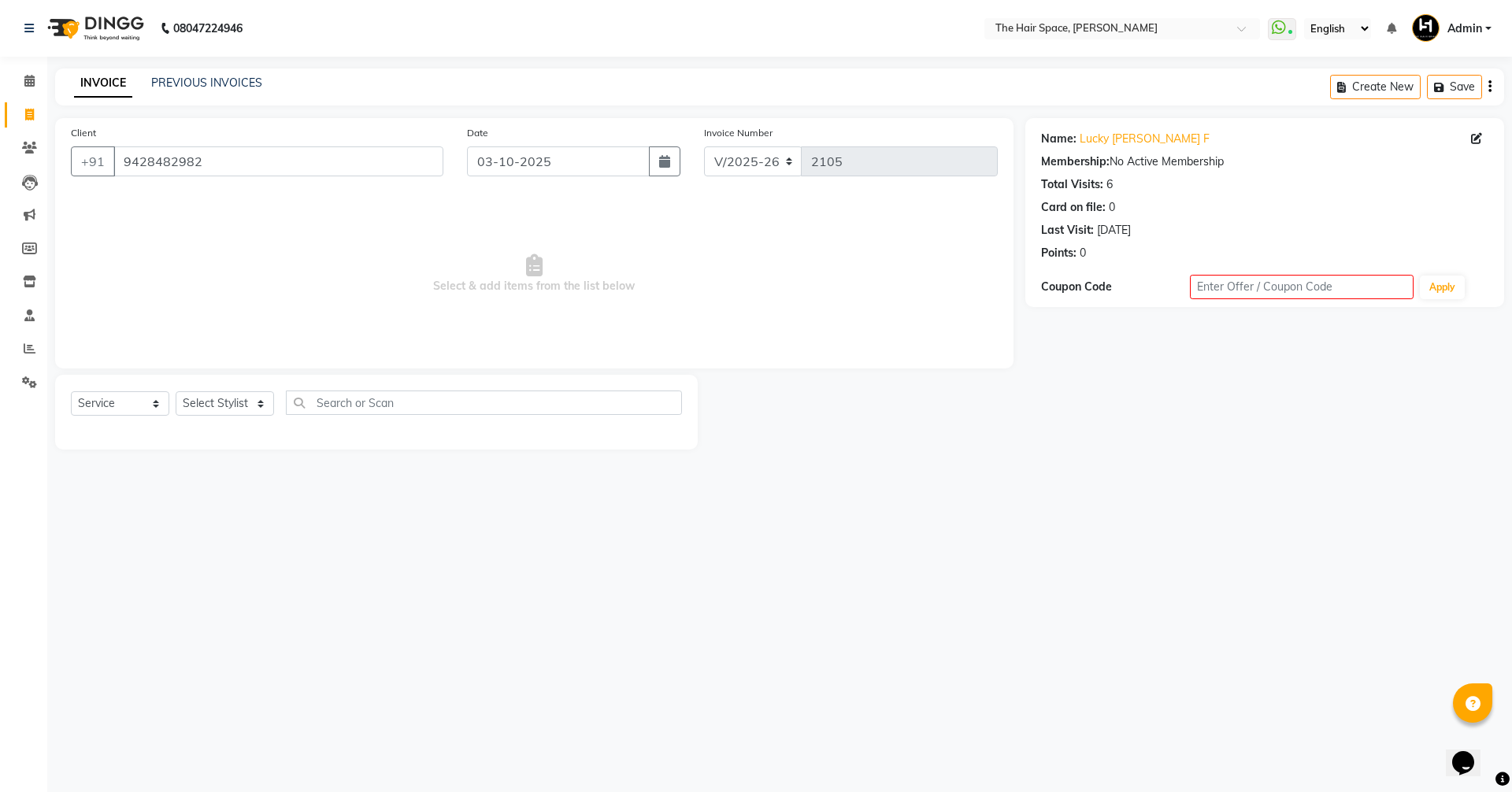
click at [1272, 574] on div "08047224946 Select Location × The Hair Space, [PERSON_NAME] WhatsApp Status ✕ S…" at bounding box center [756, 396] width 1512 height 792
click at [232, 169] on input "9428482982" at bounding box center [278, 162] width 330 height 30
click at [232, 165] on input "9428482982" at bounding box center [278, 162] width 330 height 30
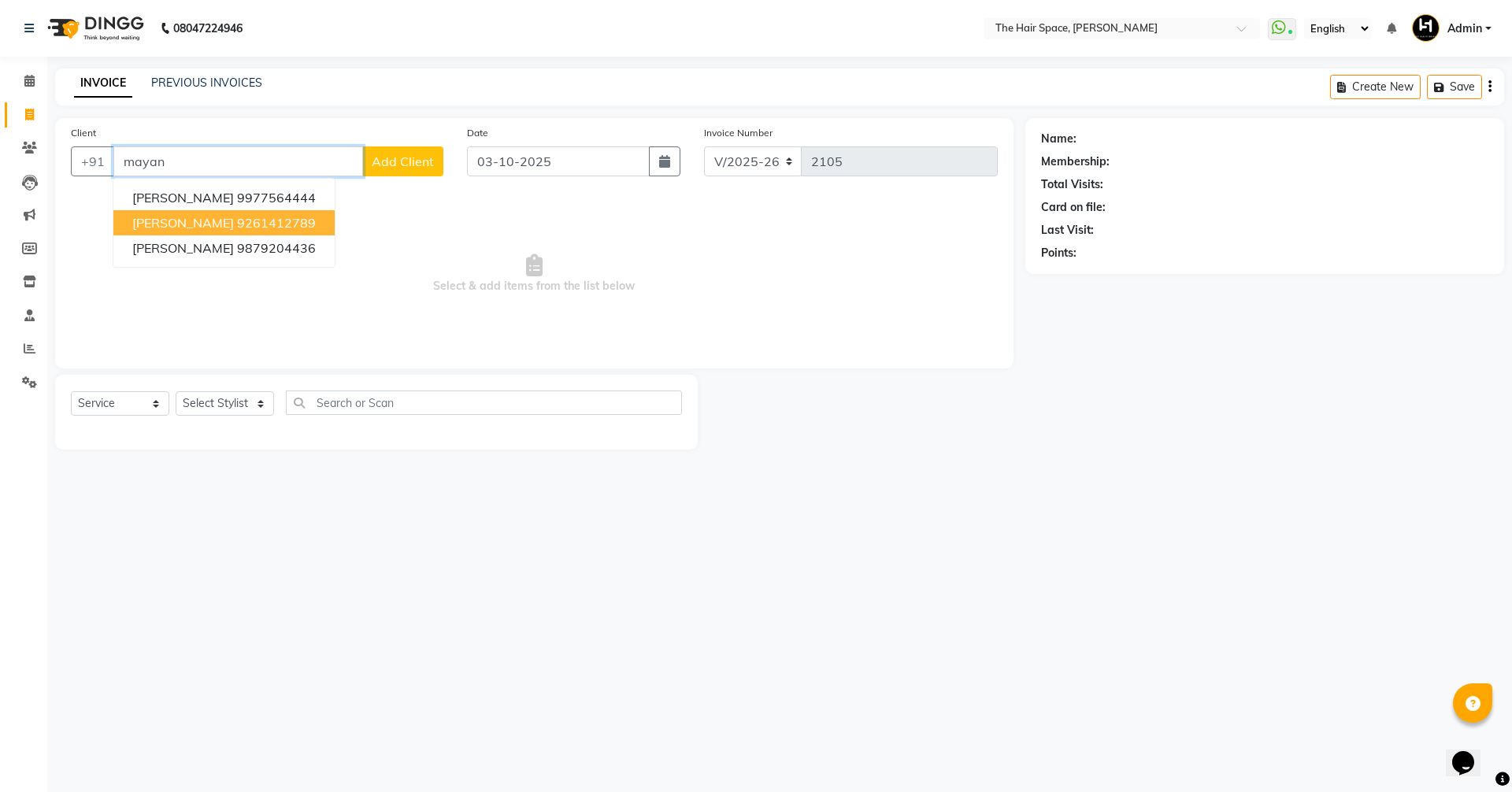
click at [290, 225] on ngb-highlight "9261412789" at bounding box center [276, 223] width 79 height 16
type input "9261412789"
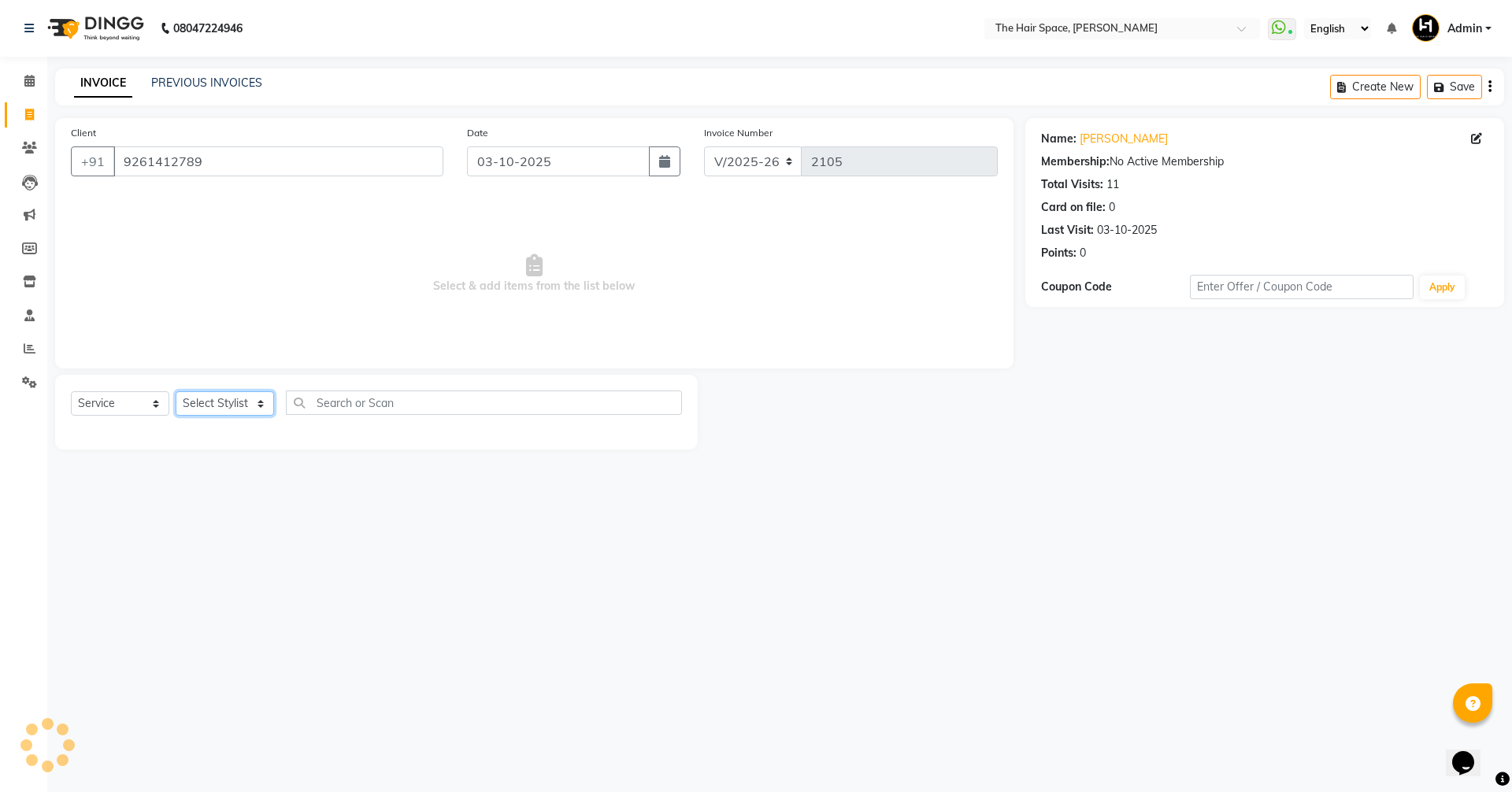
click at [236, 392] on select "Select Stylist [PERSON_NAME] Nai [PERSON_NAME] [PERSON_NAME] Unknown" at bounding box center [225, 404] width 99 height 24
click at [115, 402] on select "Select Service Product Membership Package Voucher Prepaid Gift Card" at bounding box center [120, 404] width 99 height 24
select select "membership"
click at [71, 392] on select "Select Service Product Membership Package Voucher Prepaid Gift Card" at bounding box center [120, 404] width 99 height 24
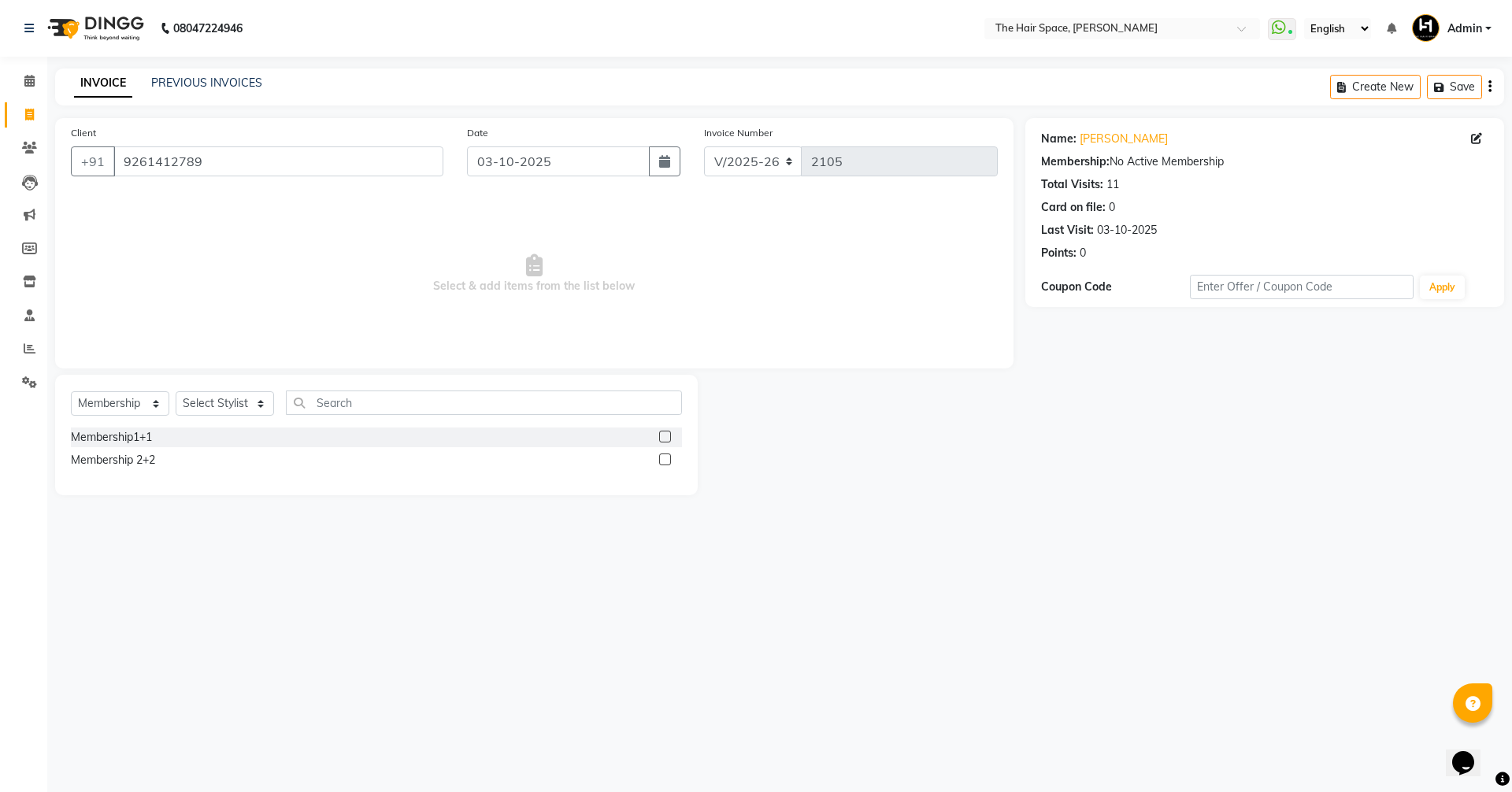
click at [190, 420] on div "Select Service Product Membership Package Voucher Prepaid Gift Card Select Styl…" at bounding box center [376, 409] width 611 height 37
click at [129, 430] on div "Membership1+1" at bounding box center [112, 437] width 81 height 17
checkbox input "false"
click at [211, 408] on select "Select Stylist [PERSON_NAME] Nai [PERSON_NAME] [PERSON_NAME] Unknown" at bounding box center [225, 404] width 99 height 24
select select "51969"
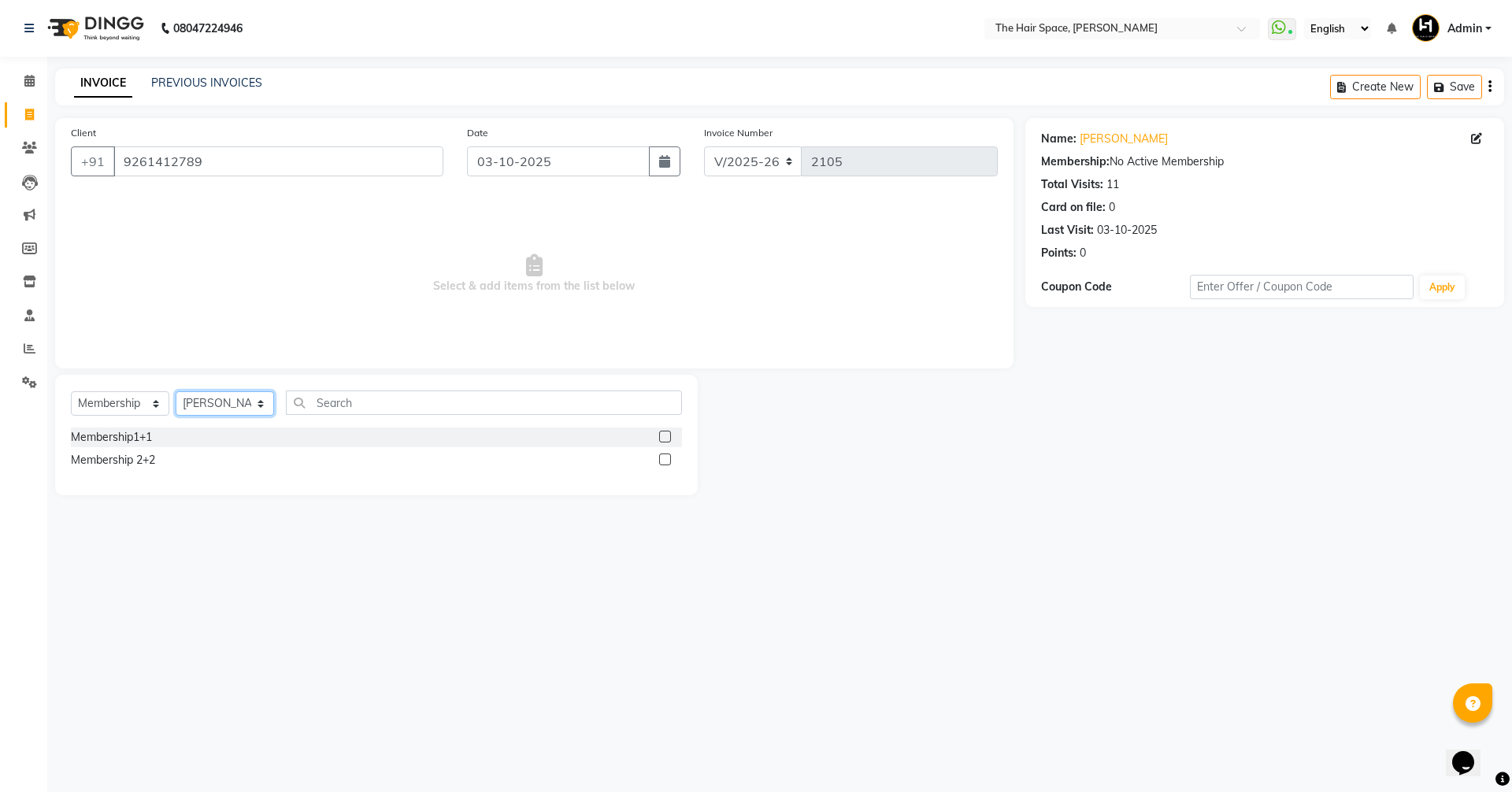
click at [176, 392] on select "Select Stylist [PERSON_NAME] Nai [PERSON_NAME] [PERSON_NAME] Unknown" at bounding box center [225, 404] width 99 height 24
click at [655, 437] on div "Membership1+1" at bounding box center [376, 437] width 611 height 19
click at [672, 435] on div at bounding box center [670, 437] width 23 height 19
click at [668, 439] on label at bounding box center [665, 436] width 12 height 12
click at [668, 439] on input "checkbox" at bounding box center [664, 437] width 10 height 10
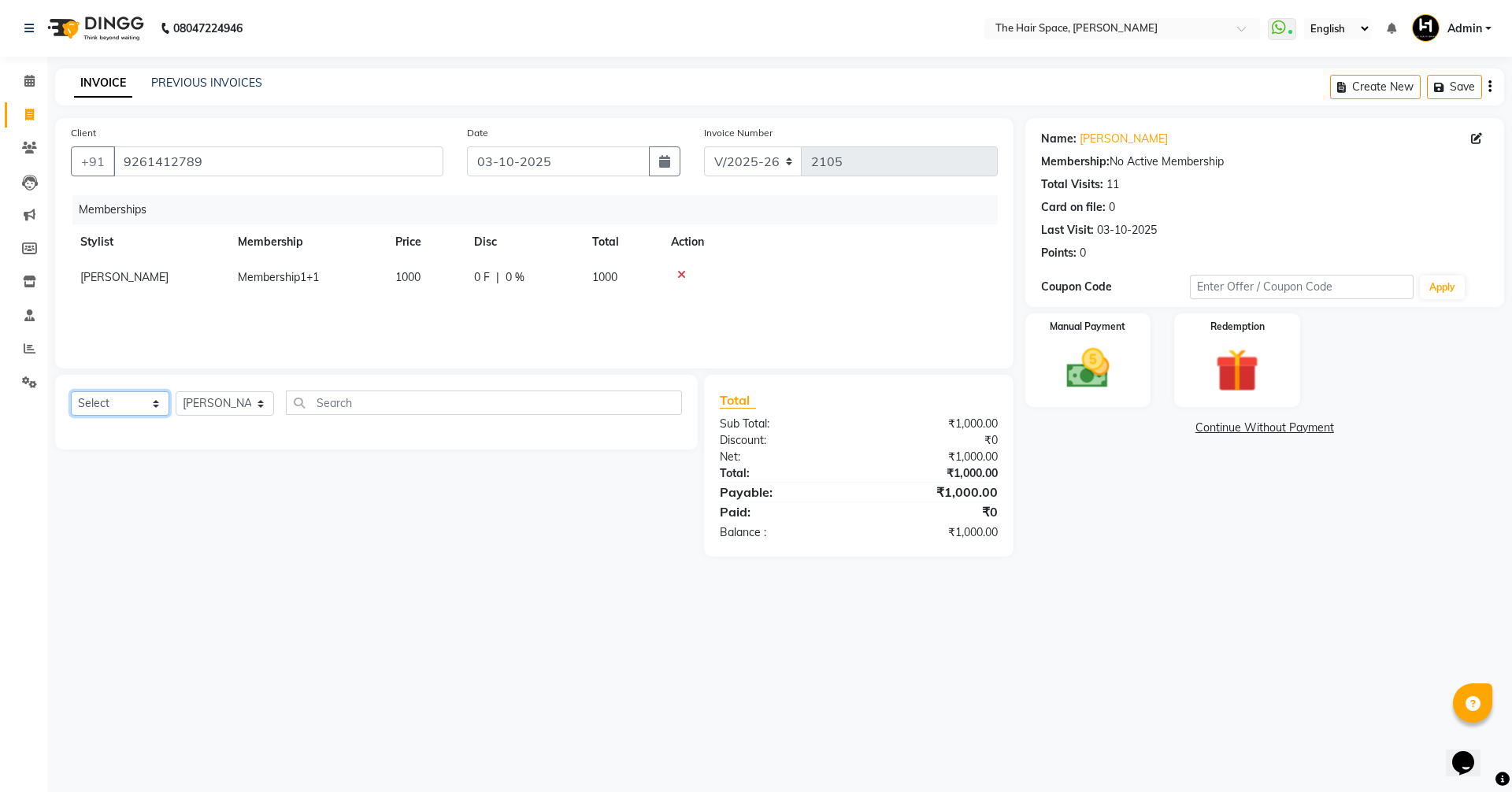
click at [139, 403] on select "Select Service Product Package Voucher Prepaid Gift Card" at bounding box center [120, 404] width 99 height 24
click at [71, 392] on select "Select Service Product Package Voucher Prepaid Gift Card" at bounding box center [120, 404] width 99 height 24
click at [124, 408] on select "Select Service Product Package Voucher Prepaid Gift Card" at bounding box center [120, 404] width 99 height 24
select select "service"
click at [71, 392] on select "Select Service Product Package Voucher Prepaid Gift Card" at bounding box center [120, 404] width 99 height 24
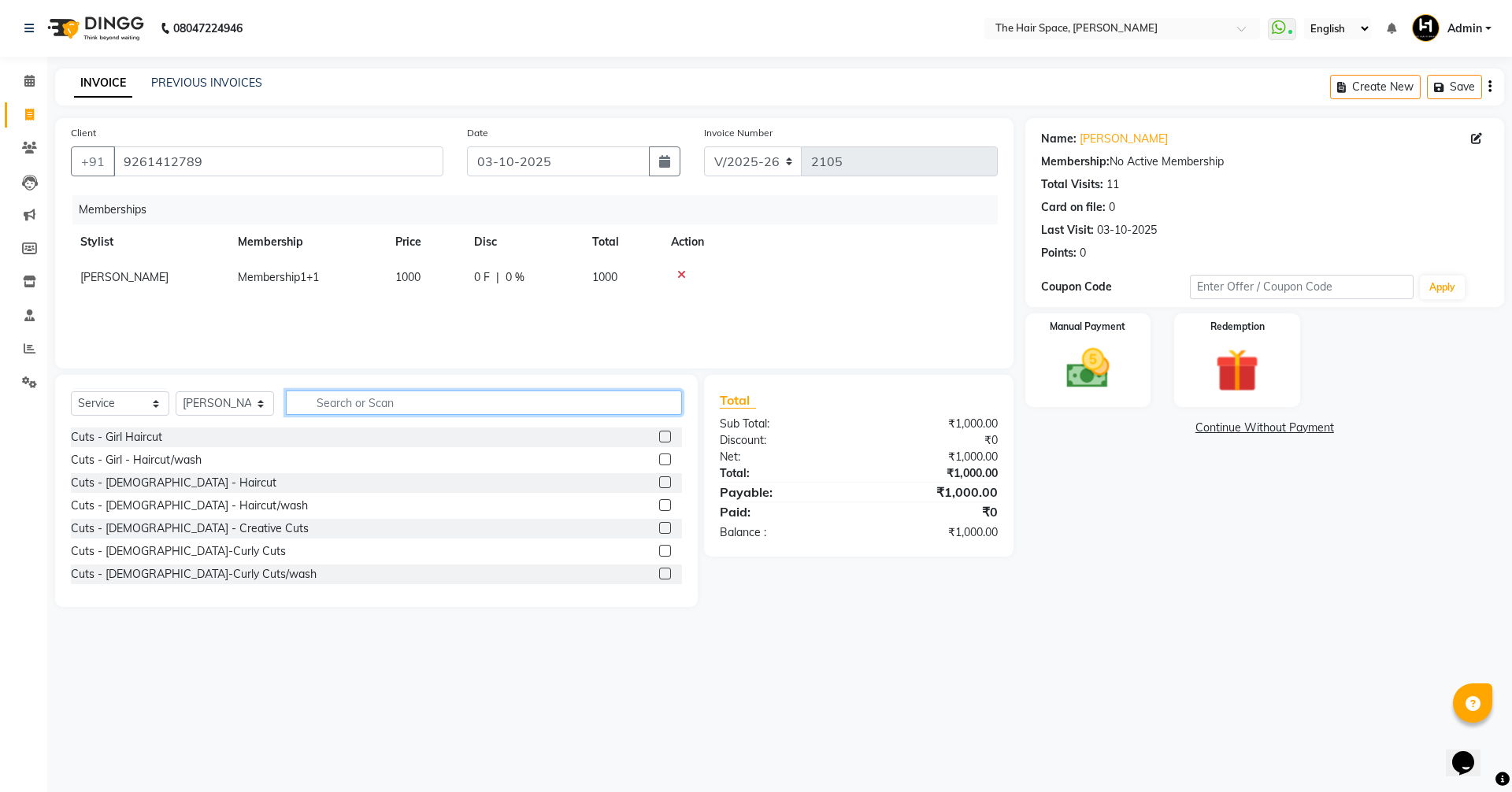
click at [340, 403] on input "text" at bounding box center [483, 403] width 396 height 24
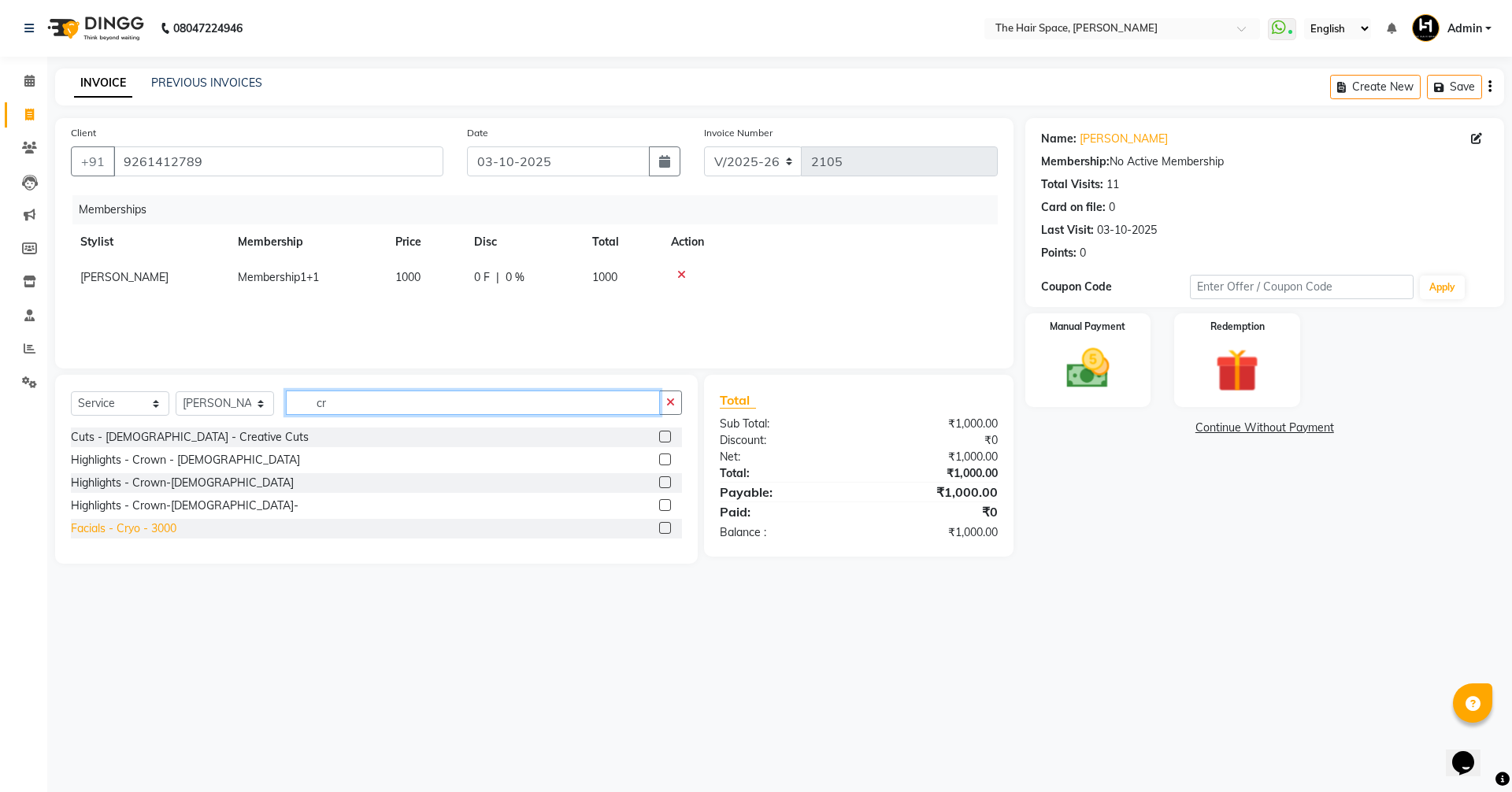
type input "cr"
click at [133, 532] on div "Facials - Cryo - 3000" at bounding box center [124, 529] width 105 height 17
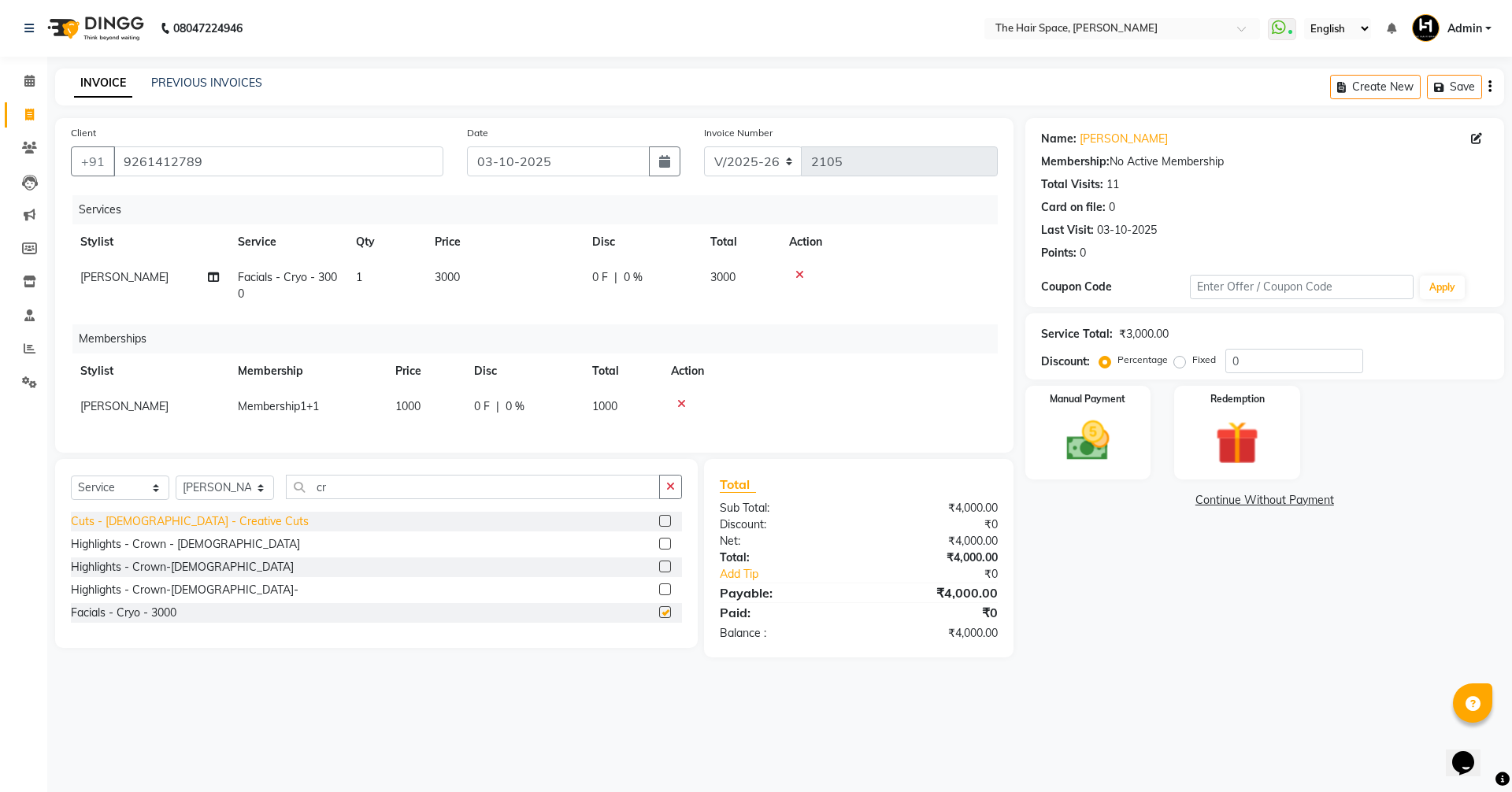
checkbox input "false"
click at [954, 550] on div "₹4,000.00" at bounding box center [933, 542] width 151 height 17
drag, startPoint x: 494, startPoint y: 274, endPoint x: 478, endPoint y: 273, distance: 16.0
click at [478, 273] on td "3000" at bounding box center [504, 286] width 157 height 52
select select "51969"
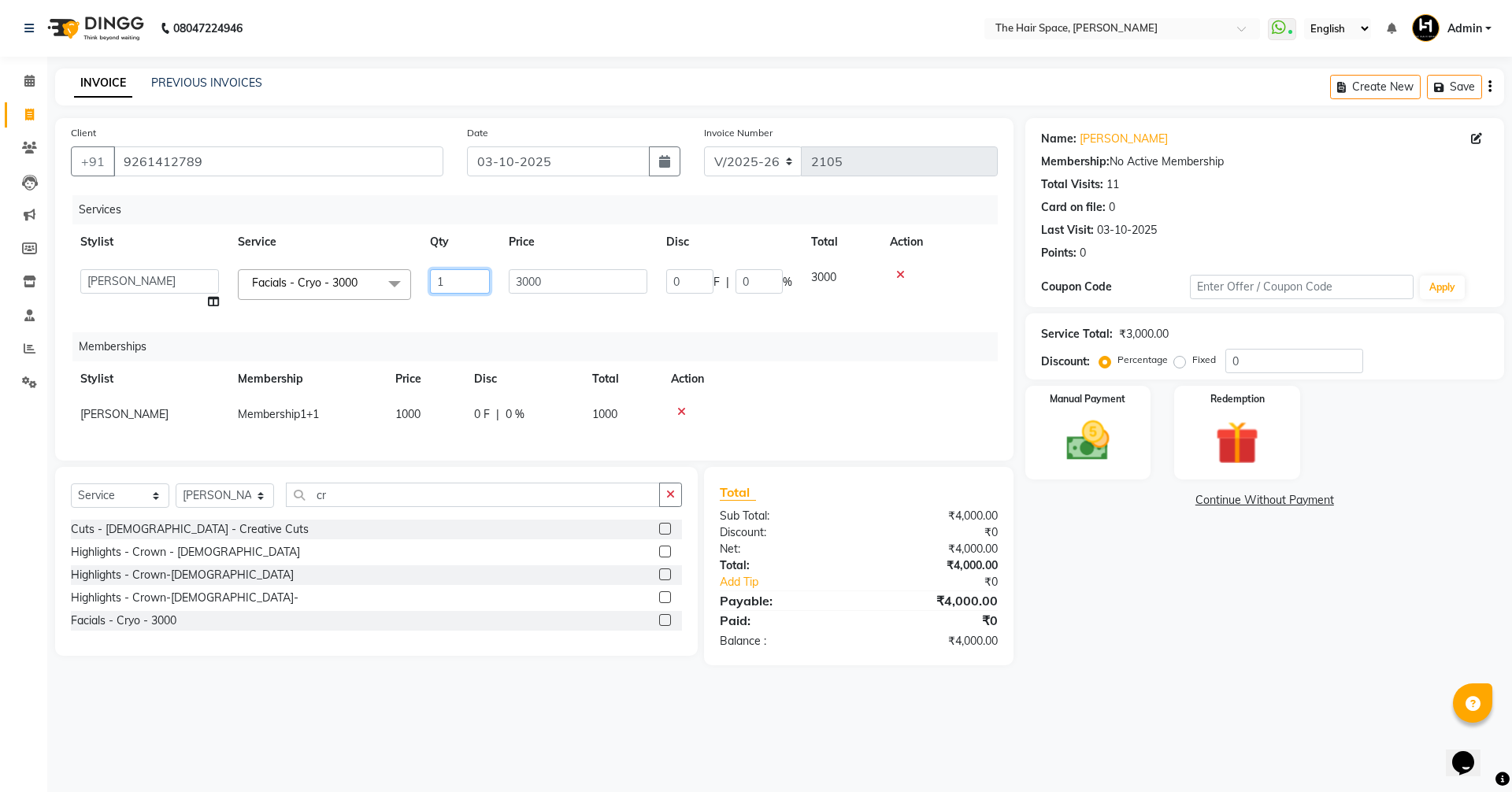
click at [462, 274] on input "1" at bounding box center [459, 281] width 60 height 24
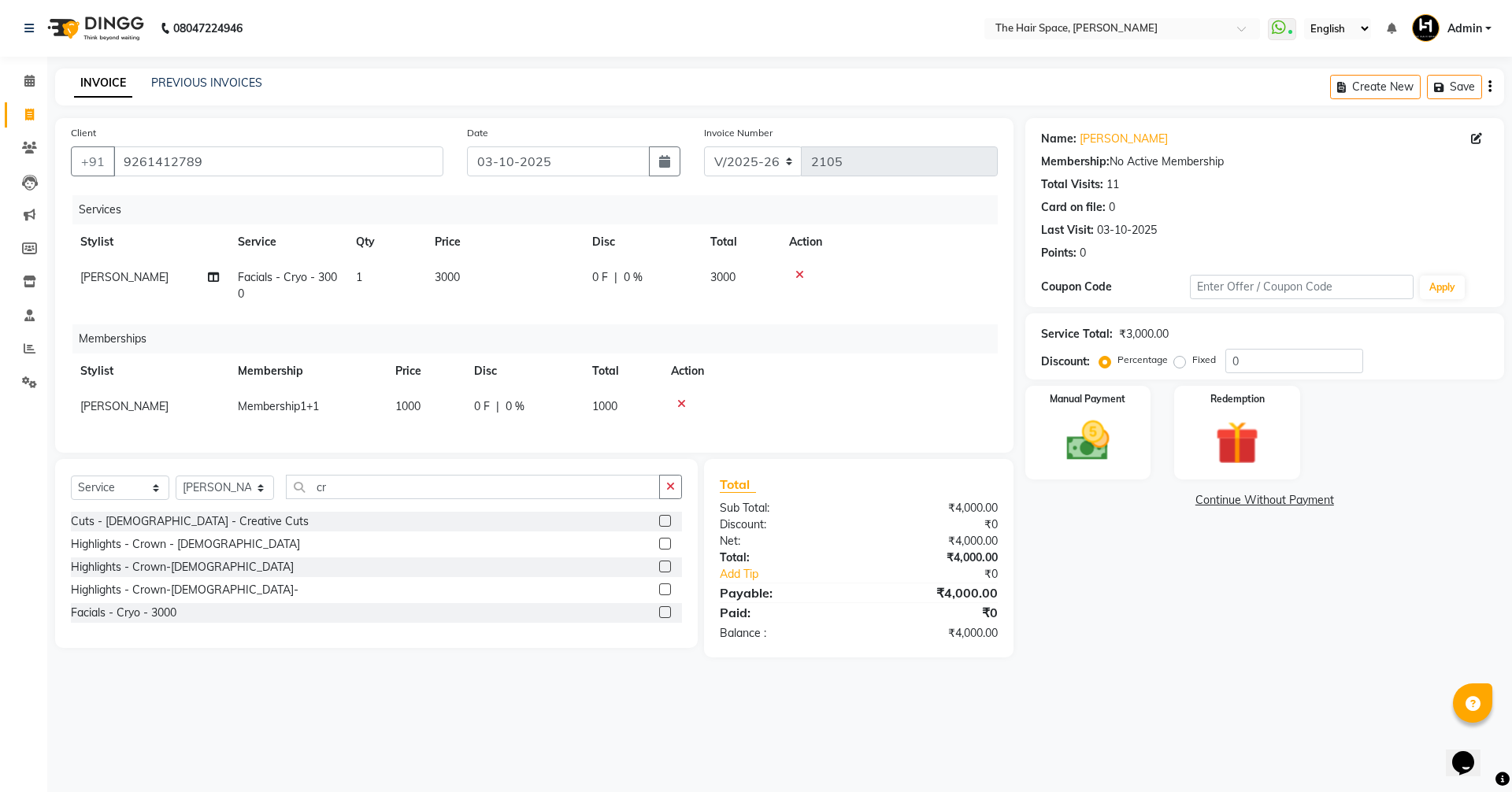
click at [558, 271] on td "3000" at bounding box center [504, 286] width 157 height 52
select select "51969"
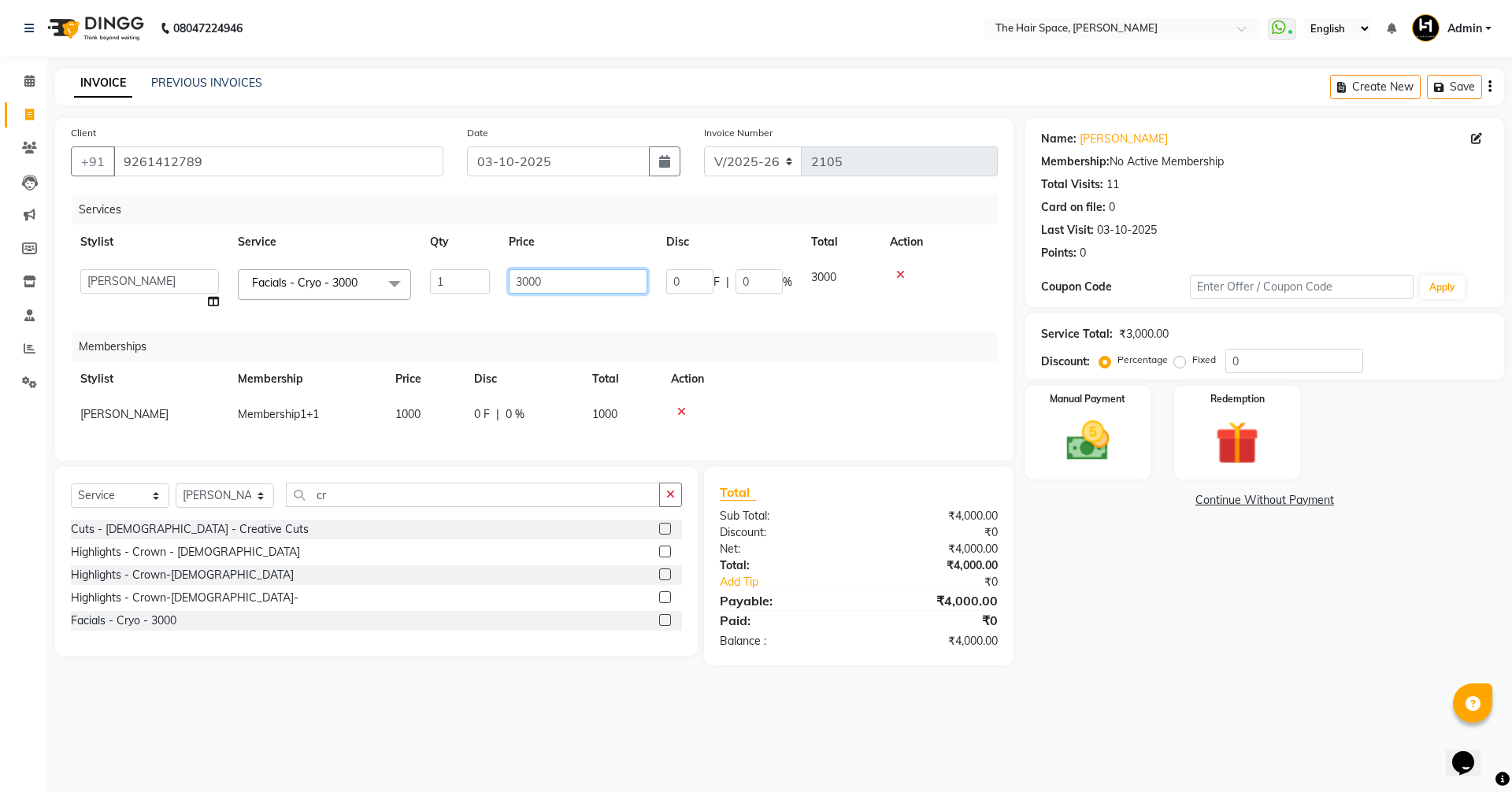
click at [557, 283] on input "3000" at bounding box center [579, 281] width 139 height 24
type input "3"
type input "3500"
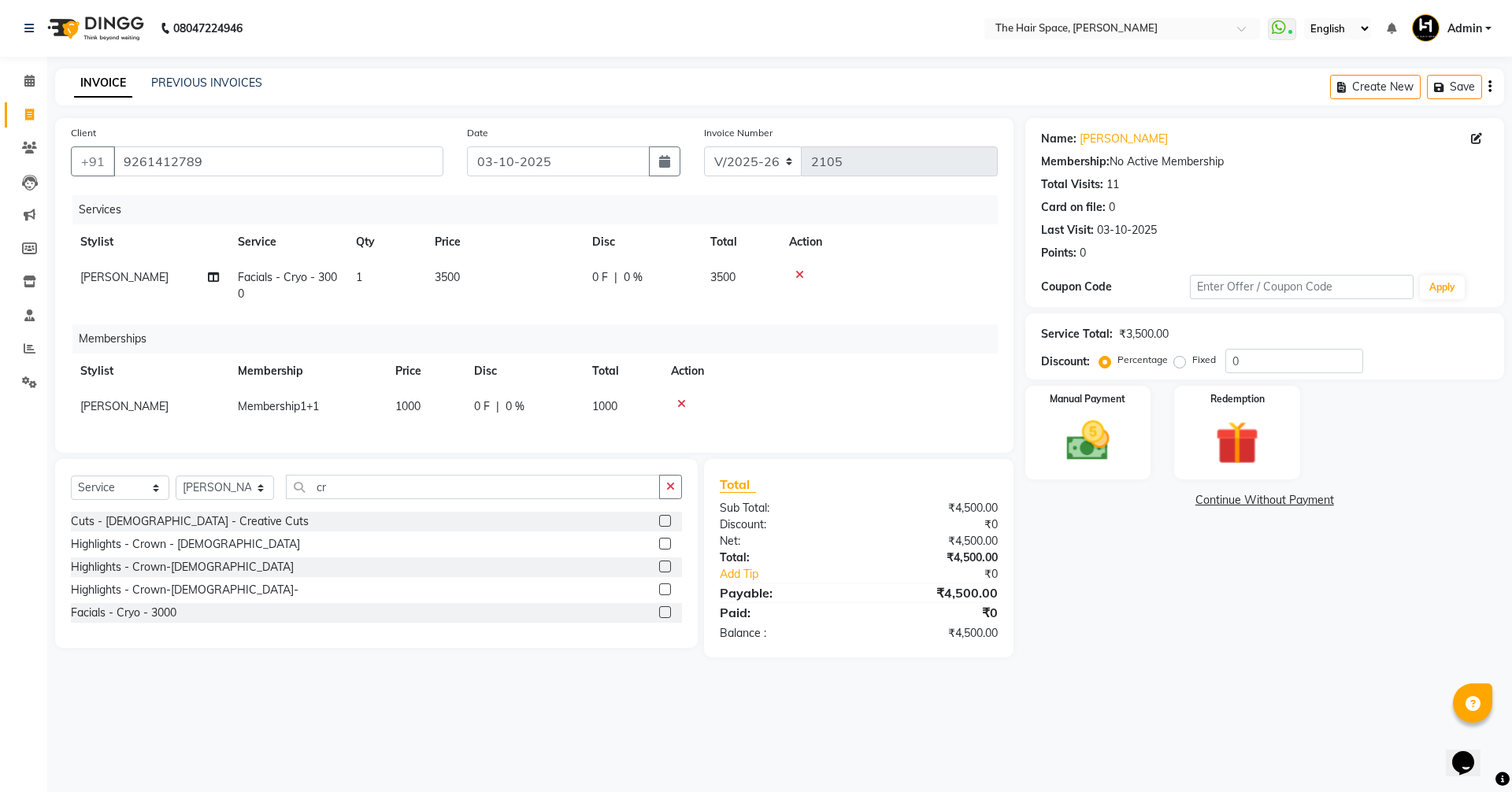
click at [1102, 611] on div "Name: [PERSON_NAME] Membership: No Active Membership Total Visits: 11 Card on f…" at bounding box center [1271, 388] width 491 height 540
click at [642, 286] on td "0 F | 0 %" at bounding box center [642, 286] width 118 height 52
select select "51969"
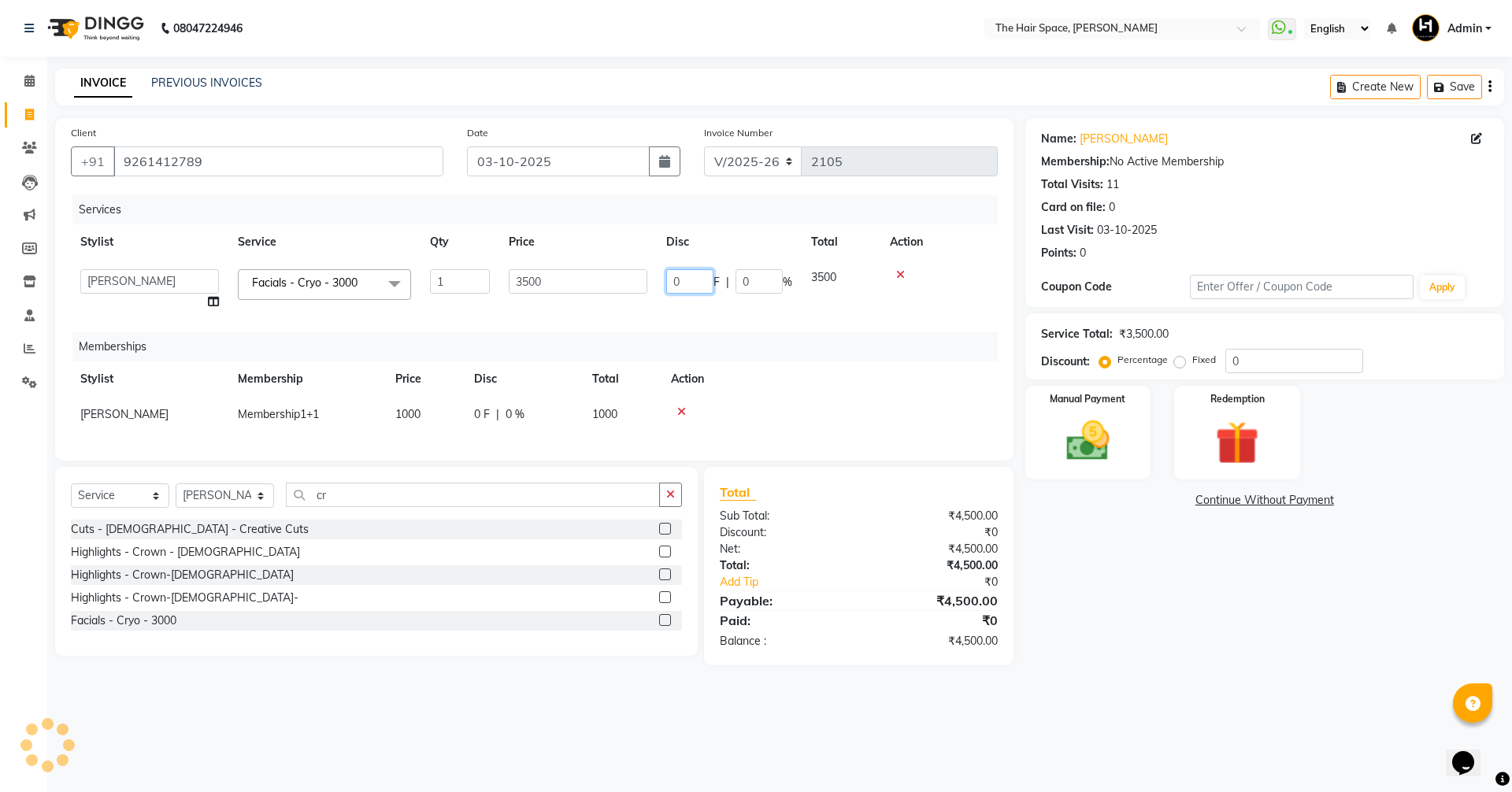
click at [696, 275] on input "0" at bounding box center [689, 281] width 47 height 24
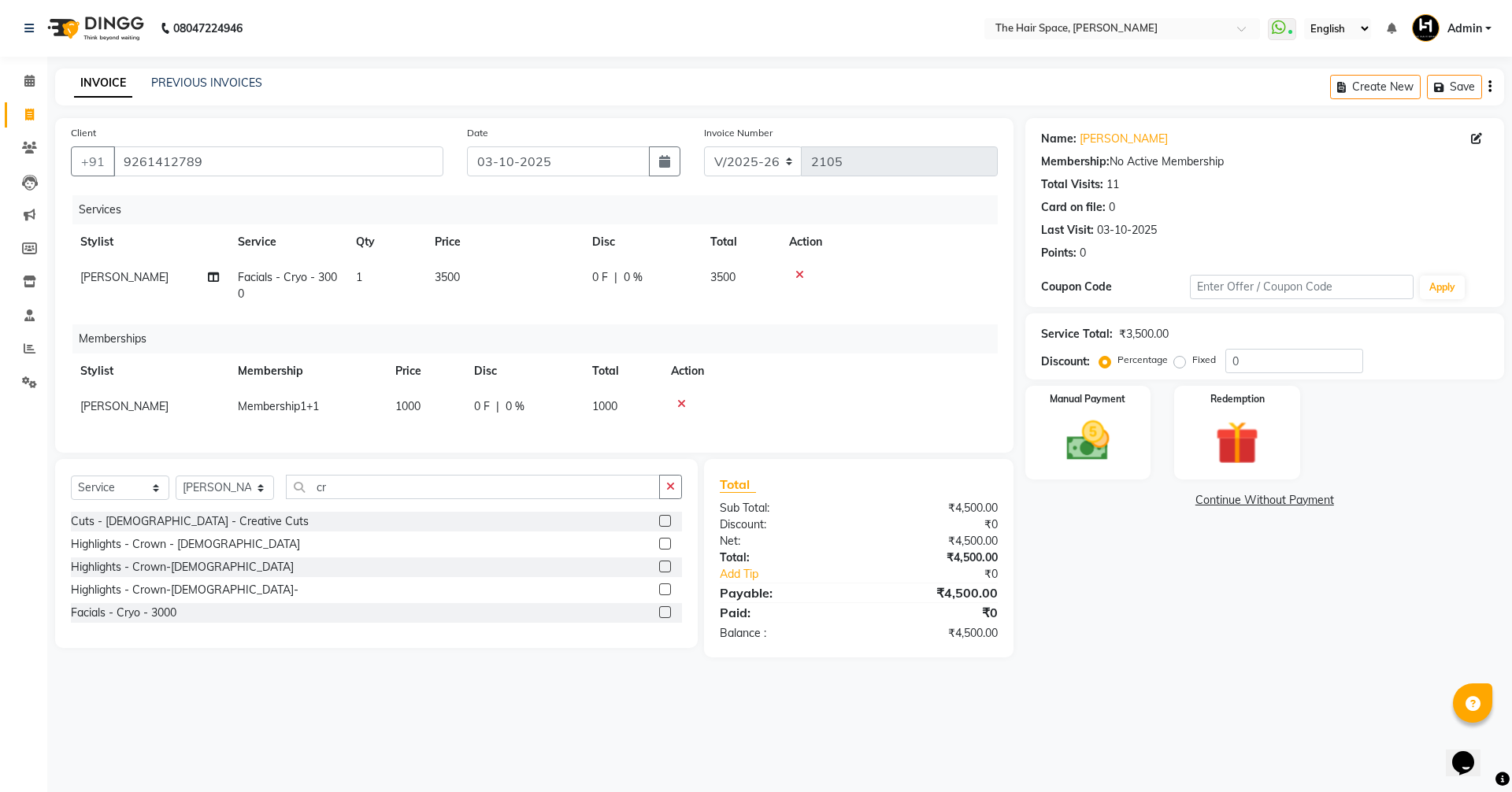
click at [662, 280] on div "0 F | 0 %" at bounding box center [641, 277] width 99 height 17
select select "51969"
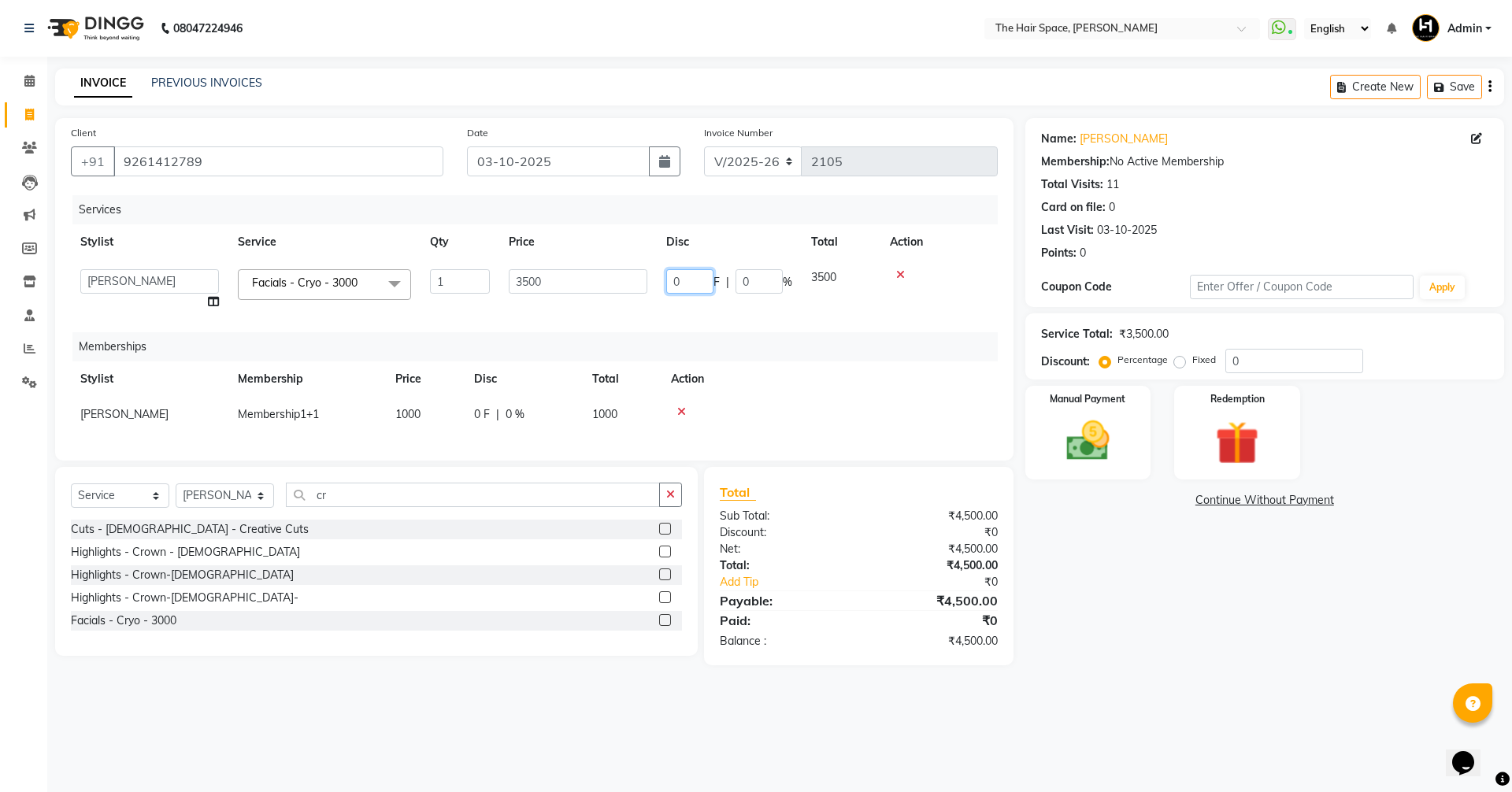
click at [696, 280] on input "0" at bounding box center [689, 281] width 47 height 24
type input "020"
click at [1220, 688] on main "INVOICE PREVIOUS INVOICES Create New Save Client [PHONE_NUMBER] Date [DATE] Inv…" at bounding box center [779, 379] width 1465 height 621
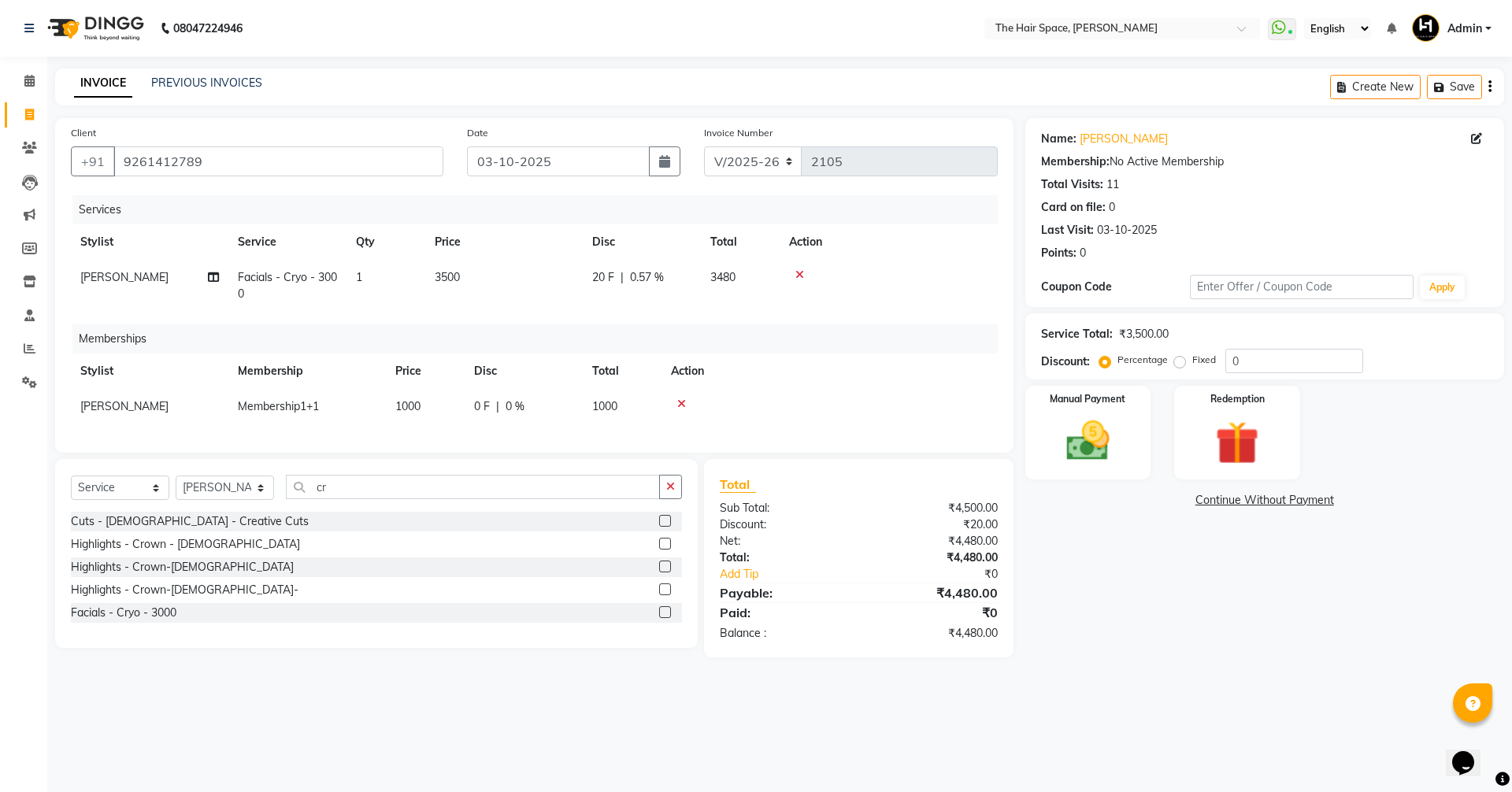
click at [647, 286] on td "20 F | 0.57 %" at bounding box center [642, 286] width 118 height 52
select select "51969"
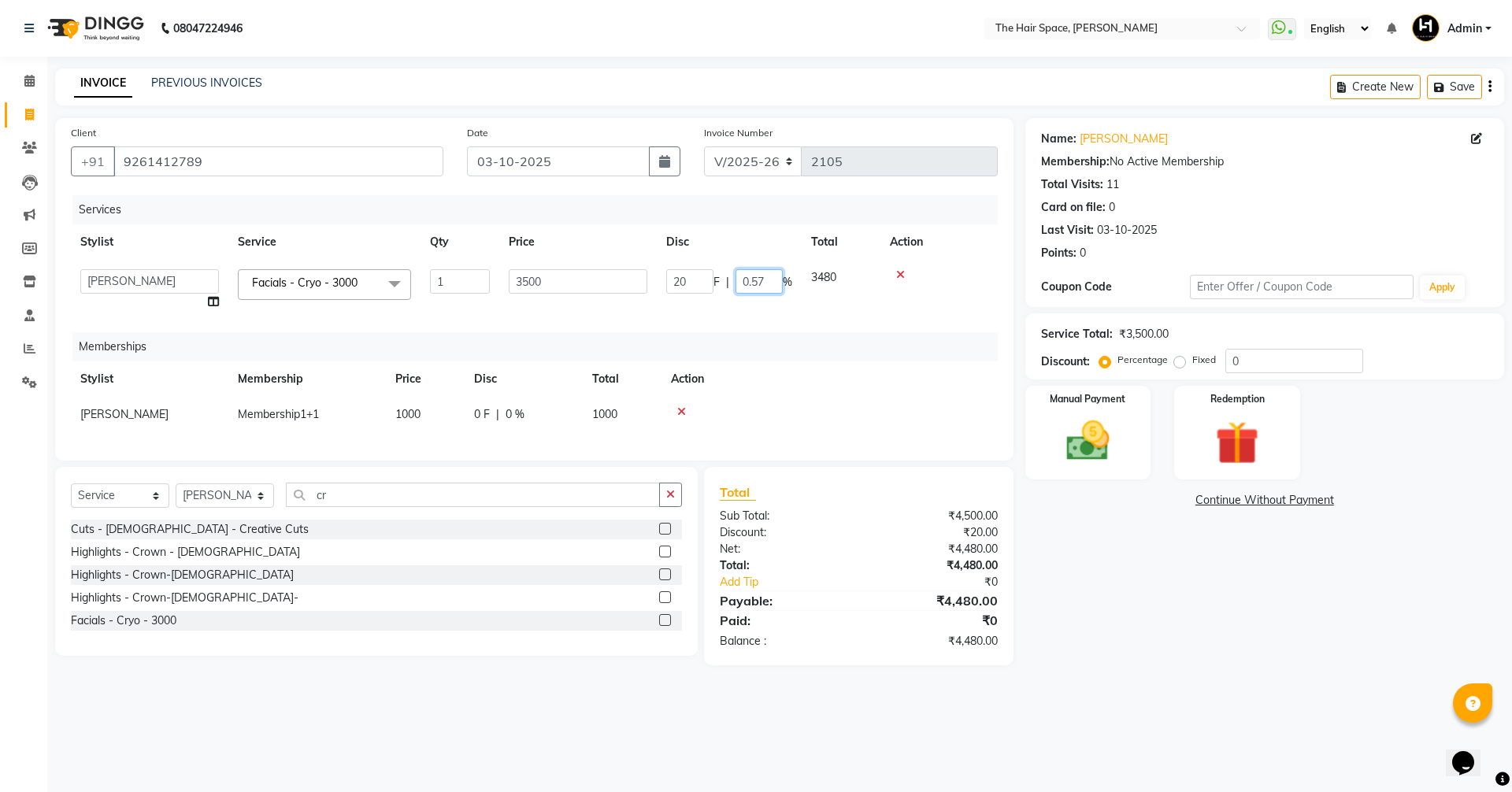
click at [770, 282] on input "0.57" at bounding box center [759, 281] width 47 height 24
type input "0"
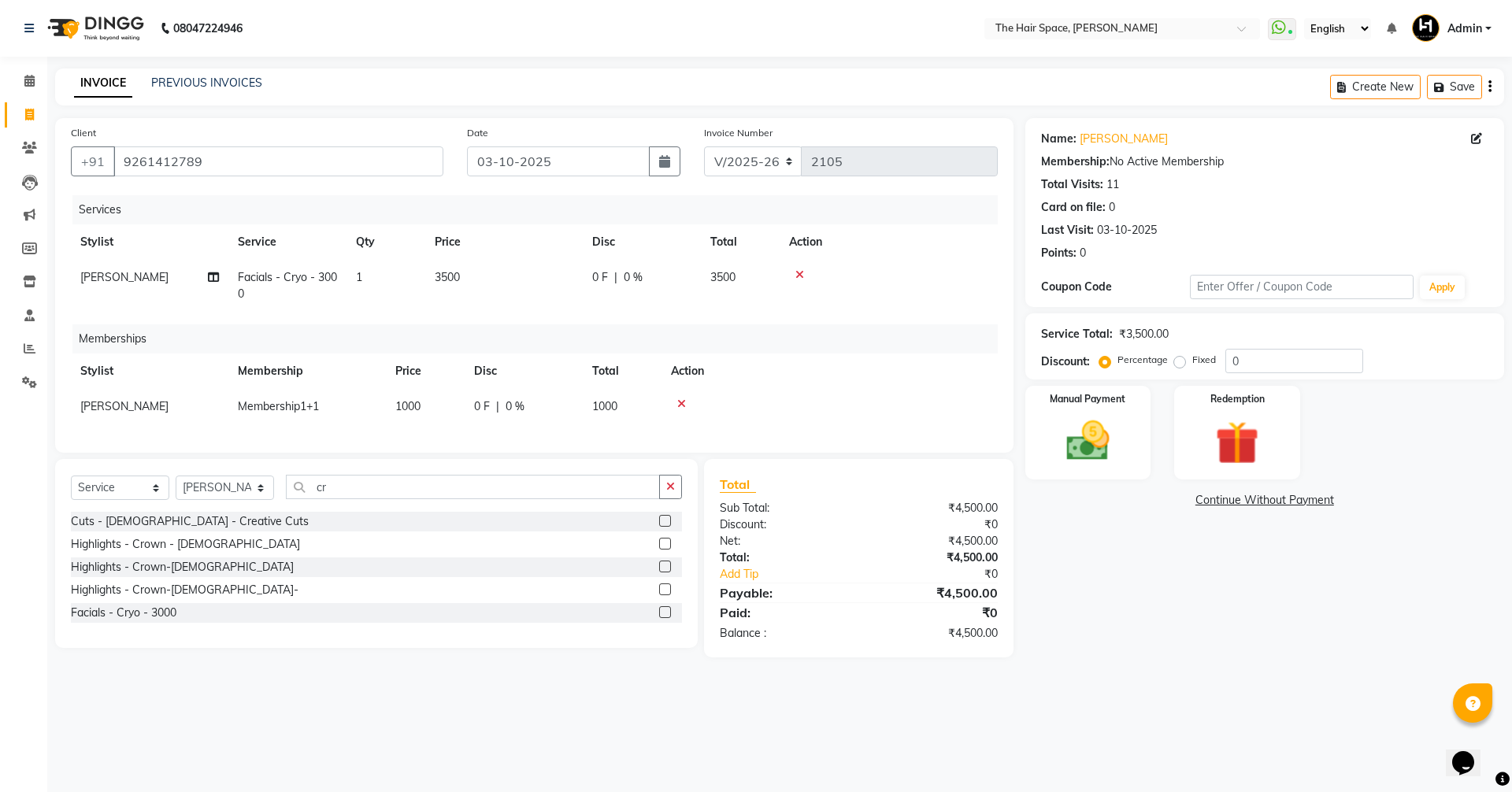
click at [619, 298] on td "0 F | 0 %" at bounding box center [642, 286] width 118 height 52
select select "51969"
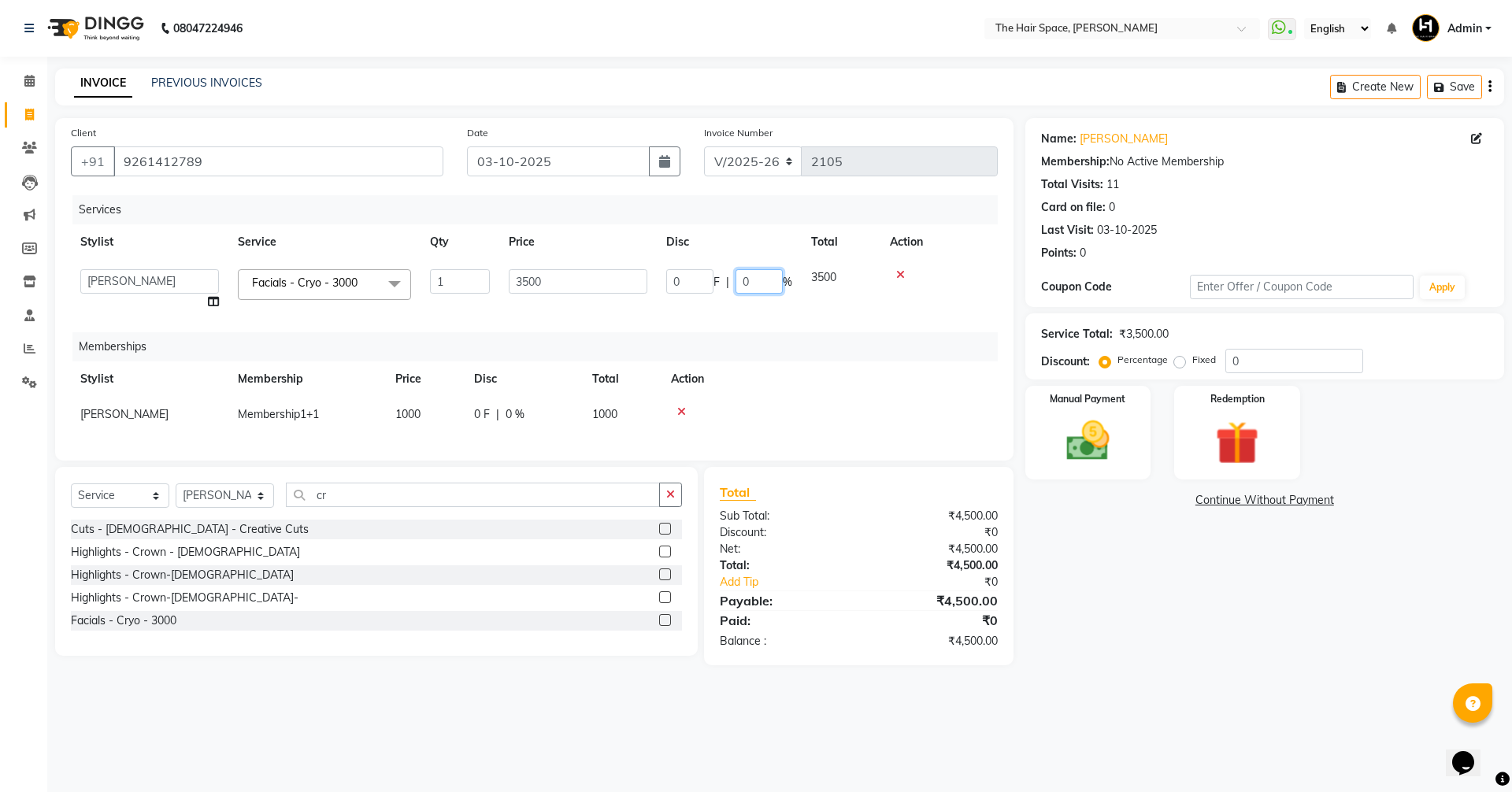
click at [760, 280] on input "0" at bounding box center [759, 281] width 47 height 24
type input "020"
click at [1126, 673] on main "INVOICE PREVIOUS INVOICES Create New Save Client [PHONE_NUMBER] Date [DATE] Inv…" at bounding box center [779, 379] width 1465 height 621
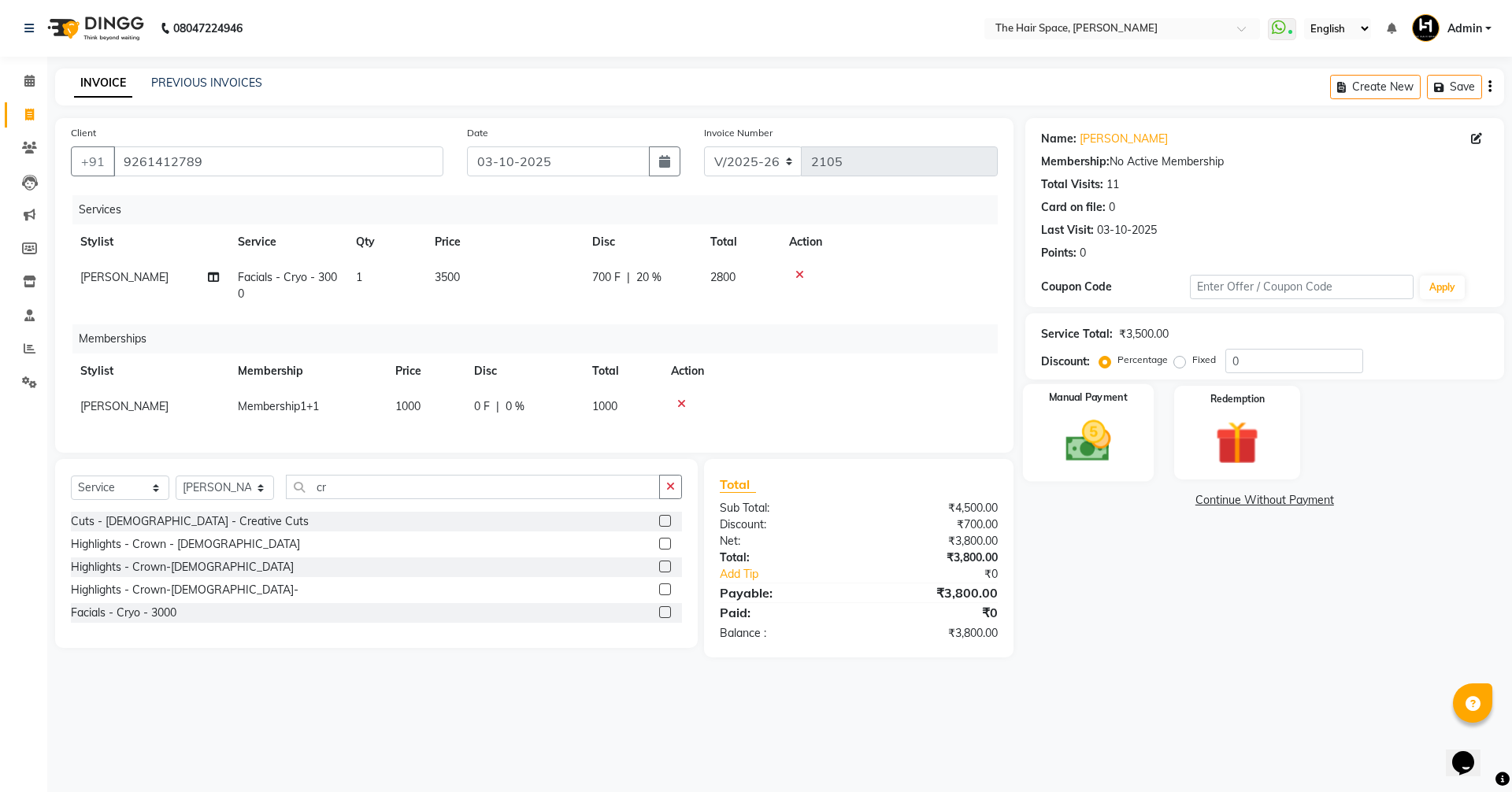
click at [1076, 457] on img at bounding box center [1088, 441] width 73 height 52
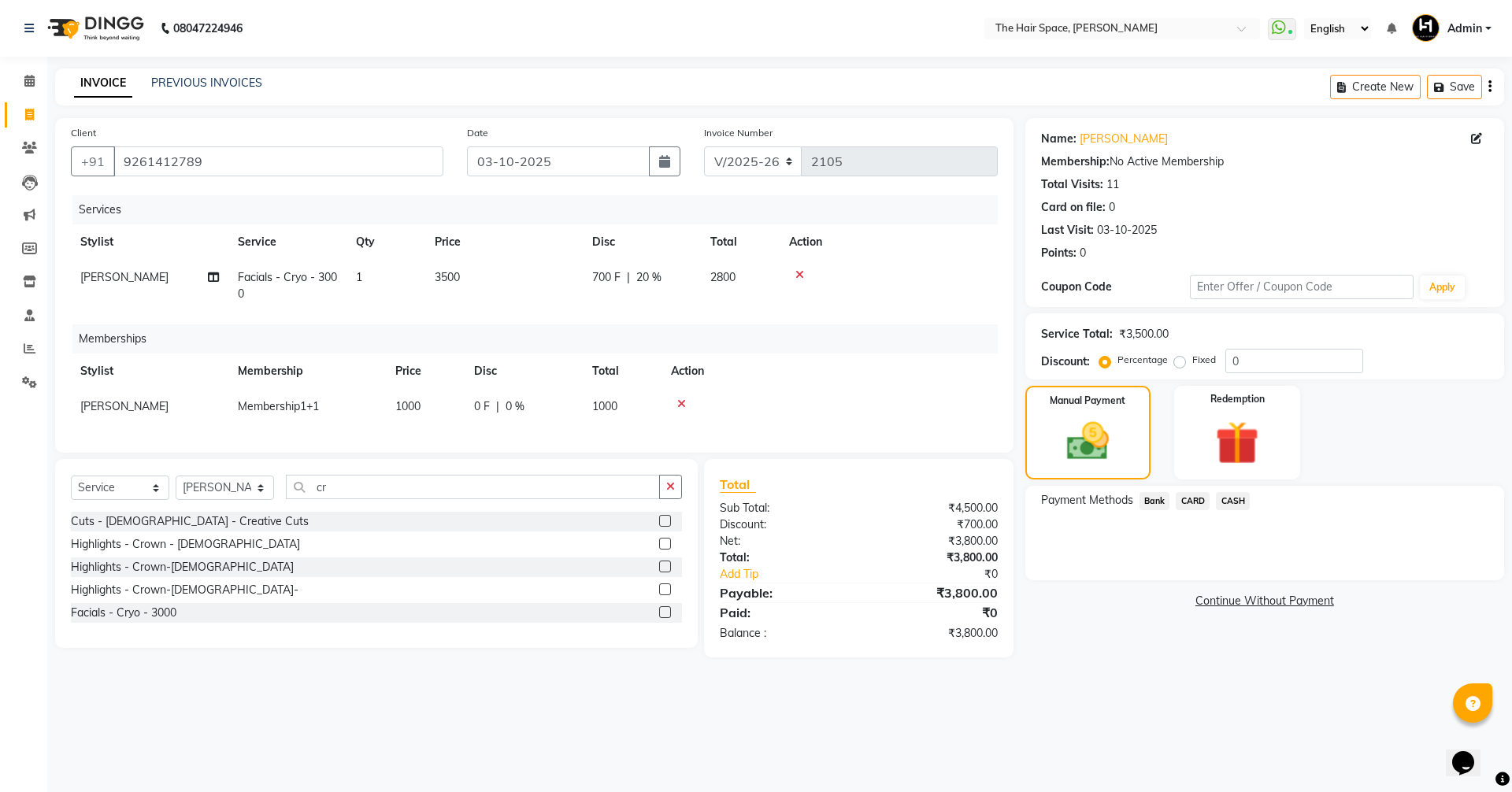
click at [1153, 502] on span "Bank" at bounding box center [1154, 502] width 30 height 18
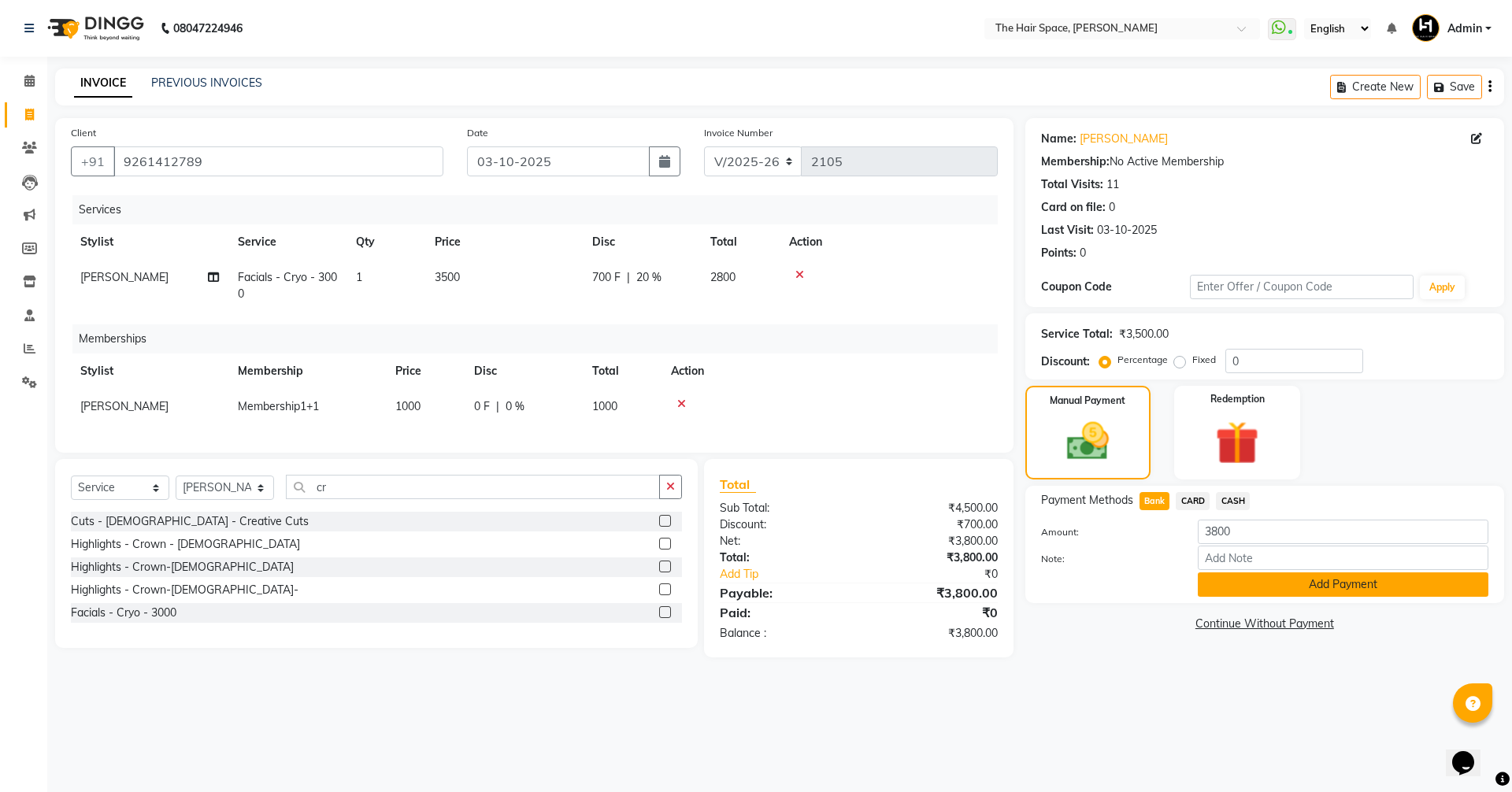
click at [1207, 591] on button "Add Payment" at bounding box center [1343, 585] width 290 height 24
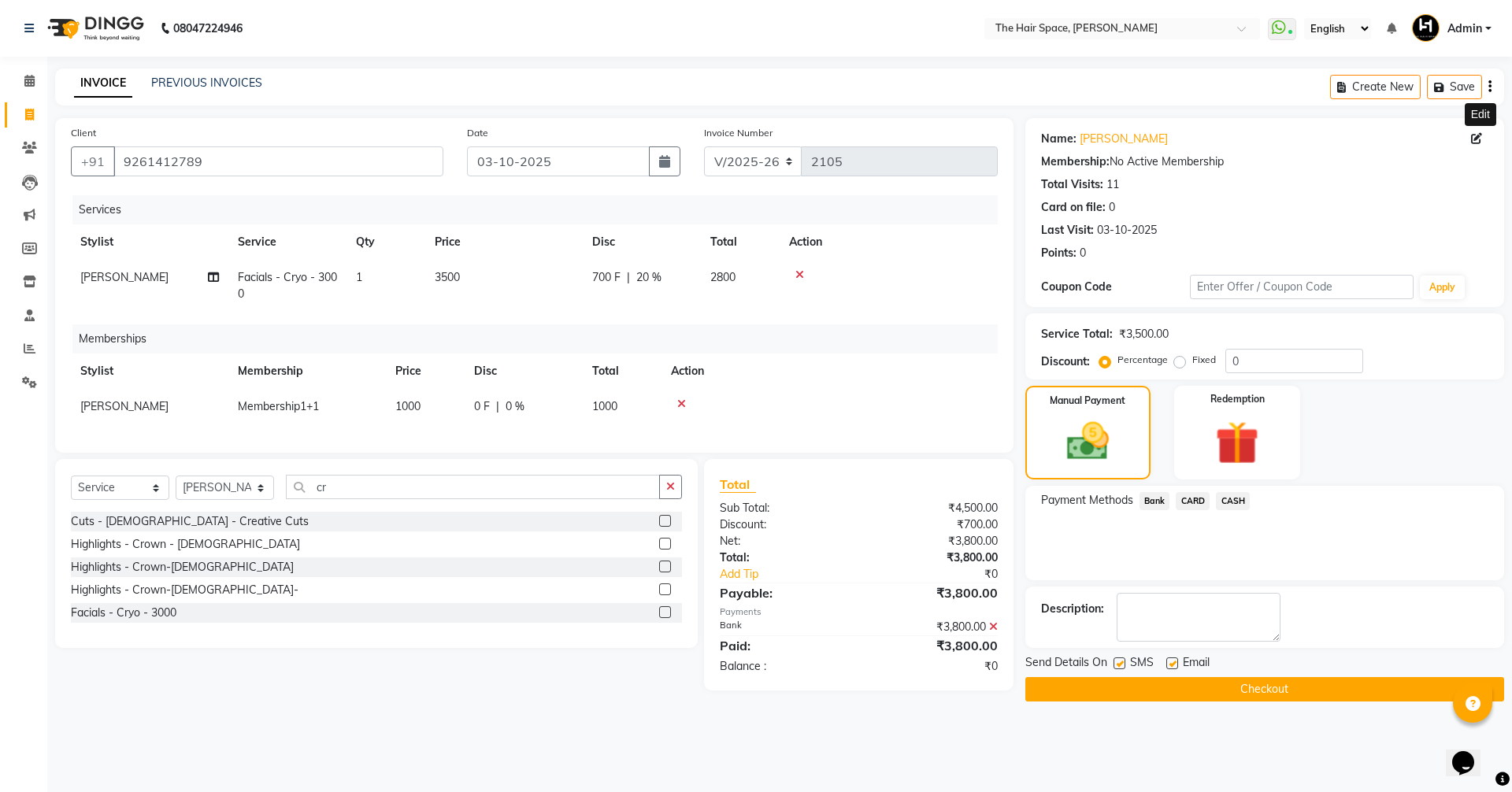
click at [1473, 141] on icon at bounding box center [1477, 139] width 11 height 11
select select "[DEMOGRAPHIC_DATA]"
select select "47092"
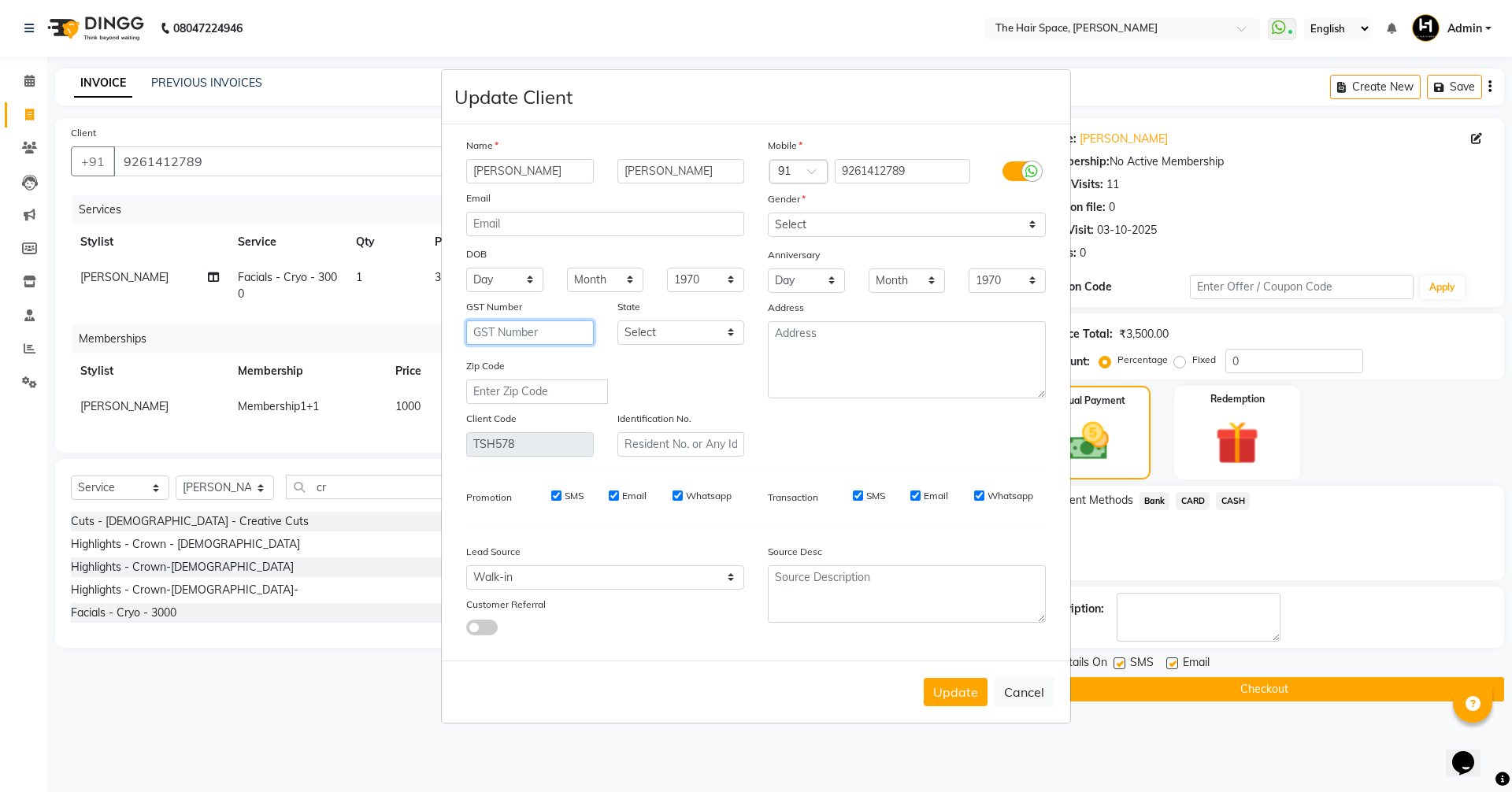
click at [508, 333] on input "text" at bounding box center [530, 333] width 128 height 24
click at [613, 328] on div "Select [GEOGRAPHIC_DATA] [GEOGRAPHIC_DATA] [GEOGRAPHIC_DATA] [GEOGRAPHIC_DATA] …" at bounding box center [681, 333] width 152 height 24
click at [643, 330] on select "Select [GEOGRAPHIC_DATA] [GEOGRAPHIC_DATA] [GEOGRAPHIC_DATA] [GEOGRAPHIC_DATA] …" at bounding box center [681, 333] width 128 height 24
click at [1006, 690] on button "Cancel" at bounding box center [1025, 692] width 61 height 30
select select
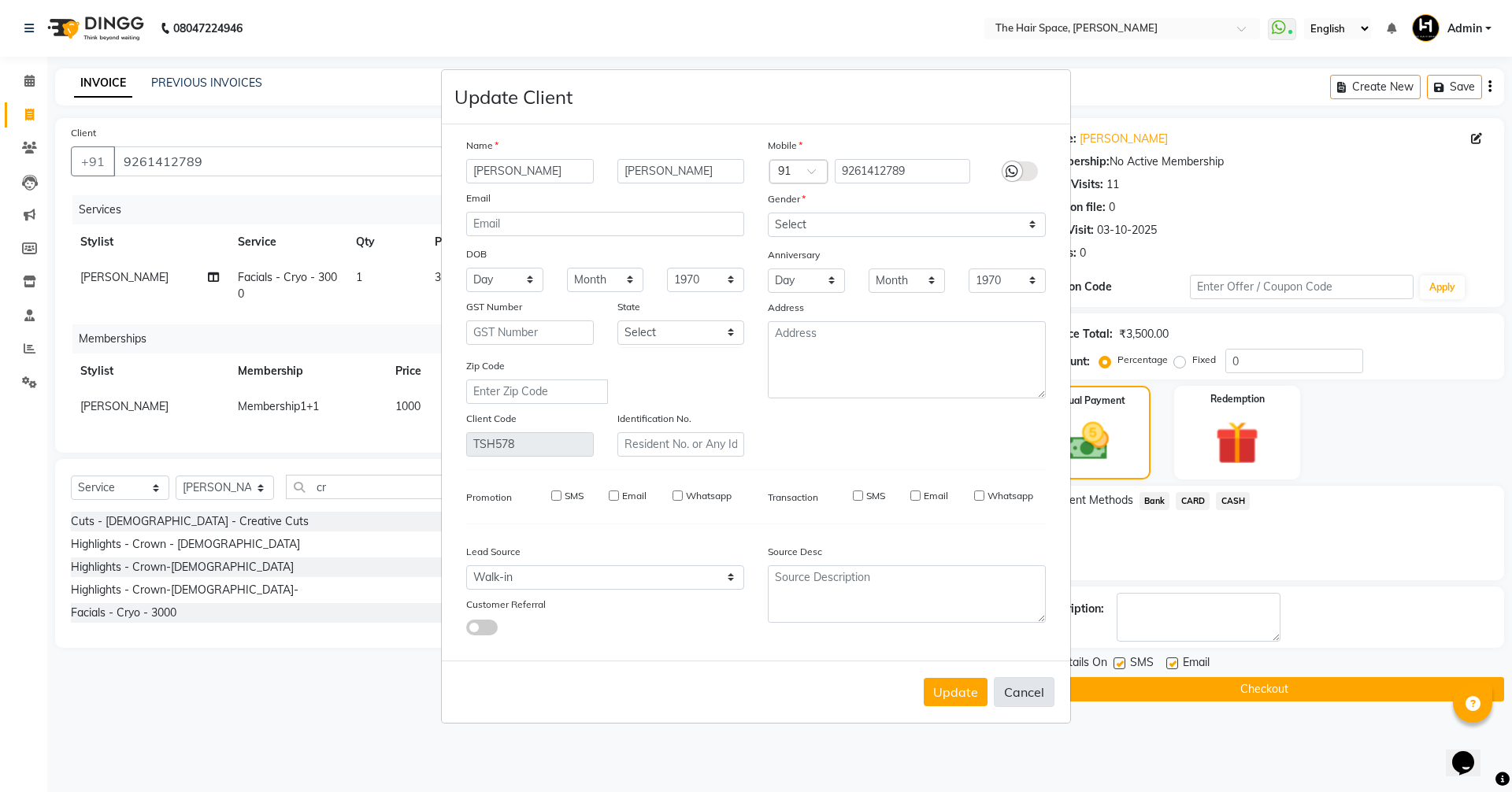
select select
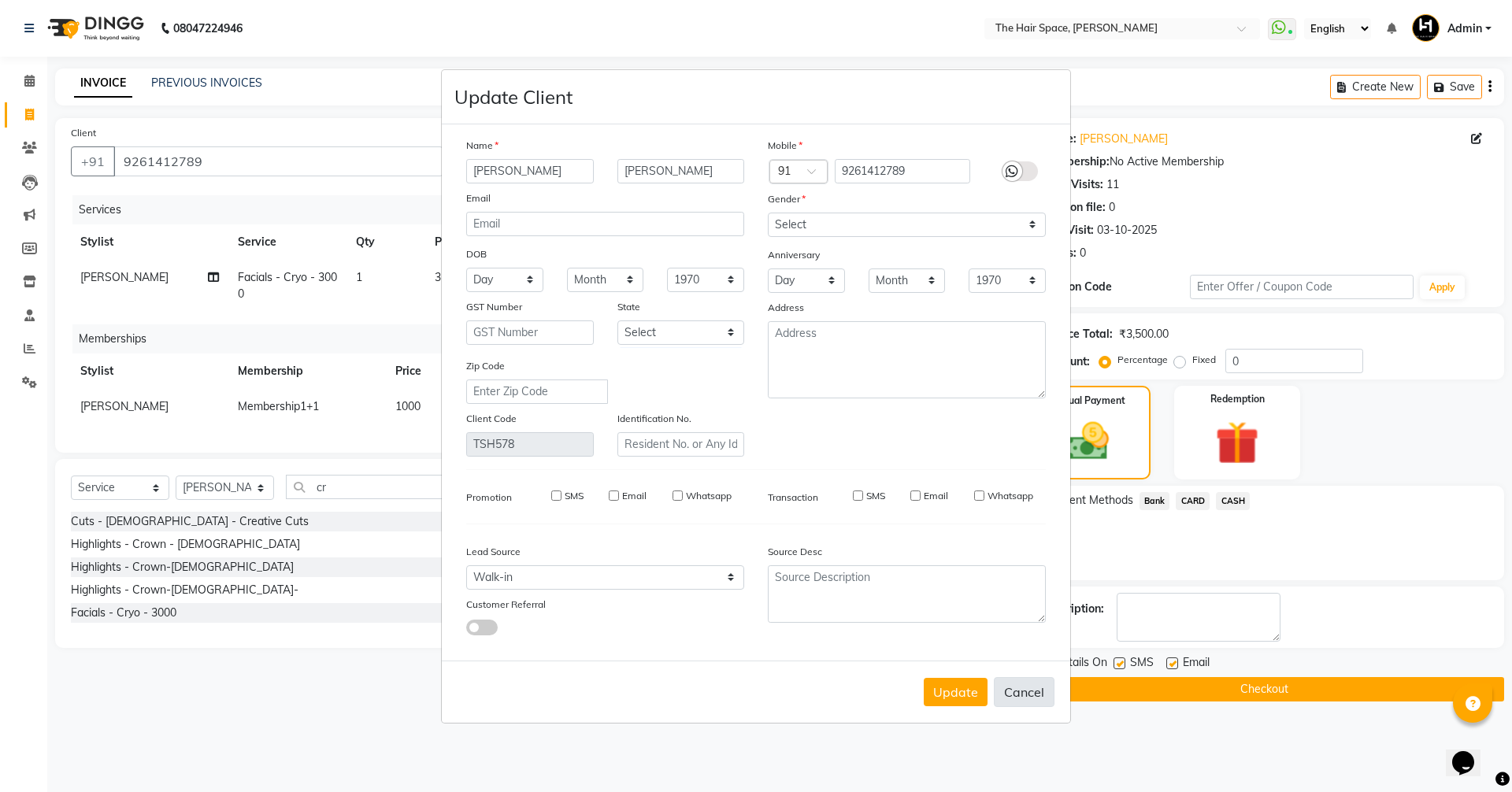
select select
checkbox input "false"
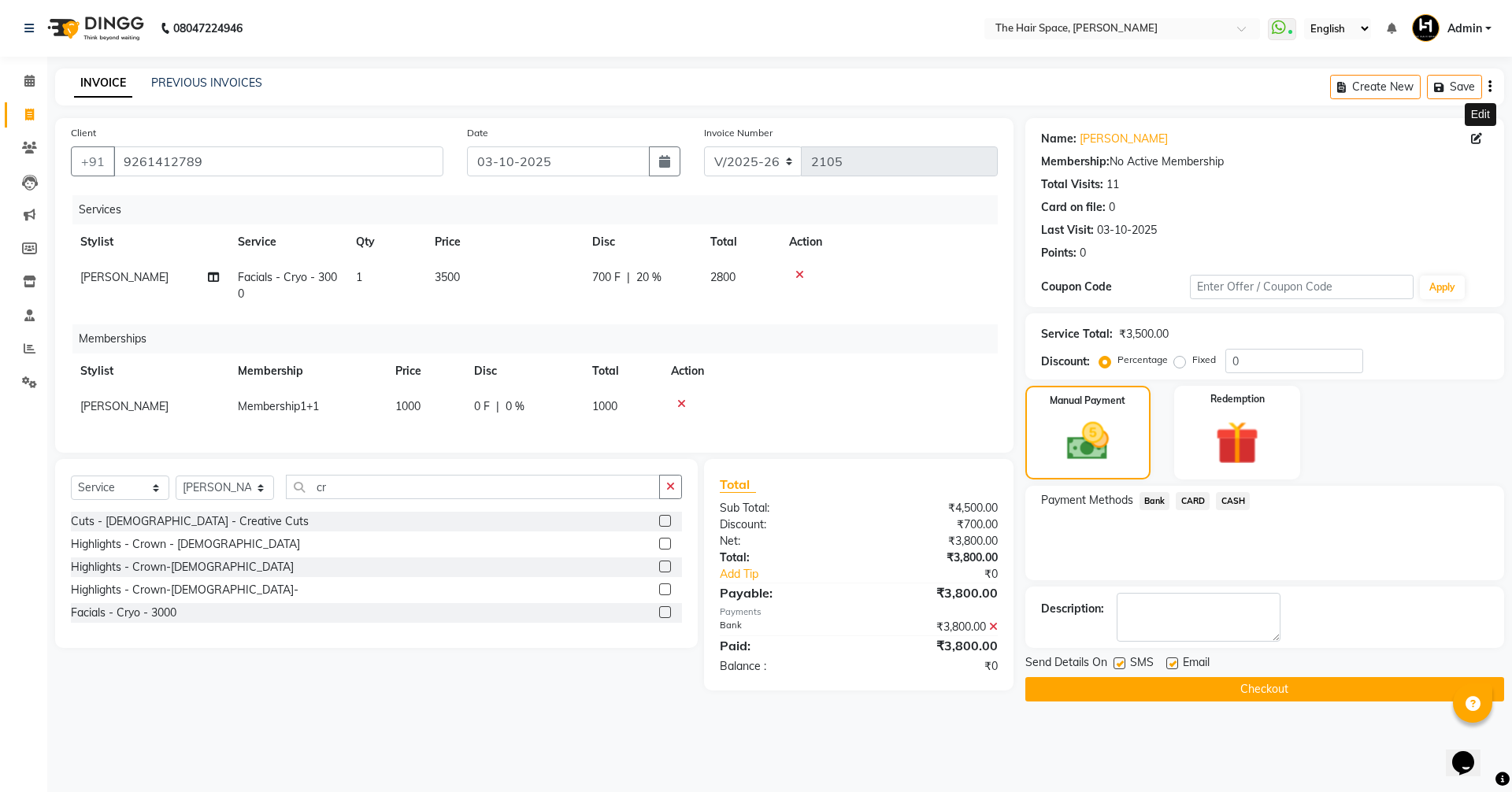
click at [1045, 687] on button "Checkout" at bounding box center [1265, 689] width 479 height 24
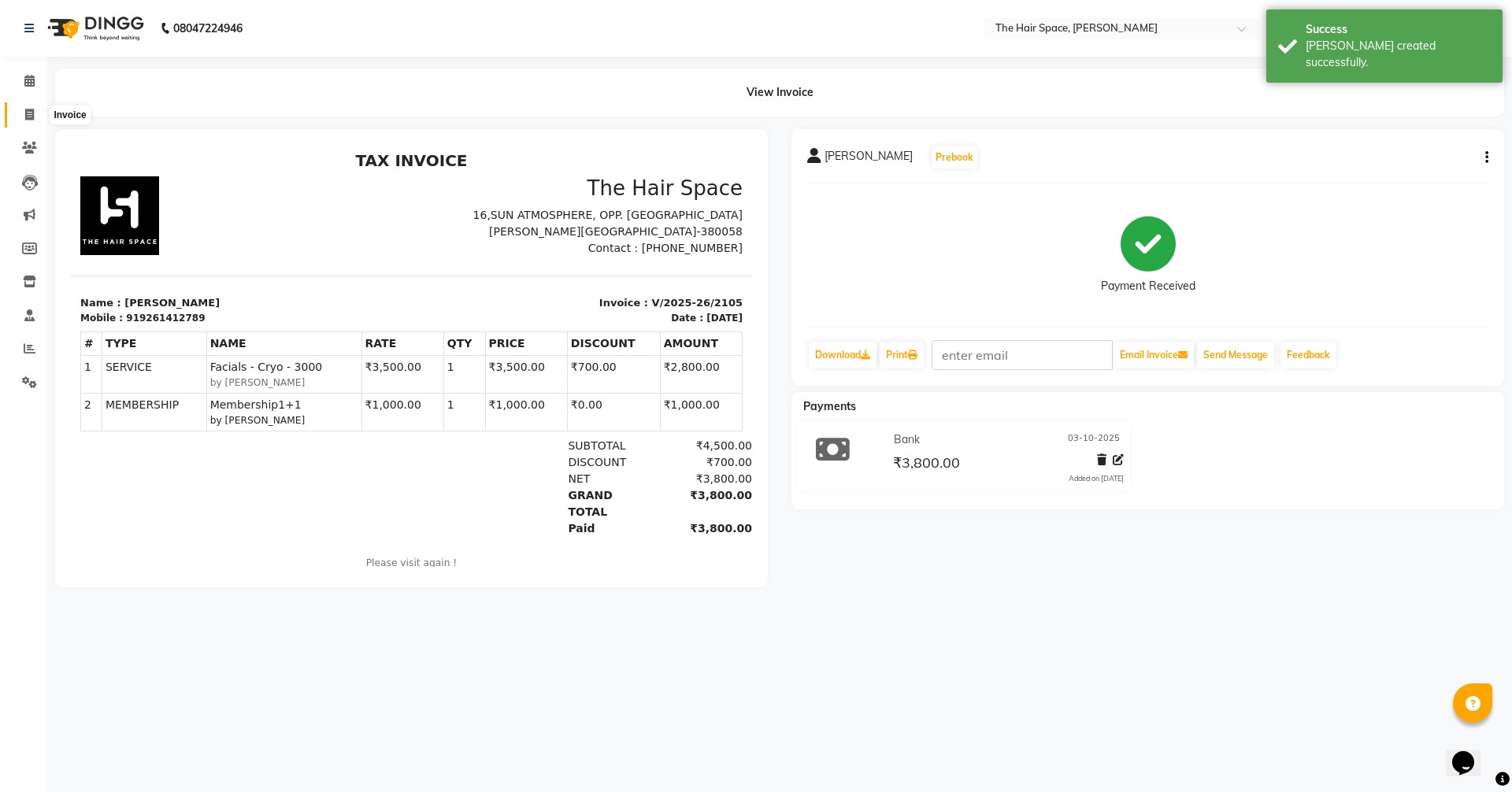
click at [25, 115] on icon at bounding box center [29, 115] width 8 height 12
select select "6663"
select select "service"
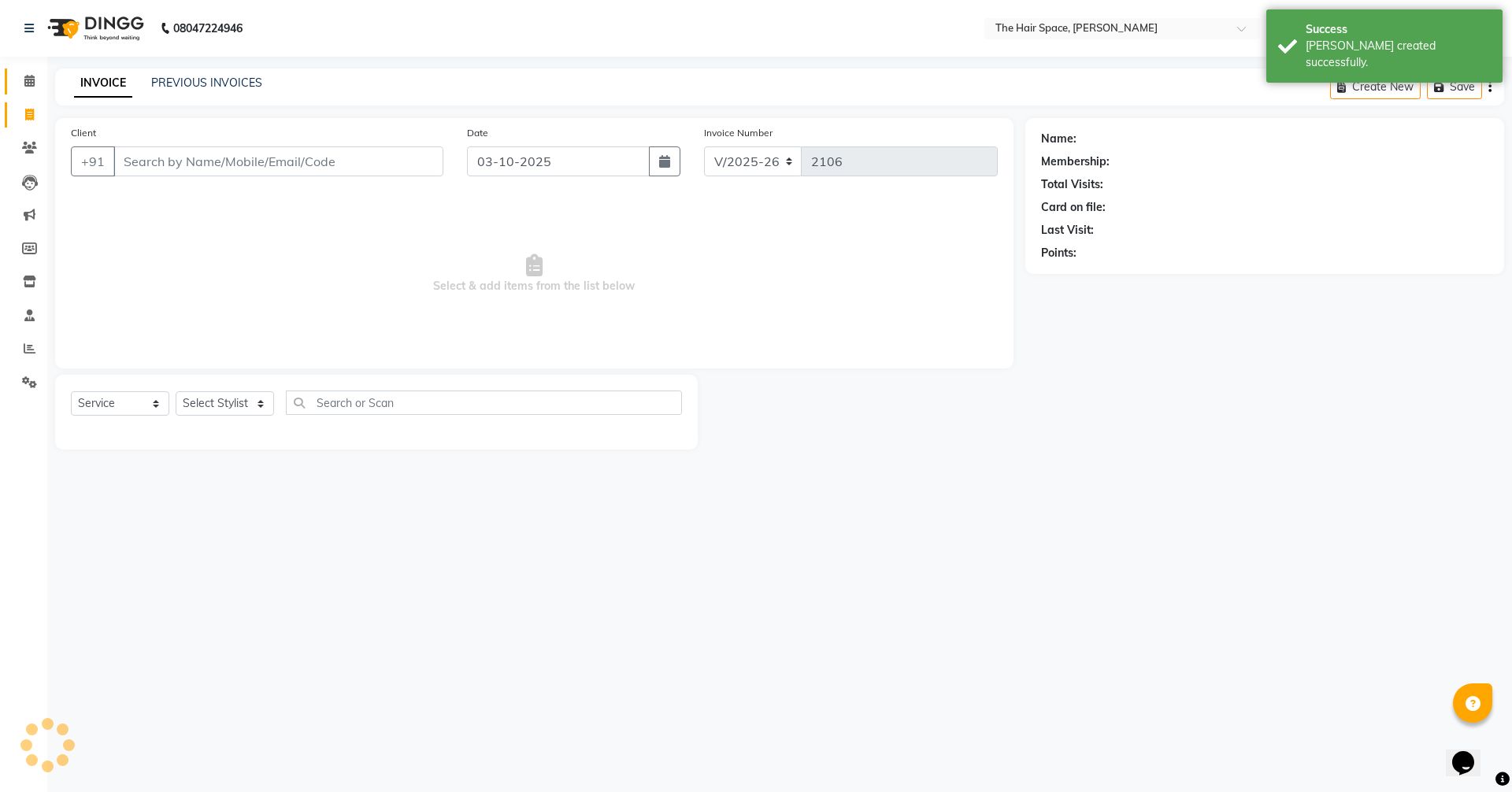
click at [30, 92] on link "Calendar" at bounding box center [23, 81] width 38 height 26
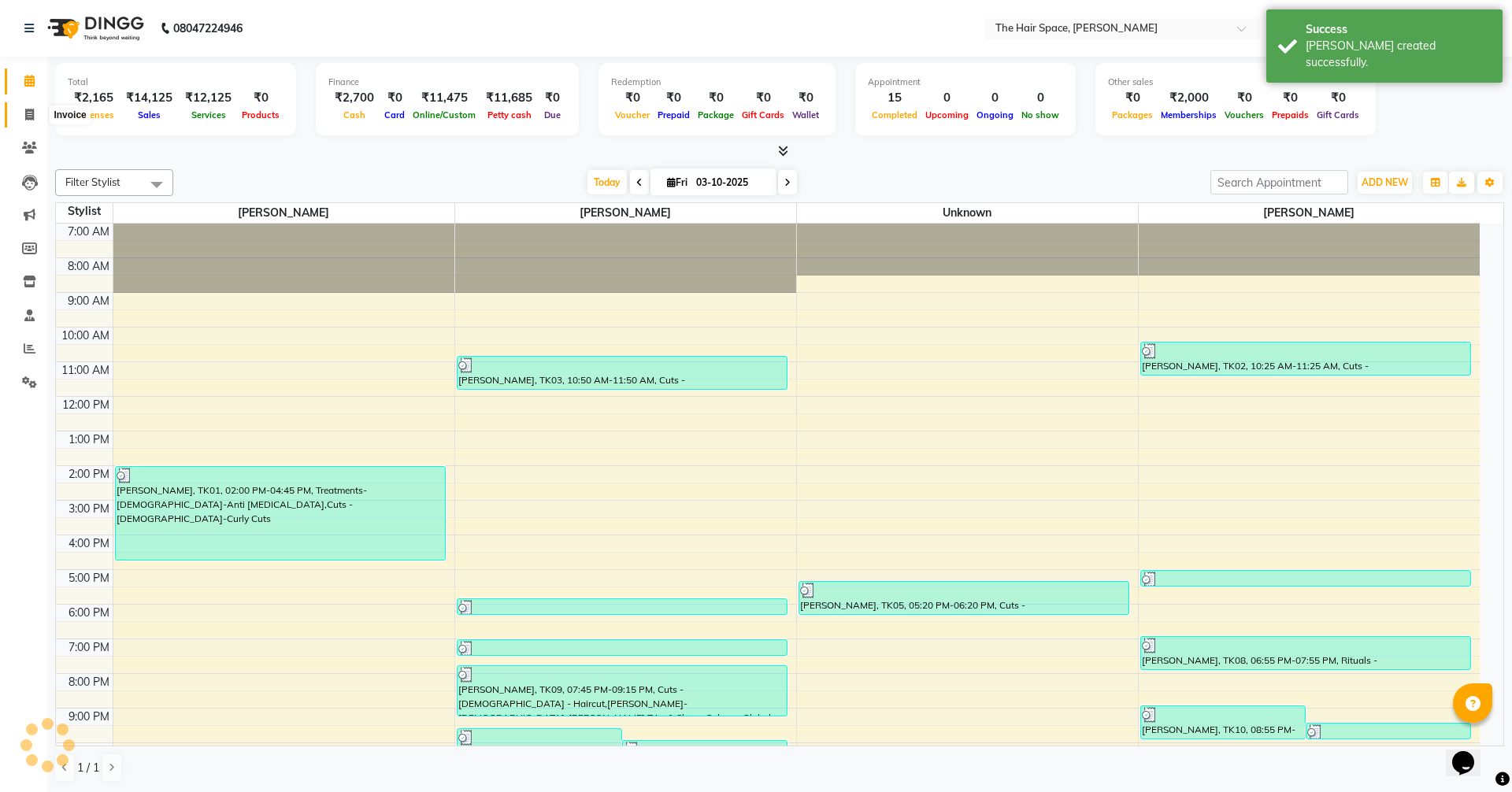
click at [30, 106] on span at bounding box center [30, 116] width 28 height 18
select select "service"
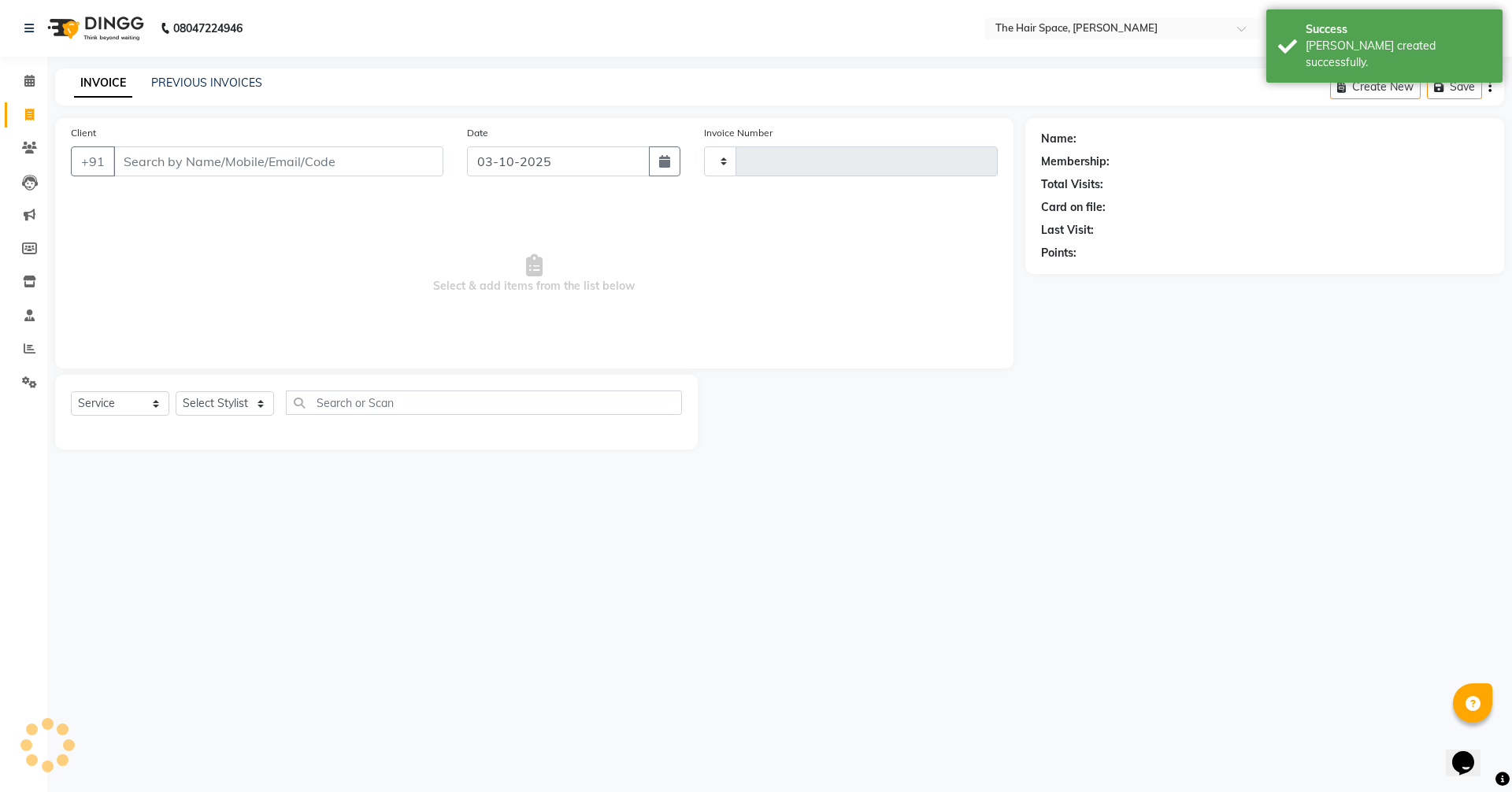
type input "2106"
select select "6663"
click at [164, 88] on link "PREVIOUS INVOICES" at bounding box center [207, 82] width 111 height 14
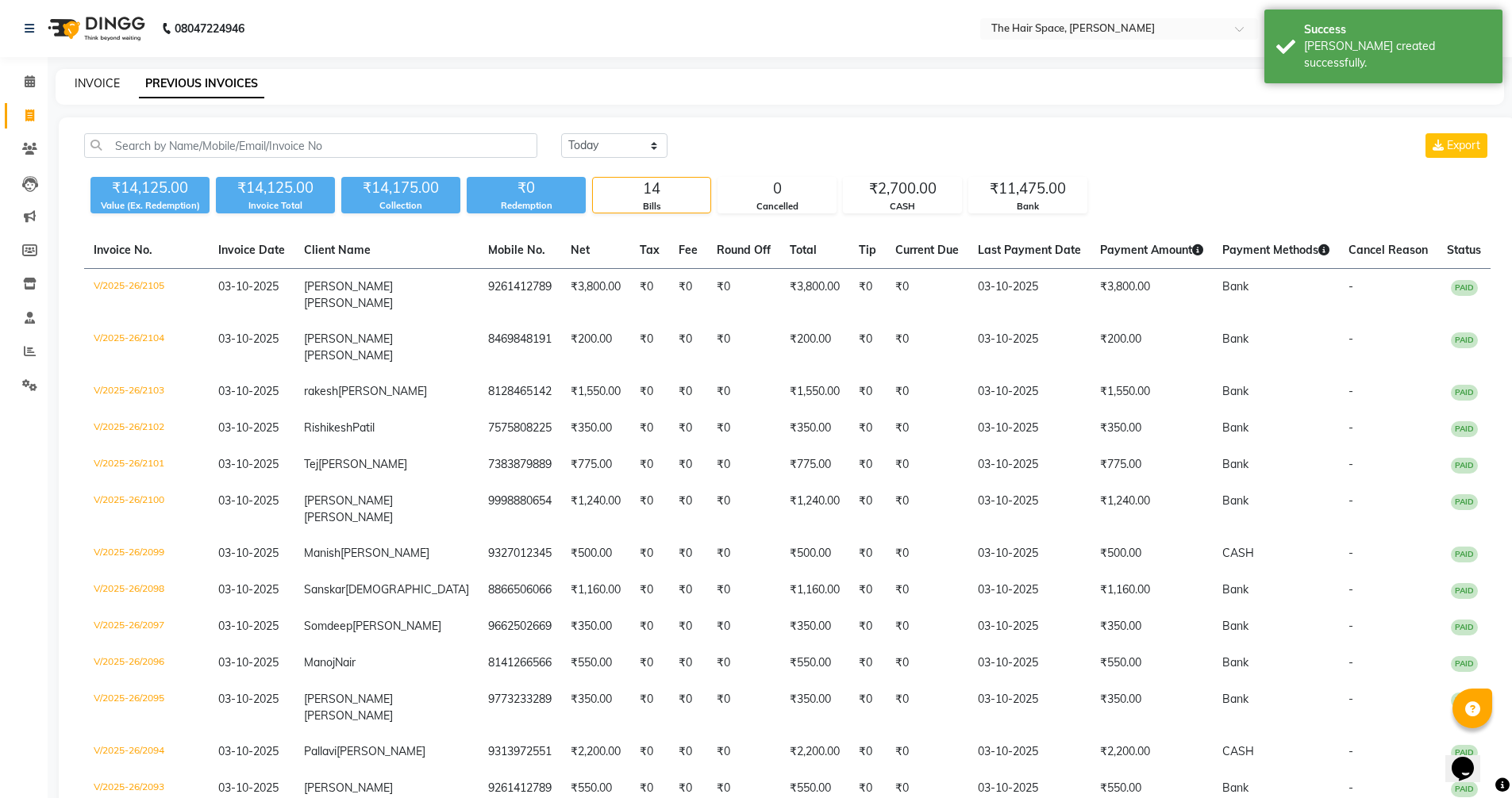
click at [107, 88] on link "INVOICE" at bounding box center [97, 83] width 46 height 14
select select "6663"
select select "service"
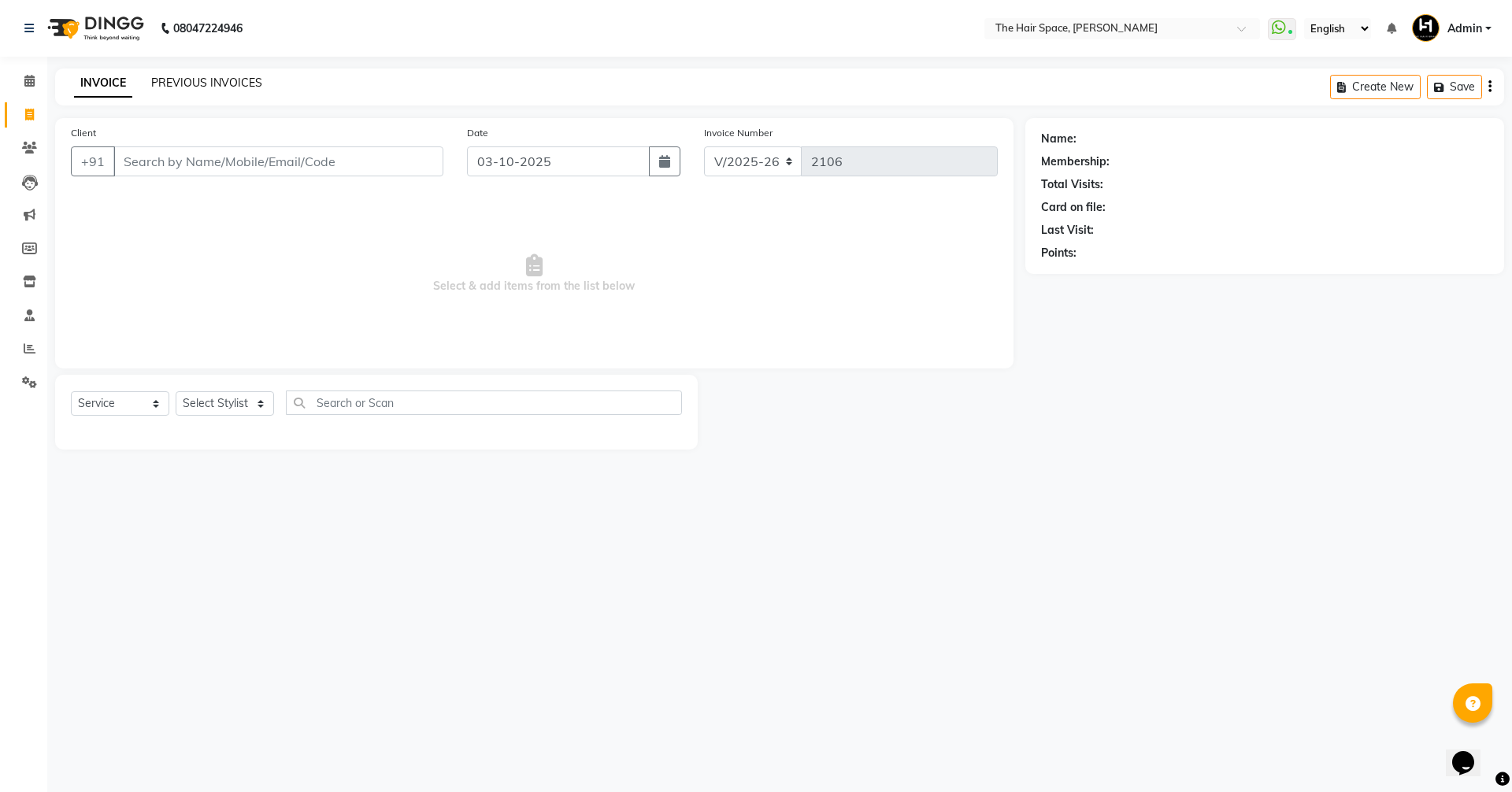
click at [201, 84] on link "PREVIOUS INVOICES" at bounding box center [207, 82] width 111 height 14
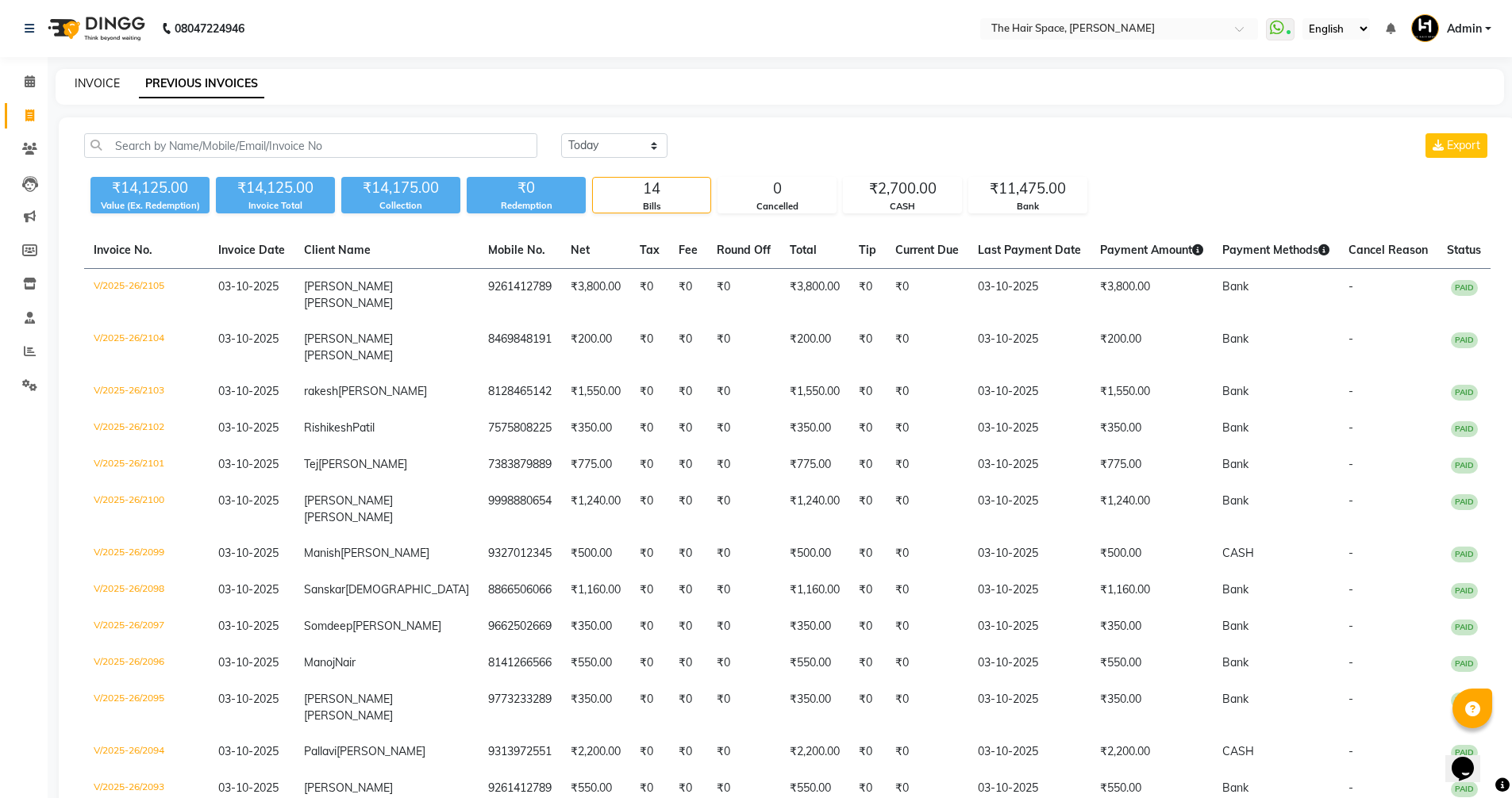
click at [115, 80] on link "INVOICE" at bounding box center [97, 83] width 46 height 14
select select "service"
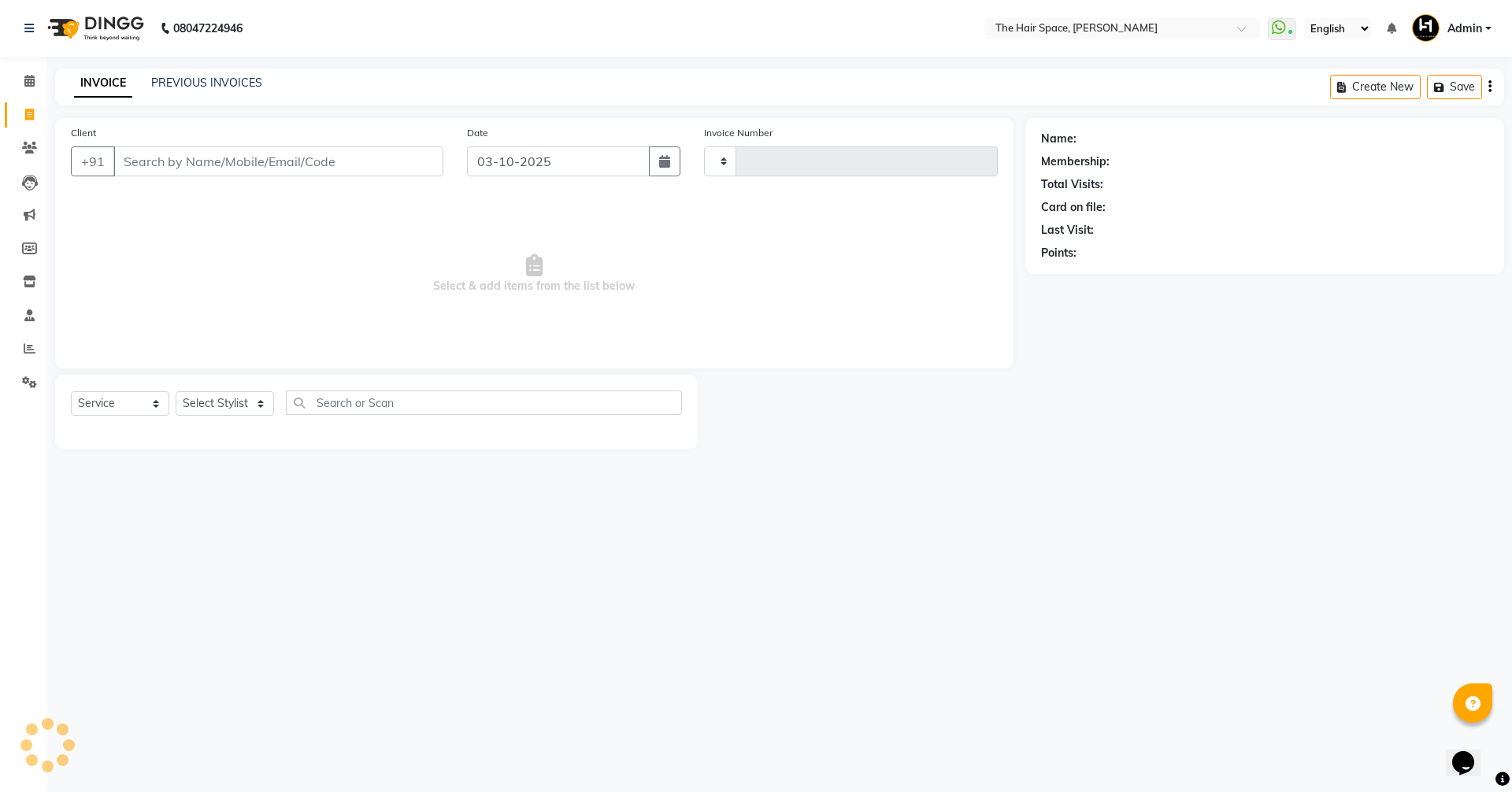
type input "2106"
select select "6663"
